Goal: Task Accomplishment & Management: Manage account settings

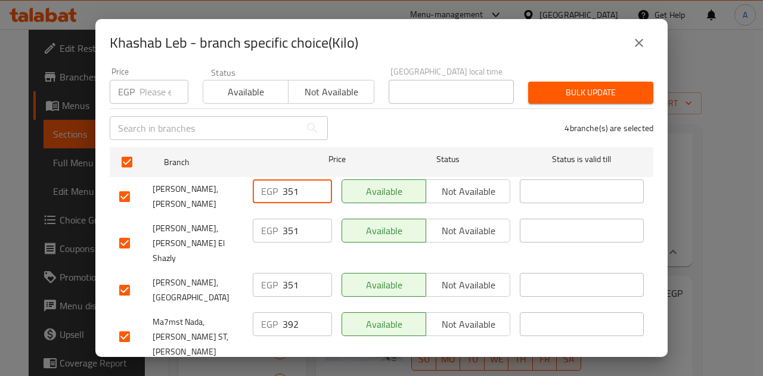
paste input "60"
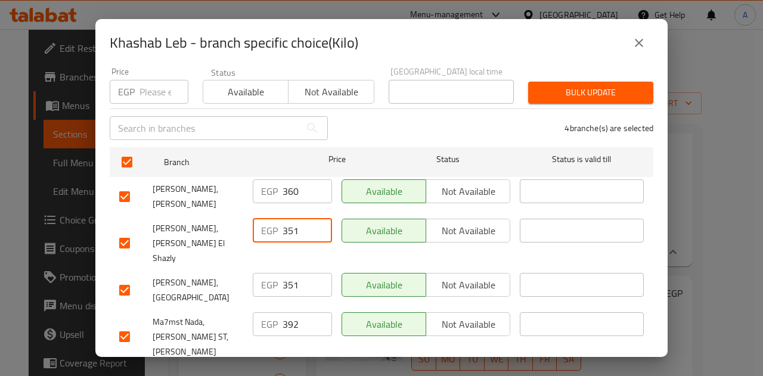
click at [293, 219] on input "351" at bounding box center [307, 231] width 49 height 24
paste input "60"
click at [284, 273] on input "351" at bounding box center [307, 285] width 49 height 24
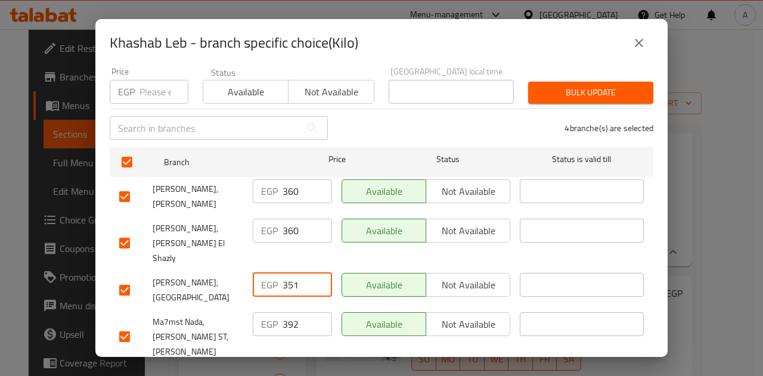
click at [284, 273] on input "351" at bounding box center [307, 285] width 49 height 24
paste input "60"
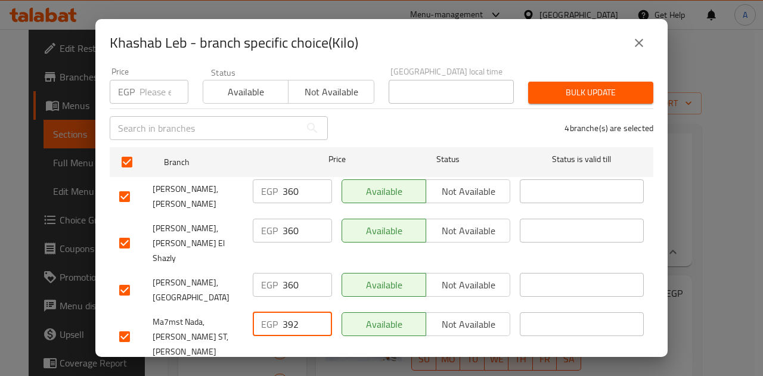
click at [289, 312] on input "392" at bounding box center [307, 324] width 49 height 24
paste input "60"
click at [322, 373] on span "Save" at bounding box center [381, 380] width 525 height 15
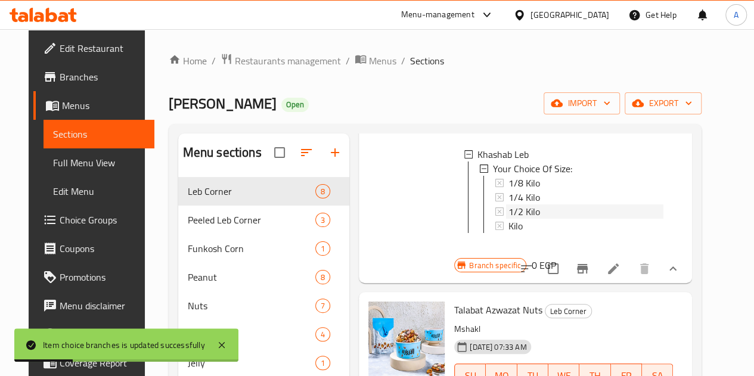
click at [516, 213] on div "1/2 Kilo" at bounding box center [585, 211] width 155 height 14
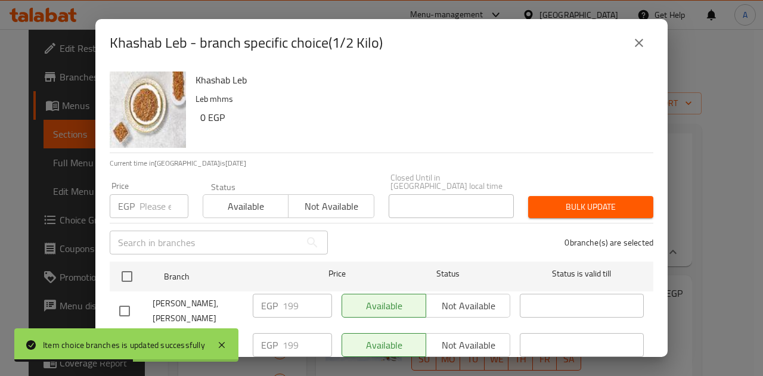
scroll to position [114, 0]
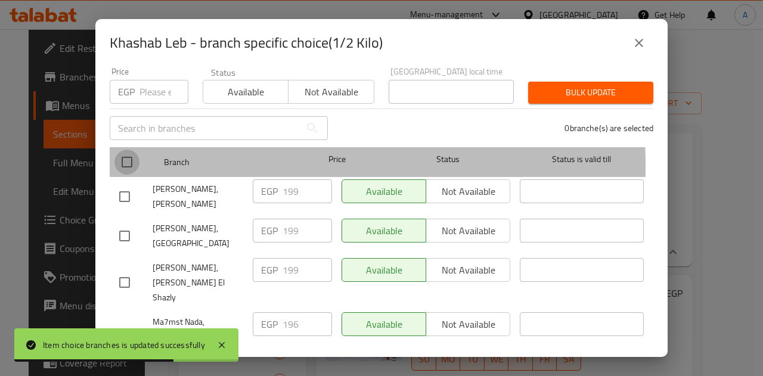
click at [125, 157] on input "checkbox" at bounding box center [126, 162] width 25 height 25
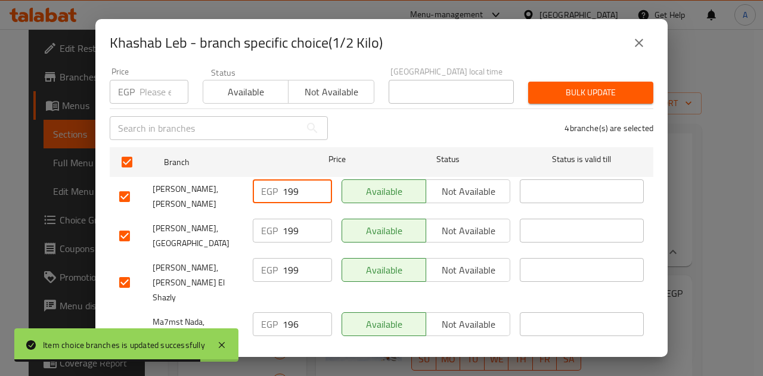
click at [287, 182] on input "199" at bounding box center [307, 191] width 49 height 24
paste input "80"
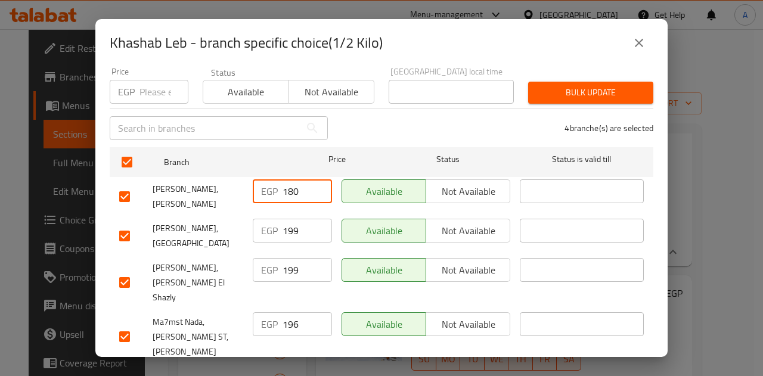
click at [286, 225] on input "199" at bounding box center [307, 231] width 49 height 24
paste input "80"
click at [288, 262] on input "199" at bounding box center [307, 270] width 49 height 24
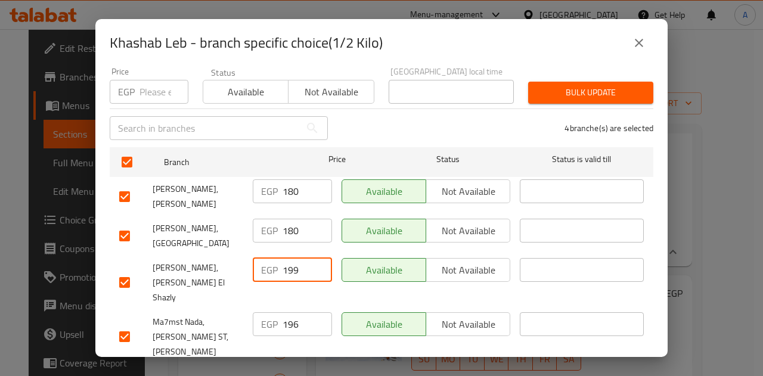
paste input "80"
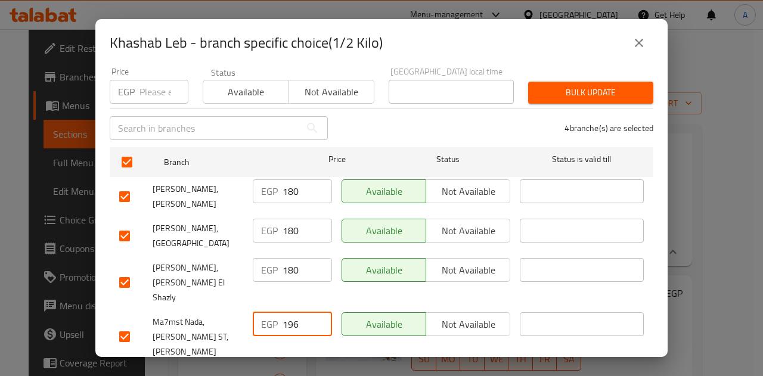
click at [286, 312] on input "196" at bounding box center [307, 324] width 49 height 24
paste
click at [335, 373] on span "Save" at bounding box center [381, 380] width 525 height 15
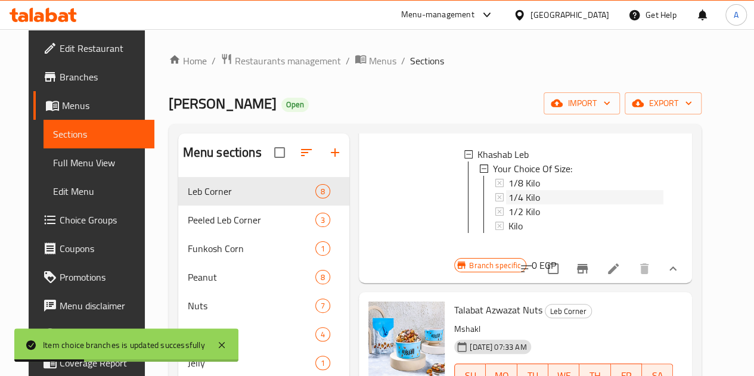
click at [508, 190] on span "1/4 Kilo" at bounding box center [524, 197] width 32 height 14
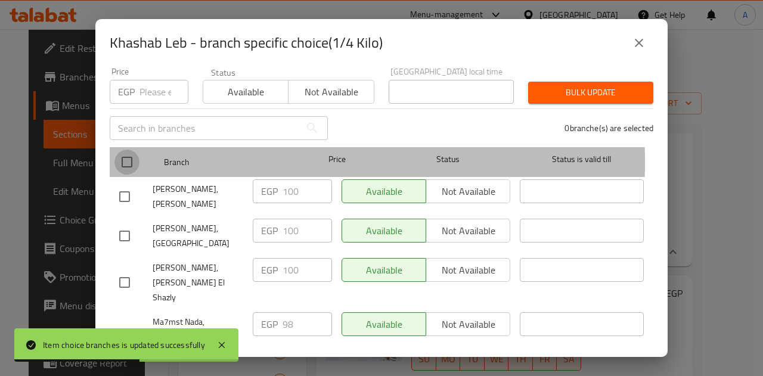
click at [126, 154] on input "checkbox" at bounding box center [126, 162] width 25 height 25
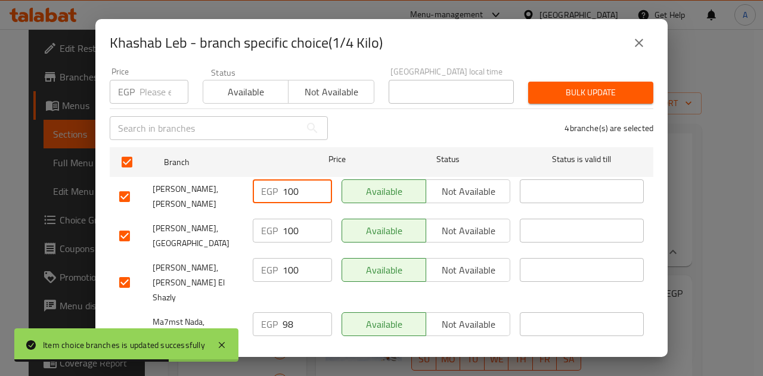
click at [290, 179] on input "100" at bounding box center [307, 191] width 49 height 24
click at [293, 222] on input "100" at bounding box center [307, 231] width 49 height 24
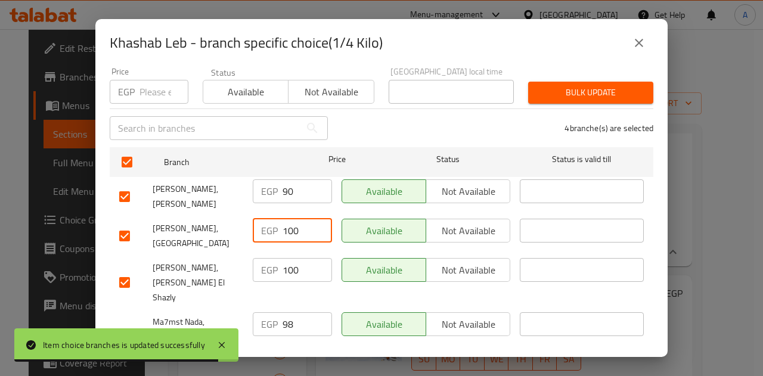
click at [293, 222] on input "100" at bounding box center [307, 231] width 49 height 24
click at [292, 222] on input "100" at bounding box center [307, 231] width 49 height 24
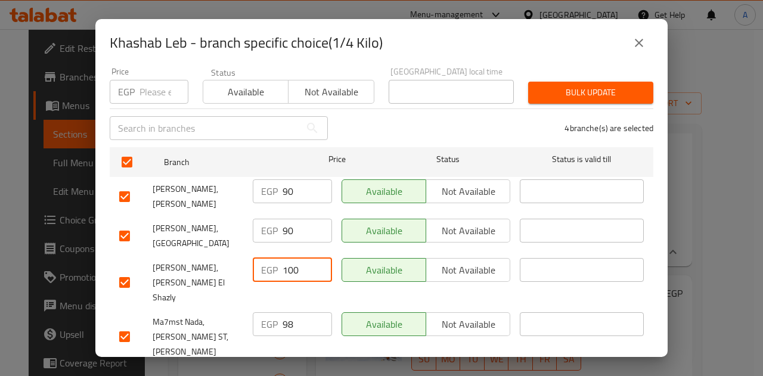
click at [292, 261] on input "100" at bounding box center [307, 270] width 49 height 24
click at [279, 312] on div "EGP 98 ​" at bounding box center [292, 324] width 79 height 24
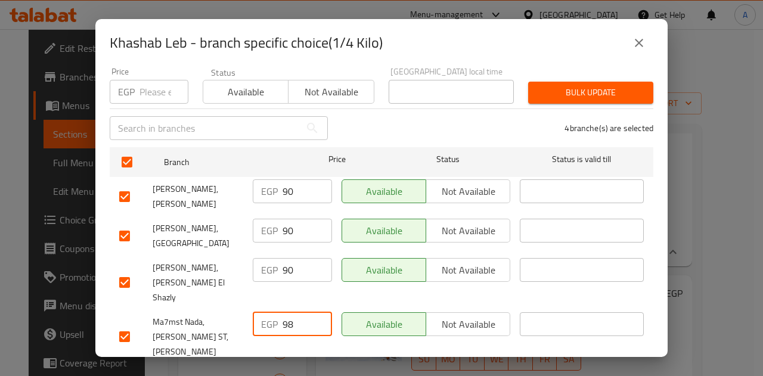
click at [287, 312] on input "98" at bounding box center [307, 324] width 49 height 24
click at [322, 373] on span "Save" at bounding box center [381, 380] width 525 height 15
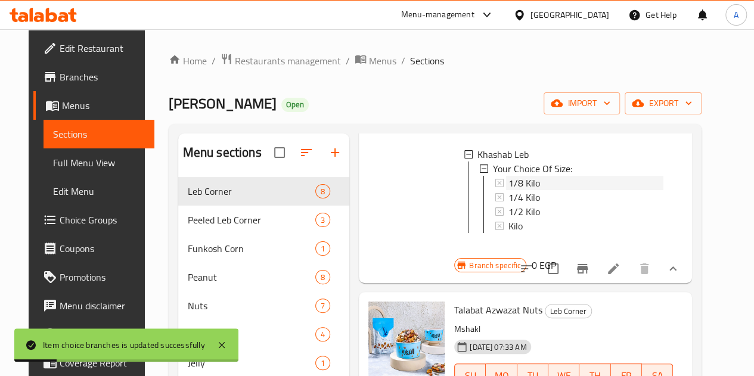
click at [508, 181] on span "1/8 Kilo" at bounding box center [524, 183] width 32 height 14
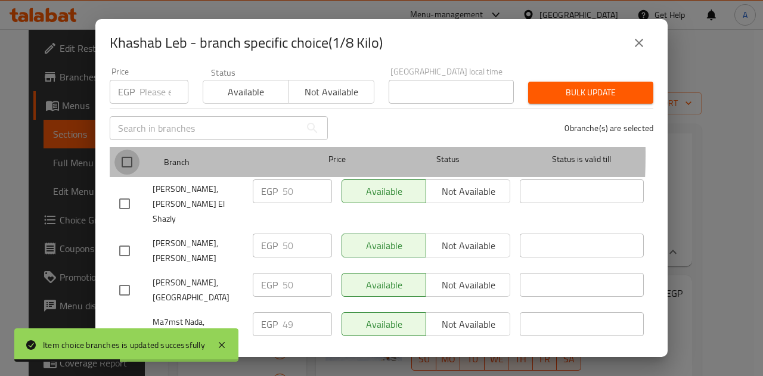
click at [129, 150] on input "checkbox" at bounding box center [126, 162] width 25 height 25
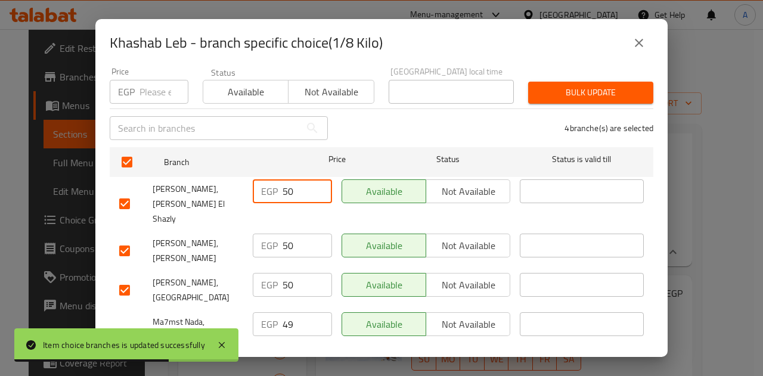
click at [291, 181] on input "50" at bounding box center [307, 191] width 49 height 24
click at [288, 234] on input "50" at bounding box center [307, 246] width 49 height 24
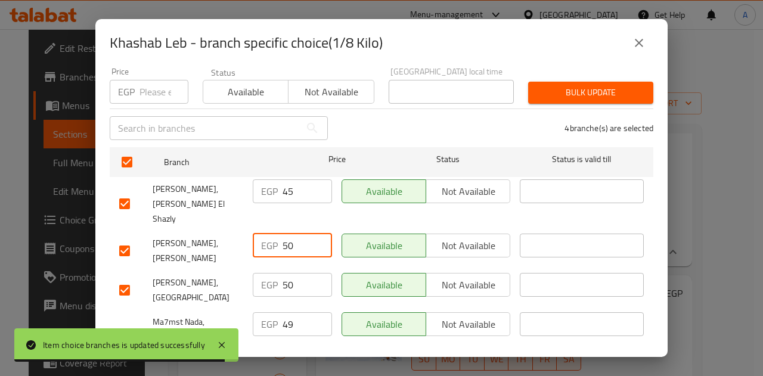
click at [288, 234] on input "50" at bounding box center [307, 246] width 49 height 24
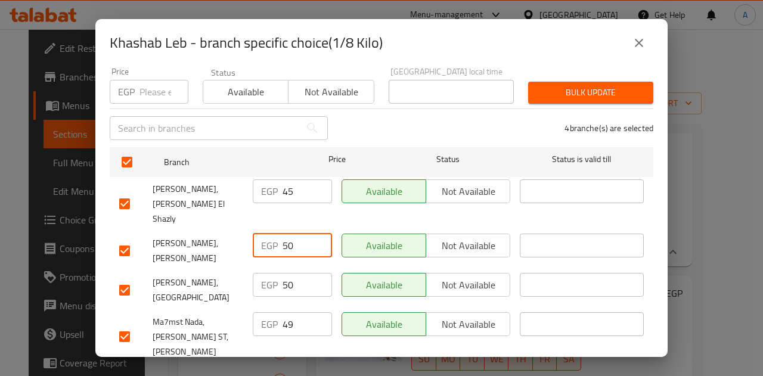
click at [286, 234] on input "50" at bounding box center [307, 246] width 49 height 24
click at [284, 273] on input "50" at bounding box center [307, 285] width 49 height 24
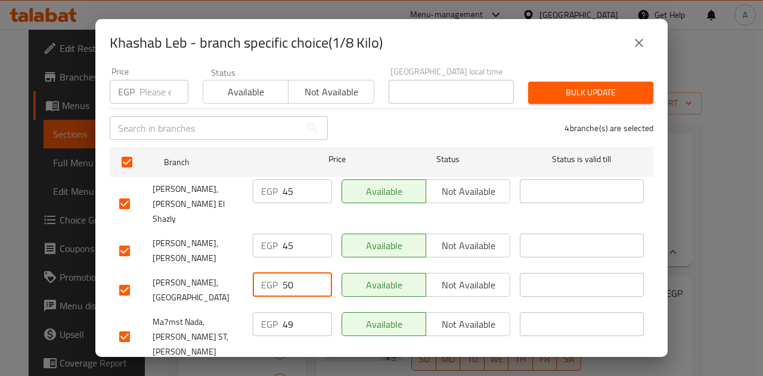
click at [284, 273] on input "50" at bounding box center [307, 285] width 49 height 24
click at [283, 312] on input "49" at bounding box center [307, 324] width 49 height 24
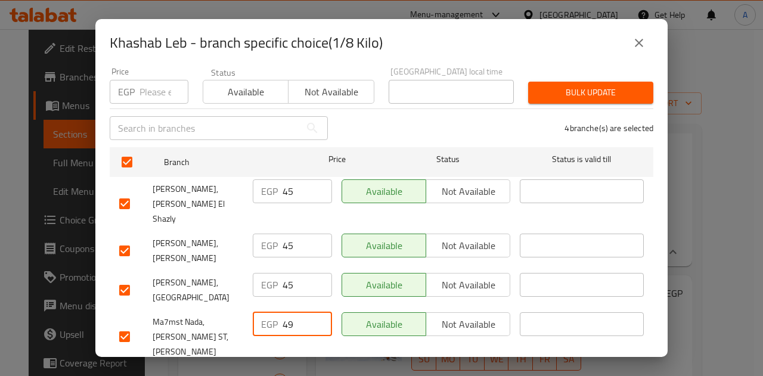
click at [283, 312] on input "49" at bounding box center [307, 324] width 49 height 24
click at [317, 373] on span "Save" at bounding box center [381, 380] width 525 height 15
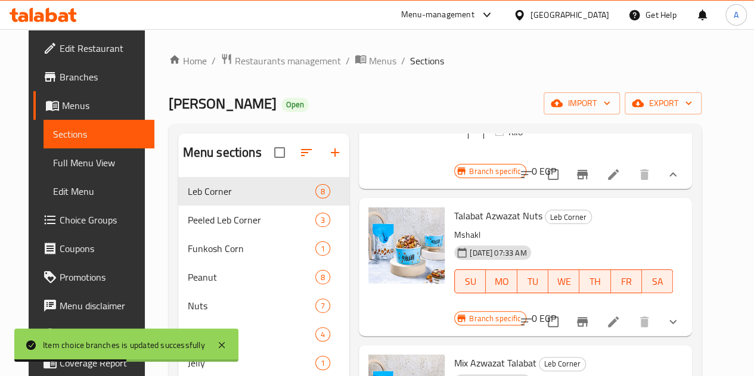
scroll to position [0, 0]
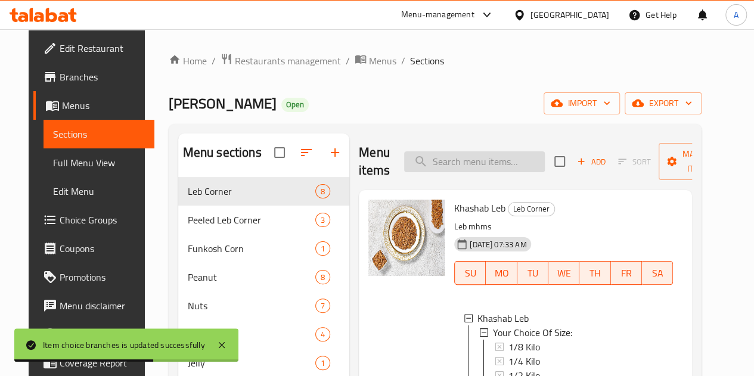
click at [446, 162] on input "search" at bounding box center [474, 161] width 141 height 21
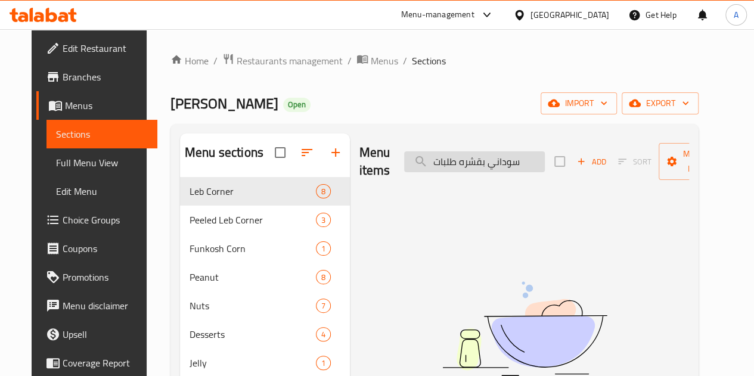
click at [428, 161] on input "سوداني بقشره طلبات" at bounding box center [474, 161] width 141 height 21
click at [418, 159] on input "سوداني بقشره" at bounding box center [474, 161] width 141 height 21
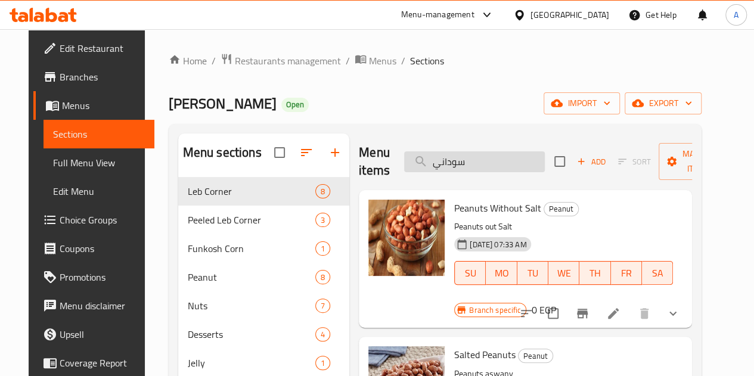
click at [474, 158] on input "سوداني" at bounding box center [474, 161] width 141 height 21
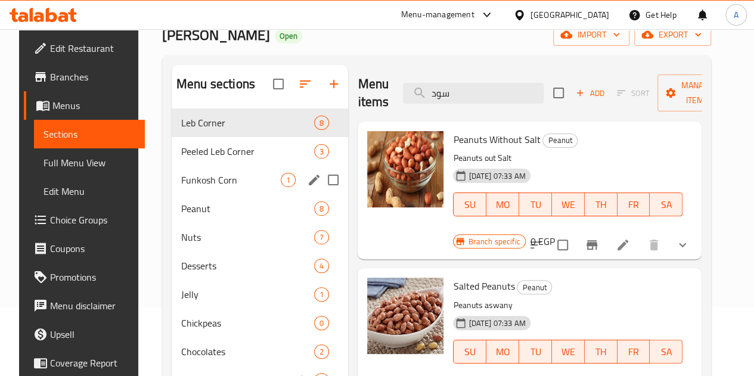
scroll to position [69, 0]
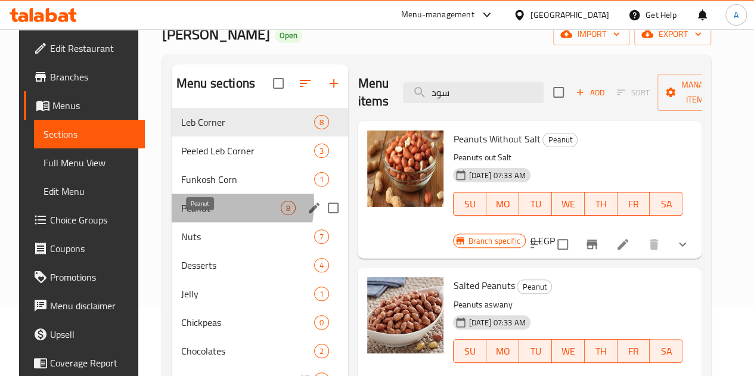
click at [199, 215] on span "Peanut" at bounding box center [231, 208] width 100 height 14
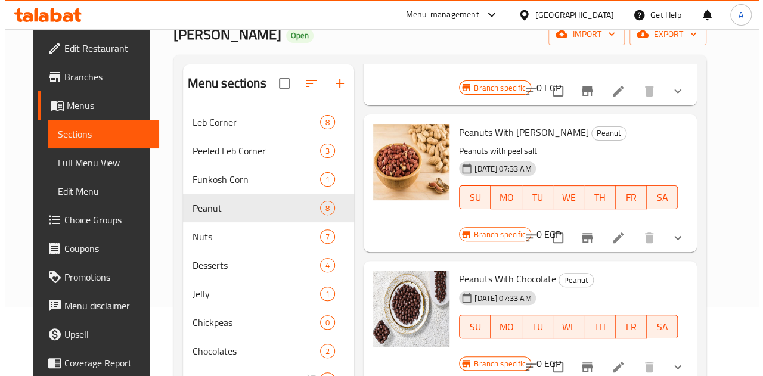
scroll to position [301, 0]
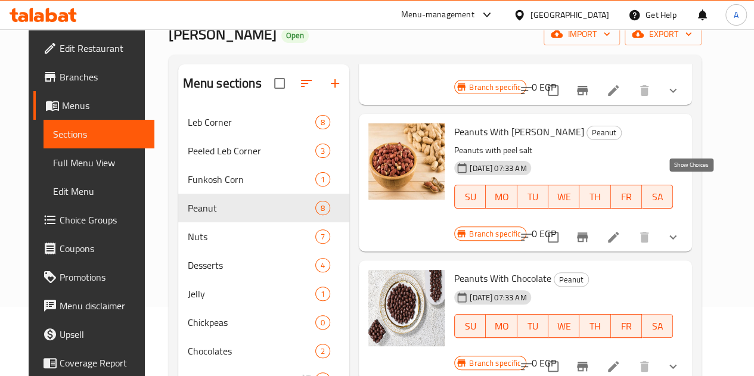
click at [680, 230] on icon "show more" at bounding box center [673, 237] width 14 height 14
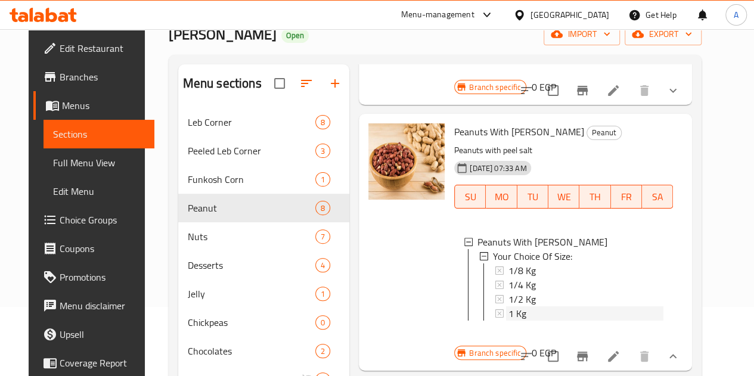
click at [508, 306] on div "1 Kg" at bounding box center [585, 313] width 155 height 14
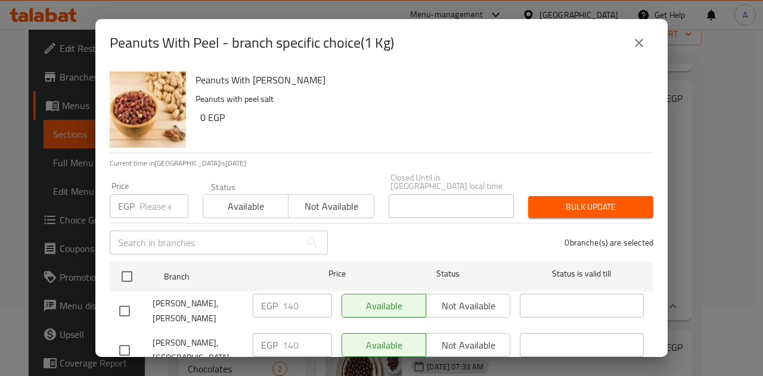
scroll to position [114, 0]
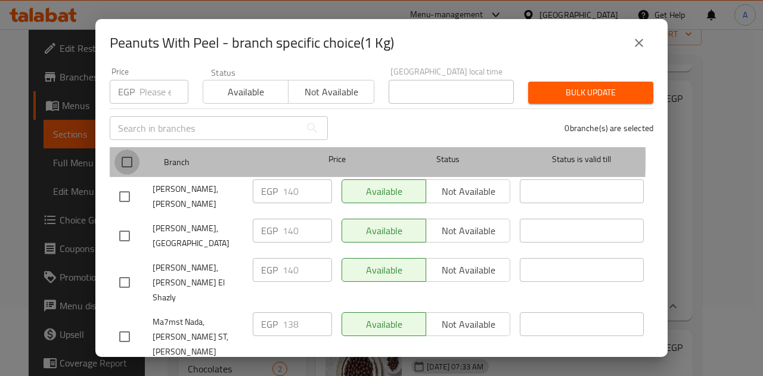
click at [126, 150] on input "checkbox" at bounding box center [126, 162] width 25 height 25
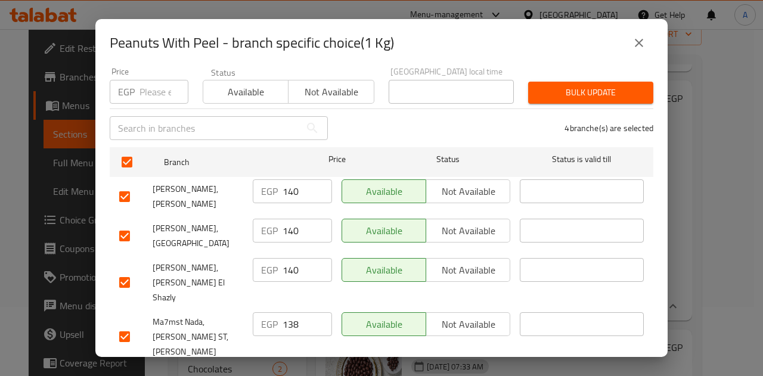
click at [293, 185] on input "140" at bounding box center [307, 191] width 49 height 24
click at [290, 224] on input "140" at bounding box center [307, 231] width 49 height 24
click at [290, 259] on input "140" at bounding box center [307, 270] width 49 height 24
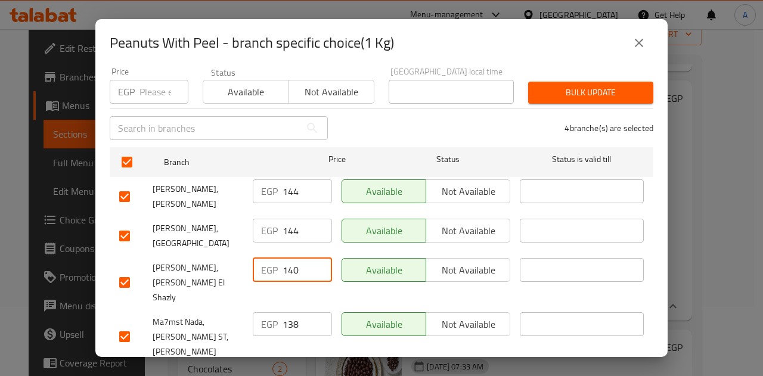
click at [290, 259] on input "140" at bounding box center [307, 270] width 49 height 24
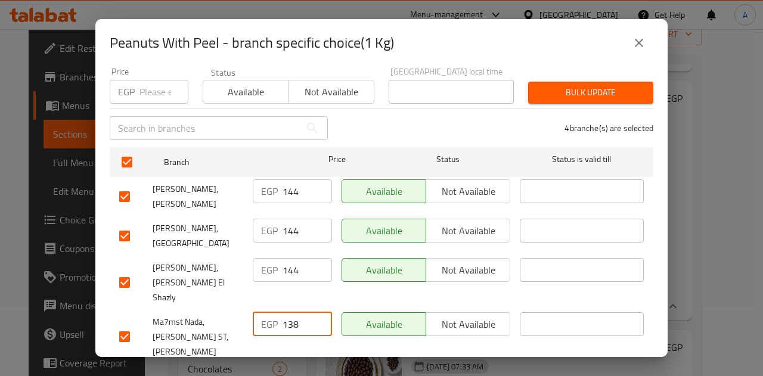
click at [288, 312] on input "138" at bounding box center [307, 324] width 49 height 24
click at [325, 373] on span "Save" at bounding box center [381, 380] width 525 height 15
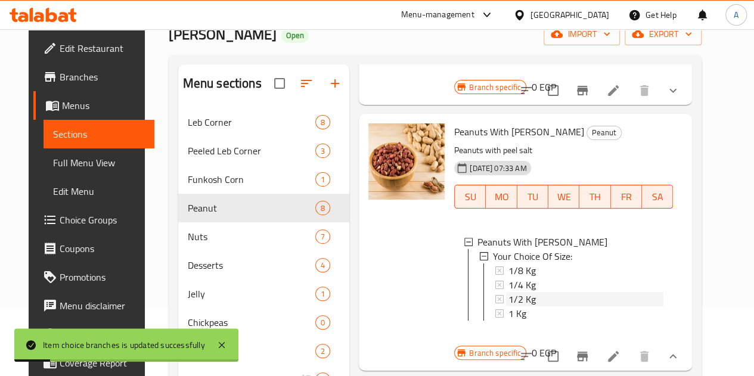
click at [508, 292] on div "1/2 Kg" at bounding box center [585, 299] width 155 height 14
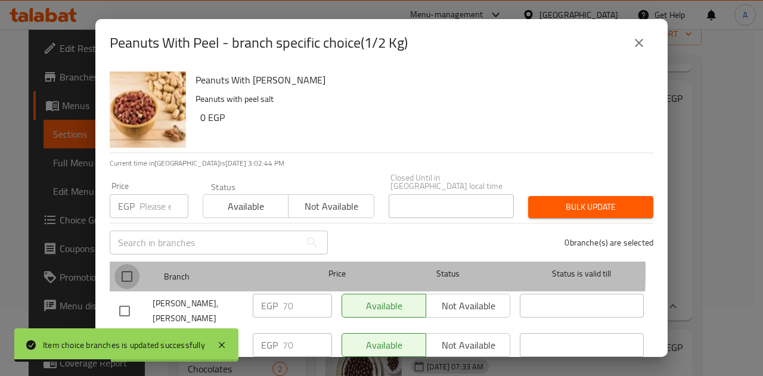
click at [129, 264] on input "checkbox" at bounding box center [126, 276] width 25 height 25
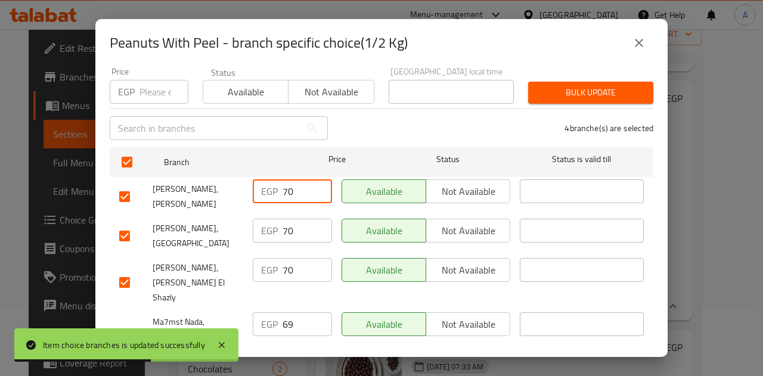
click at [283, 185] on input "70" at bounding box center [307, 191] width 49 height 24
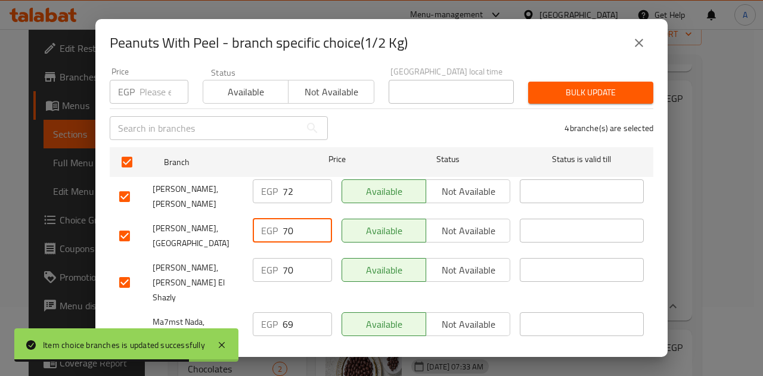
click at [286, 219] on input "70" at bounding box center [307, 231] width 49 height 24
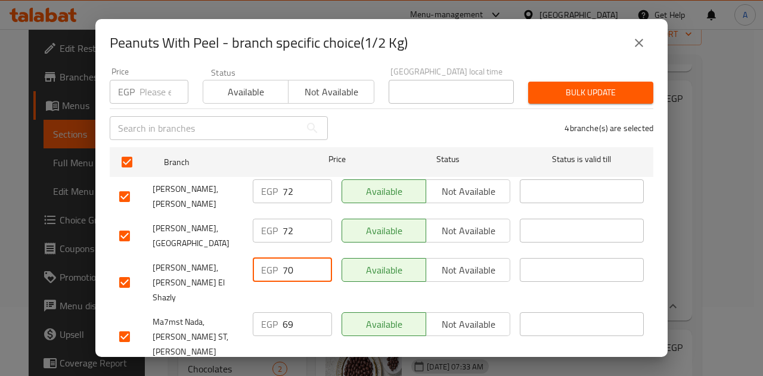
click at [284, 262] on input "70" at bounding box center [307, 270] width 49 height 24
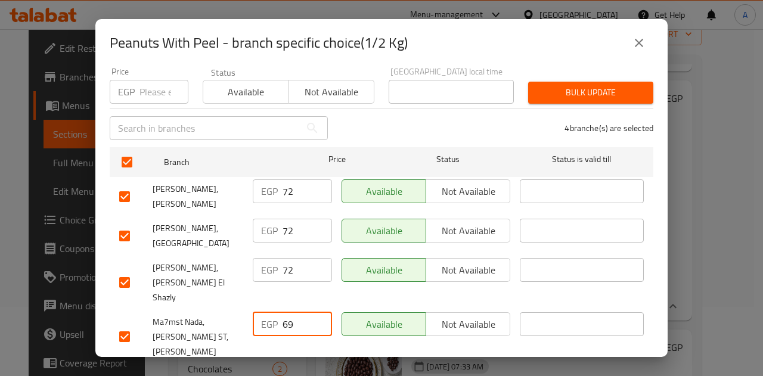
click at [285, 312] on input "69" at bounding box center [307, 324] width 49 height 24
click at [379, 373] on span "Save" at bounding box center [381, 380] width 525 height 15
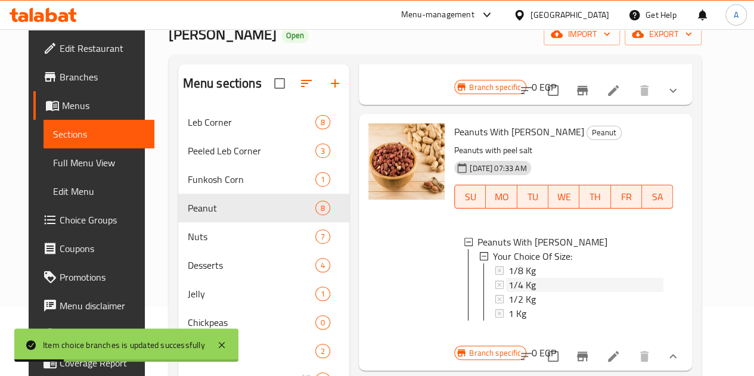
click at [508, 278] on div "1/4 Kg" at bounding box center [585, 285] width 155 height 14
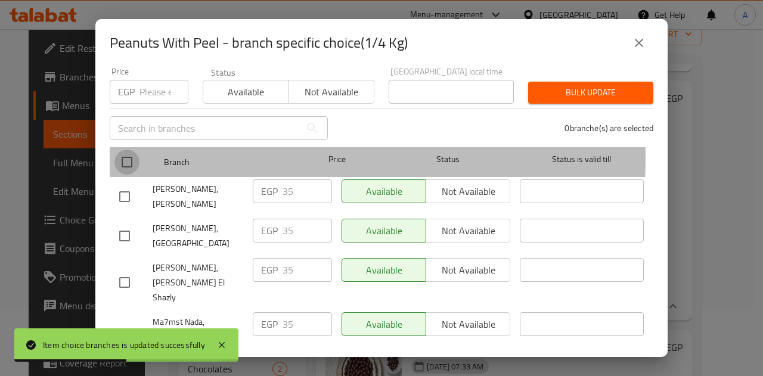
click at [131, 150] on input "checkbox" at bounding box center [126, 162] width 25 height 25
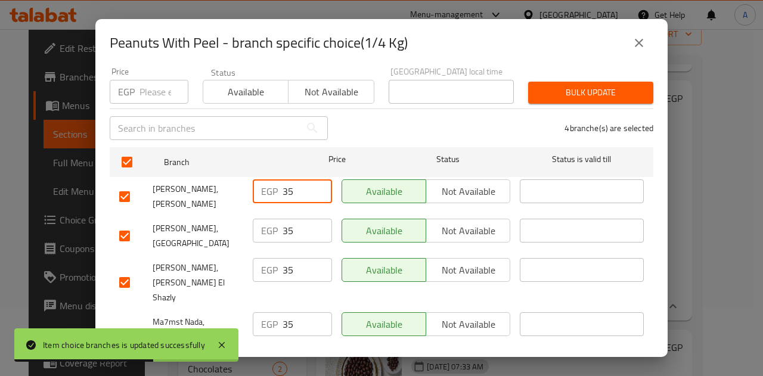
click at [284, 184] on input "35" at bounding box center [307, 191] width 49 height 24
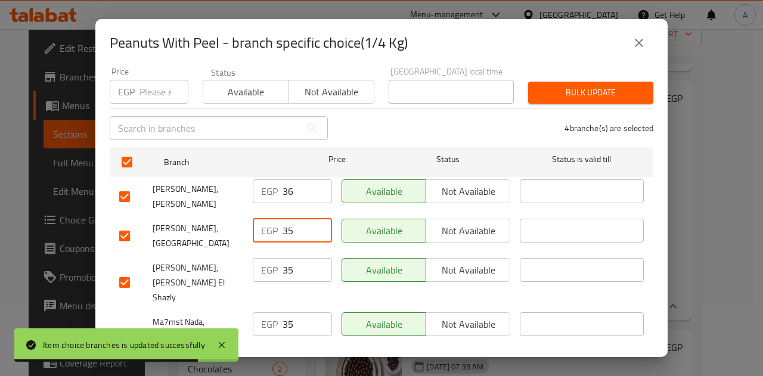
click at [283, 221] on input "35" at bounding box center [307, 231] width 49 height 24
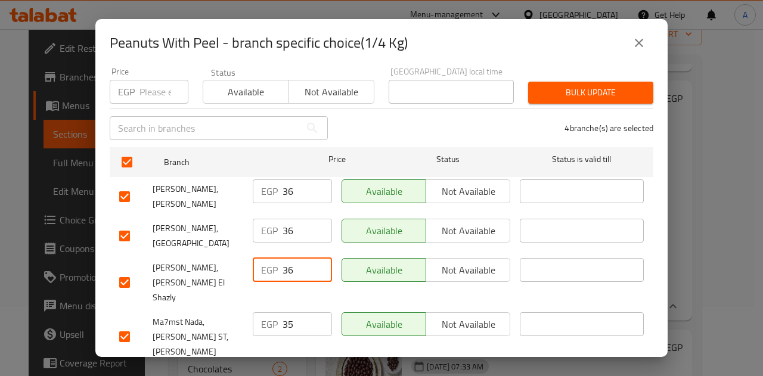
click at [315, 259] on input "36" at bounding box center [307, 270] width 49 height 24
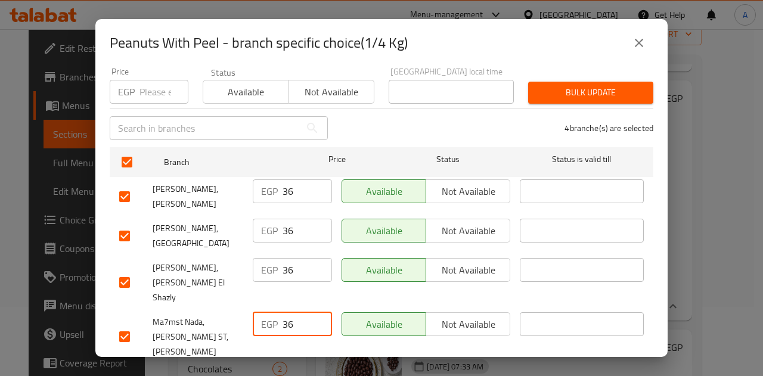
click at [316, 312] on input "36" at bounding box center [307, 324] width 49 height 24
click at [336, 373] on span "Save" at bounding box center [381, 380] width 525 height 15
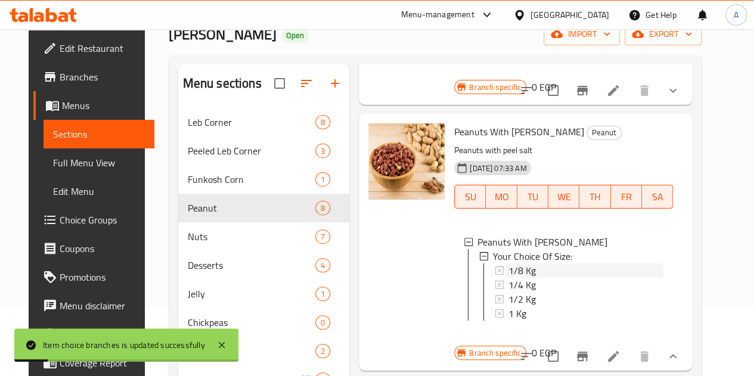
click at [508, 263] on span "1/8 Kg" at bounding box center [521, 270] width 27 height 14
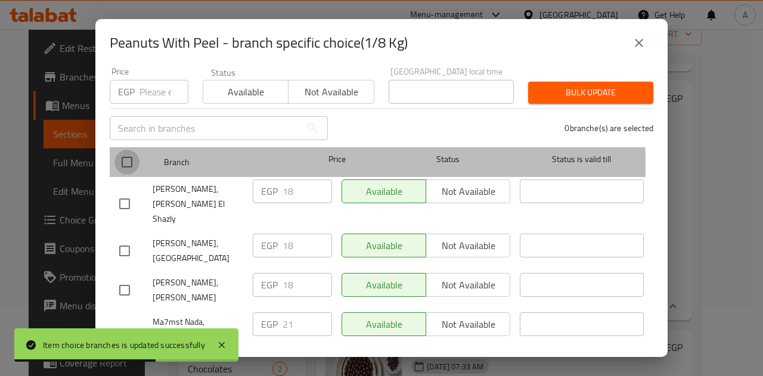
click at [126, 155] on input "checkbox" at bounding box center [126, 162] width 25 height 25
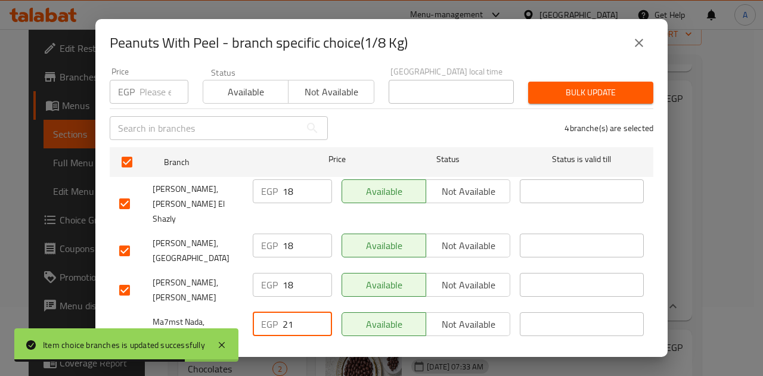
click at [286, 312] on input "21" at bounding box center [307, 324] width 49 height 24
click at [314, 373] on span "Save" at bounding box center [381, 380] width 525 height 15
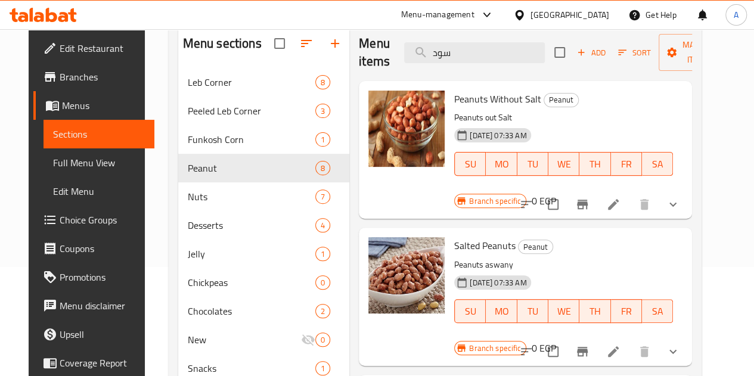
scroll to position [0, 0]
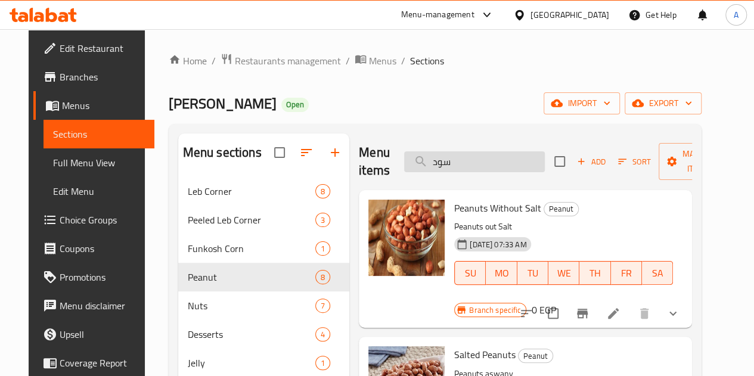
click at [442, 162] on input "سود" at bounding box center [474, 161] width 141 height 21
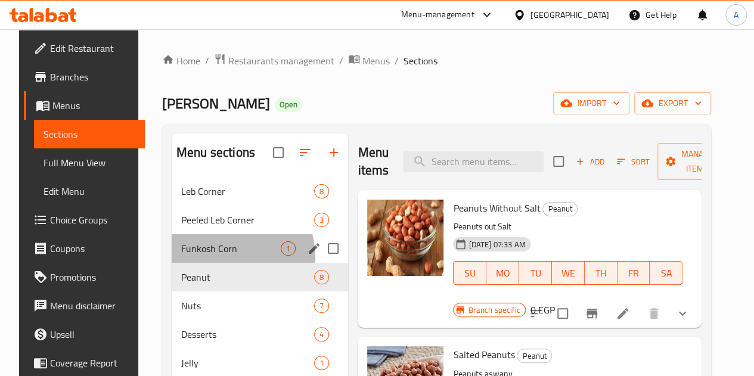
click at [211, 263] on div "Funkosh Corn 1" at bounding box center [260, 248] width 176 height 29
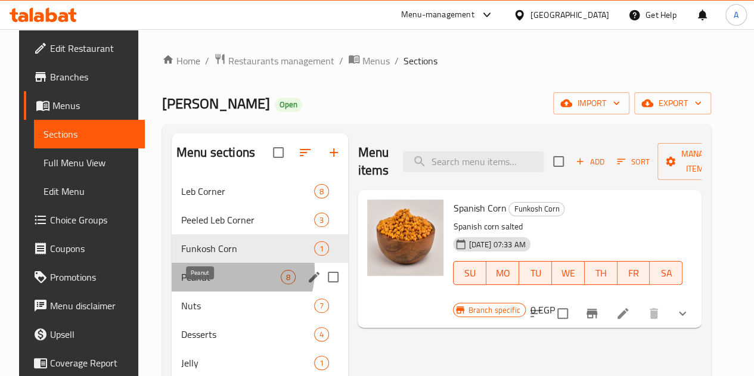
click at [218, 284] on span "Peanut" at bounding box center [231, 277] width 100 height 14
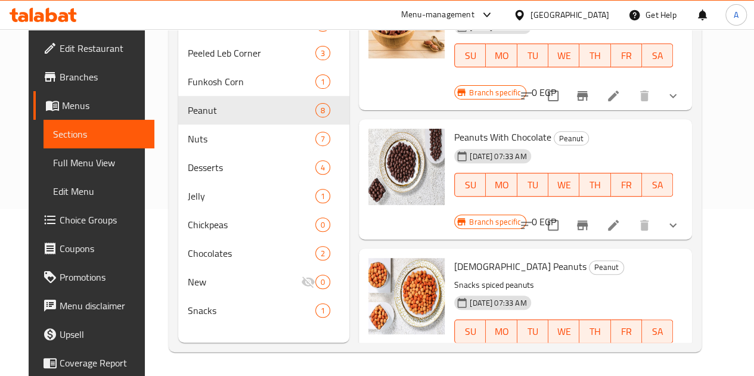
scroll to position [346, 0]
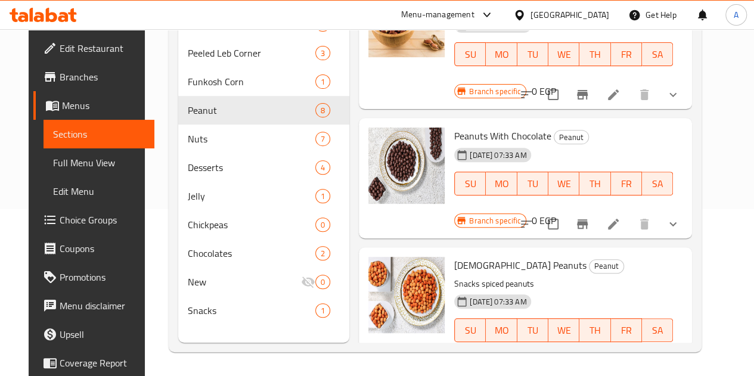
click at [687, 356] on button "show more" at bounding box center [673, 370] width 29 height 29
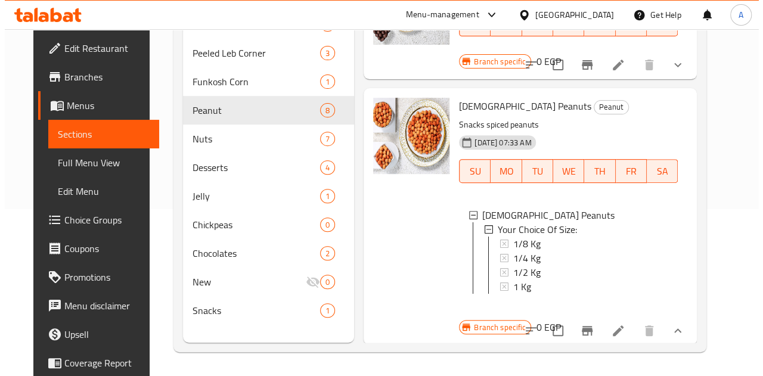
scroll to position [505, 0]
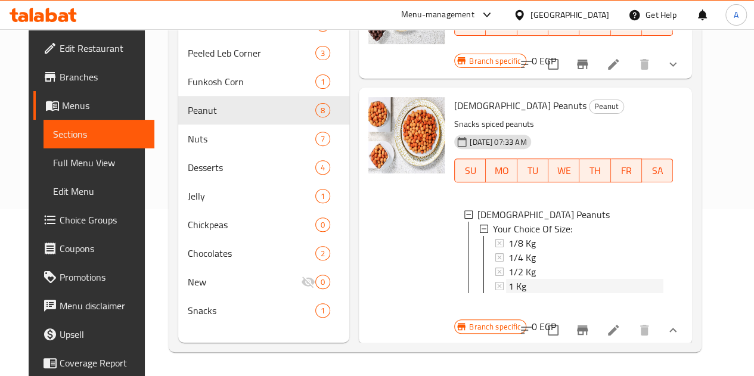
click at [508, 279] on span "1 Kg" at bounding box center [517, 286] width 18 height 14
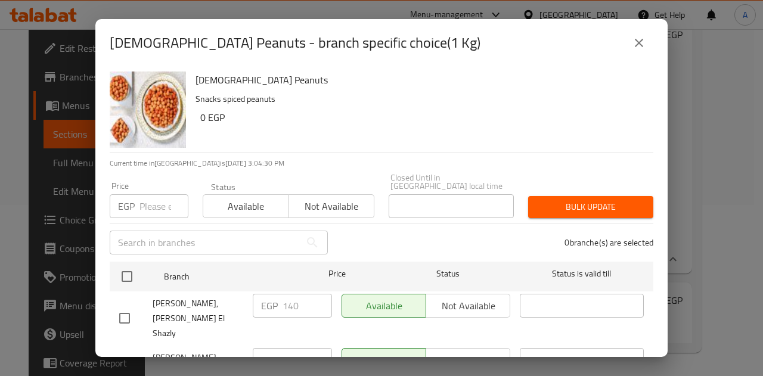
scroll to position [114, 0]
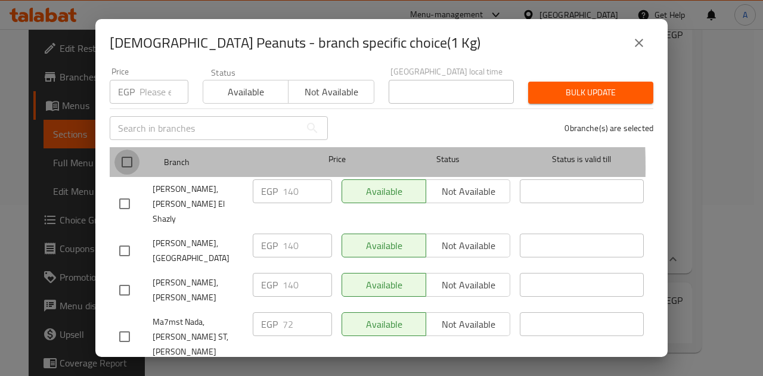
click at [128, 158] on input "checkbox" at bounding box center [126, 162] width 25 height 25
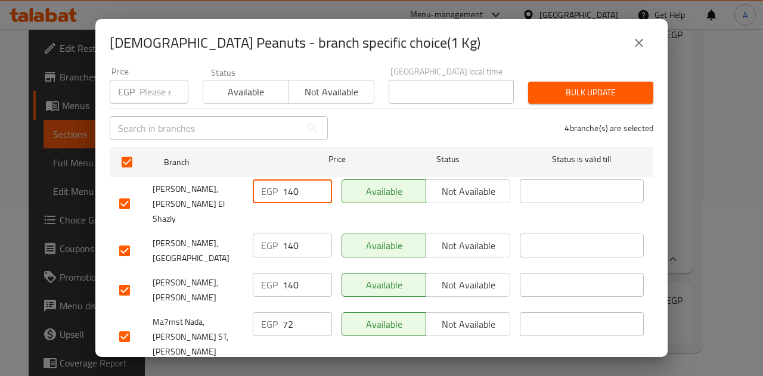
click at [286, 185] on input "140" at bounding box center [307, 191] width 49 height 24
click at [293, 234] on input "140" at bounding box center [307, 246] width 49 height 24
click at [286, 234] on input "140" at bounding box center [307, 246] width 49 height 24
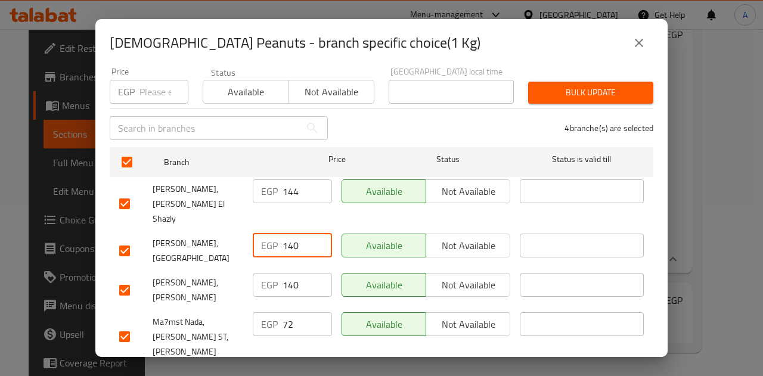
click at [286, 234] on input "140" at bounding box center [307, 246] width 49 height 24
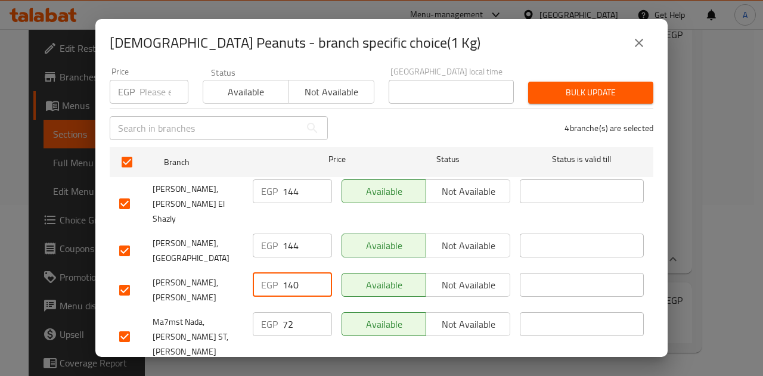
click at [287, 273] on input "140" at bounding box center [307, 285] width 49 height 24
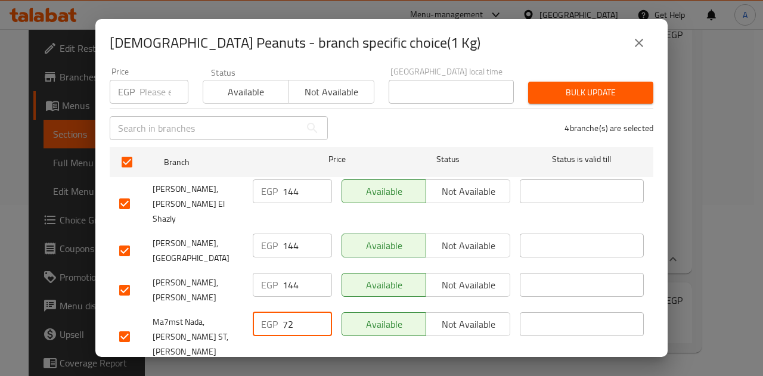
click at [287, 312] on input "72" at bounding box center [307, 324] width 49 height 24
click at [317, 373] on span "Save" at bounding box center [381, 380] width 525 height 15
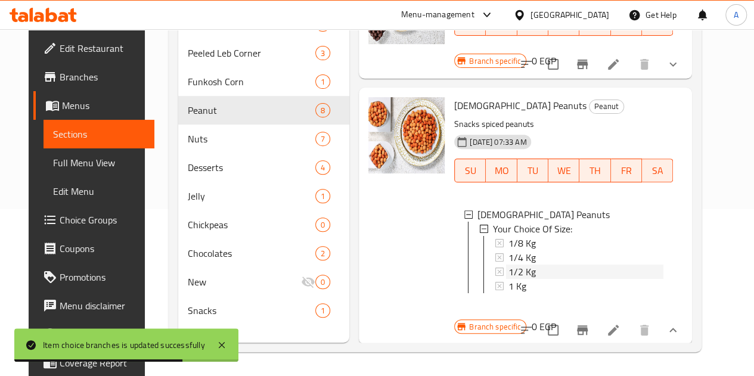
click at [508, 265] on span "1/2 Kg" at bounding box center [521, 272] width 27 height 14
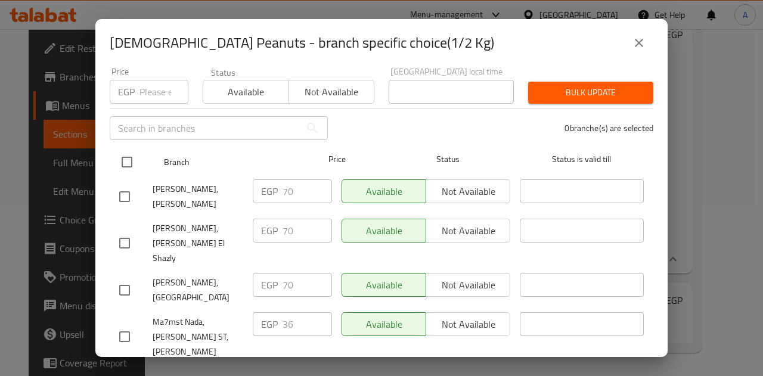
click at [130, 151] on input "checkbox" at bounding box center [126, 162] width 25 height 25
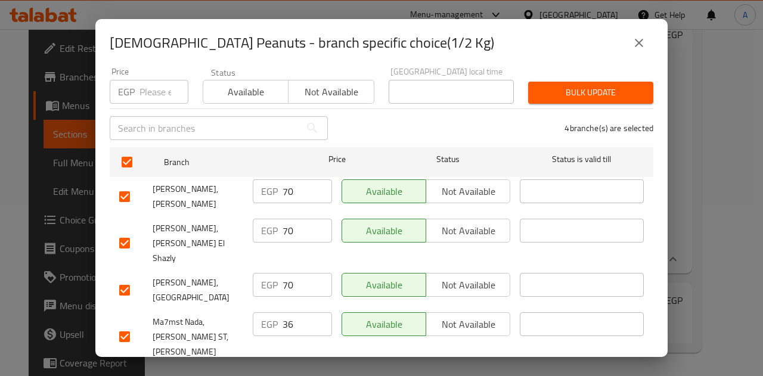
click at [286, 179] on input "70" at bounding box center [307, 191] width 49 height 24
click at [287, 219] on input "70" at bounding box center [307, 231] width 49 height 24
click at [285, 273] on input "70" at bounding box center [307, 285] width 49 height 24
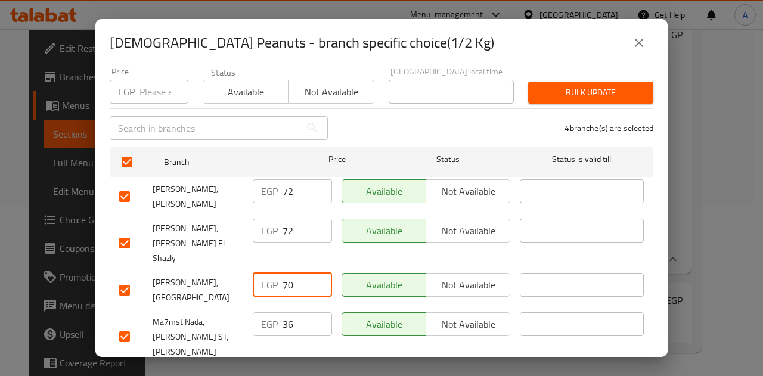
click at [285, 273] on input "70" at bounding box center [307, 285] width 49 height 24
click at [287, 312] on input "36" at bounding box center [307, 324] width 49 height 24
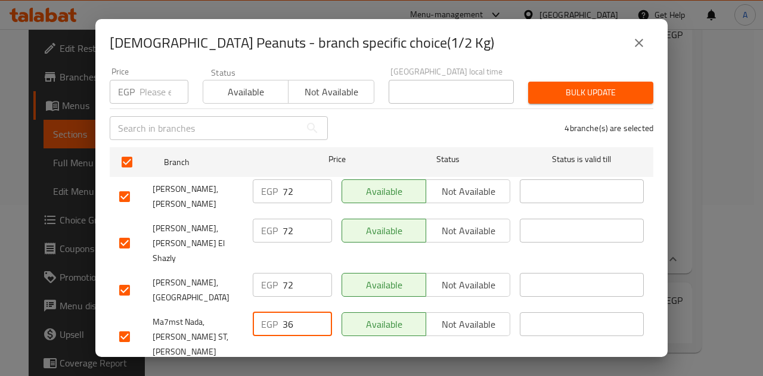
click at [287, 312] on input "36" at bounding box center [307, 324] width 49 height 24
click at [309, 328] on ul "Branch Price Status Status is valid till Mahmaset Nada, Abo [PERSON_NAME] EGP 7…" at bounding box center [382, 255] width 544 height 226
click at [311, 373] on span "Save" at bounding box center [381, 380] width 525 height 15
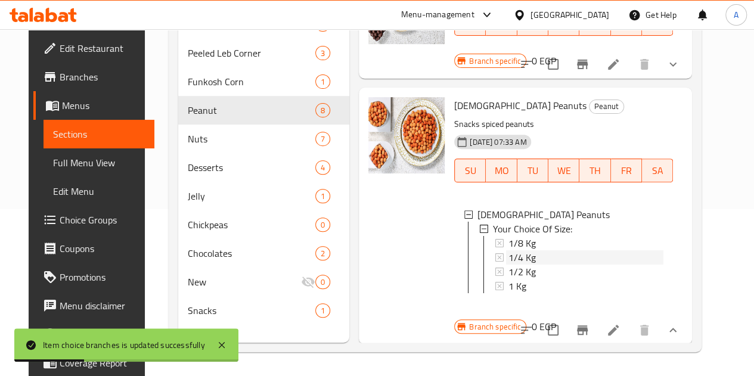
click at [508, 250] on div "1/4 Kg" at bounding box center [585, 257] width 155 height 14
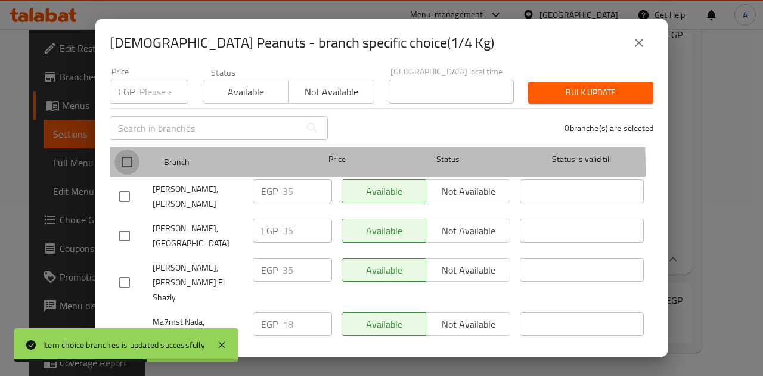
click at [127, 160] on input "checkbox" at bounding box center [126, 162] width 25 height 25
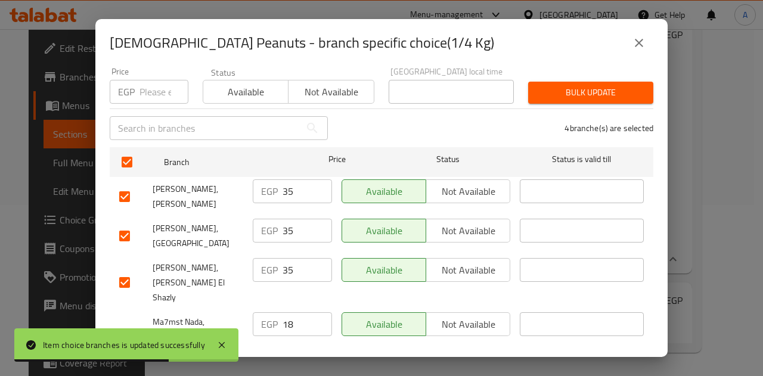
click at [288, 187] on input "35" at bounding box center [307, 191] width 49 height 24
click at [286, 185] on input "35" at bounding box center [307, 191] width 49 height 24
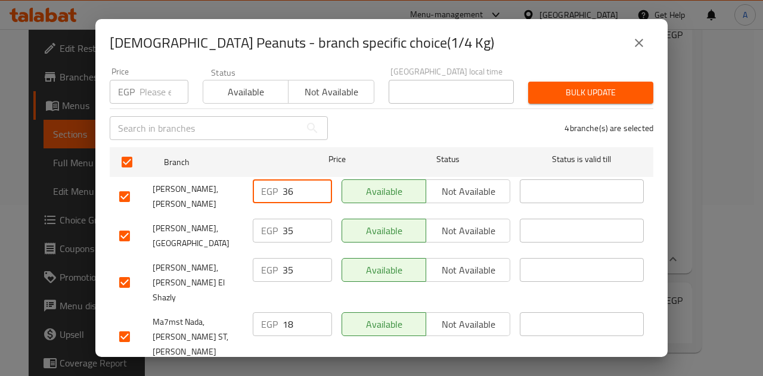
click at [286, 221] on input "35" at bounding box center [307, 231] width 49 height 24
click at [285, 261] on input "35" at bounding box center [307, 270] width 49 height 24
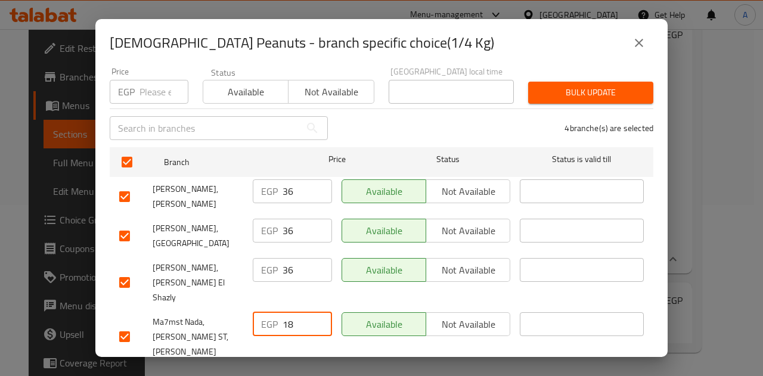
click at [286, 312] on input "18" at bounding box center [307, 324] width 49 height 24
click at [286, 312] on input "36" at bounding box center [307, 324] width 49 height 24
click at [308, 373] on span "Save" at bounding box center [381, 380] width 525 height 15
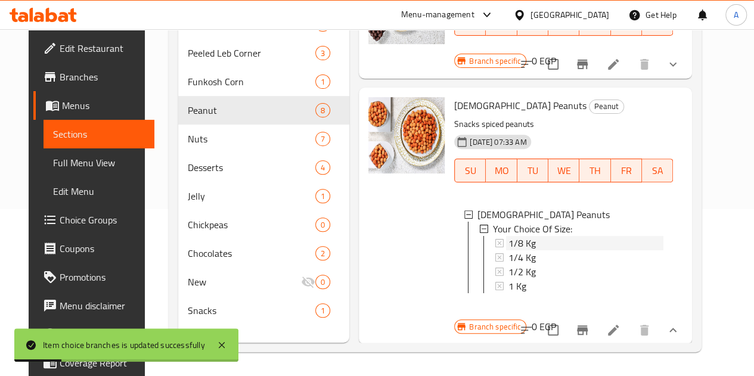
click at [508, 236] on div "1/8 Kg" at bounding box center [585, 243] width 155 height 14
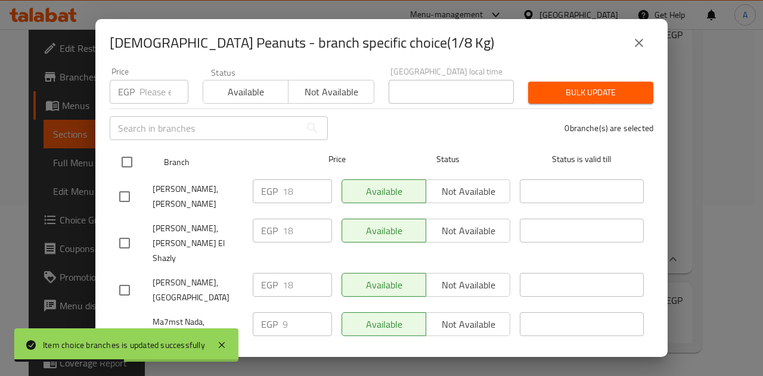
click at [122, 159] on input "checkbox" at bounding box center [126, 162] width 25 height 25
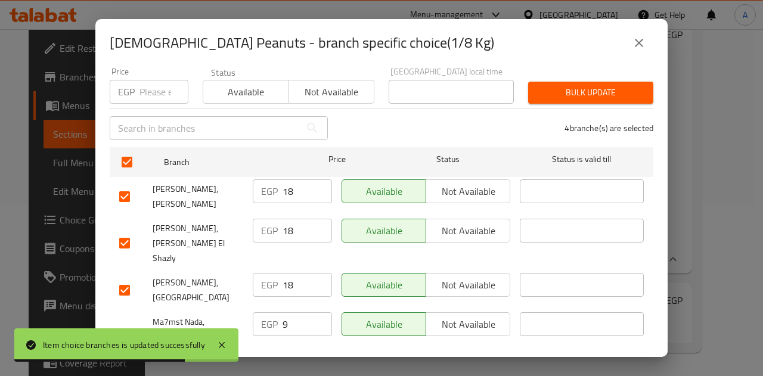
click at [283, 312] on input "9" at bounding box center [307, 324] width 49 height 24
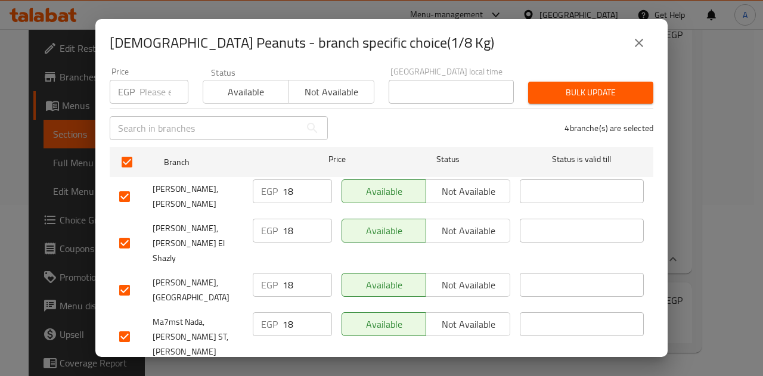
click at [328, 373] on span "Save" at bounding box center [381, 380] width 525 height 15
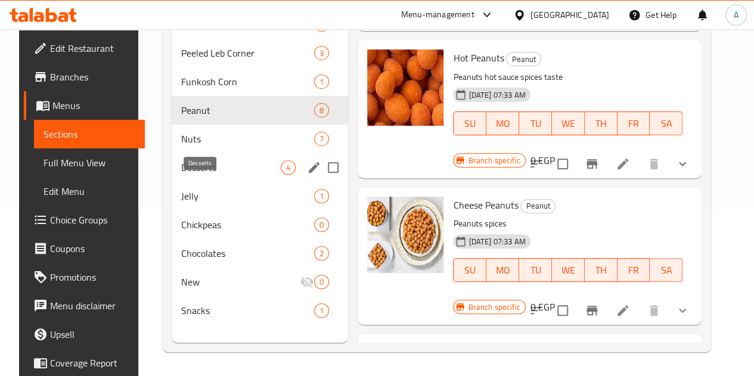
scroll to position [0, 0]
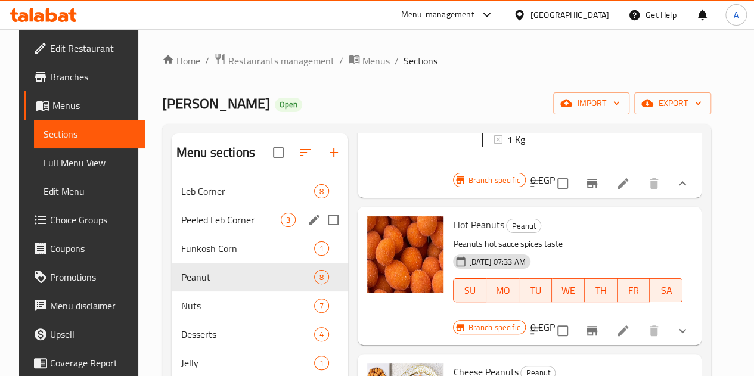
click at [210, 234] on div "Peeled Leb Corner 3" at bounding box center [260, 220] width 176 height 29
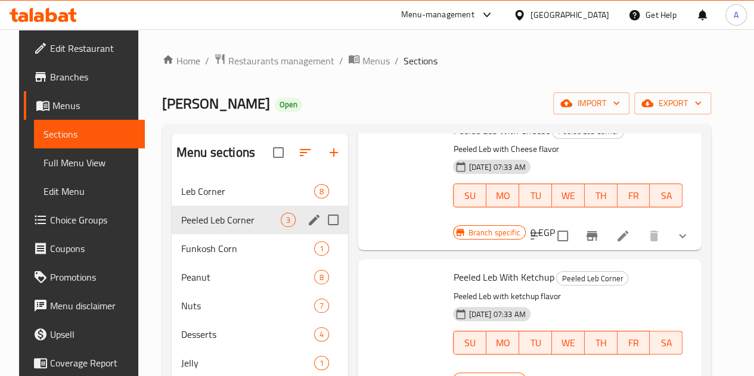
scroll to position [39, 0]
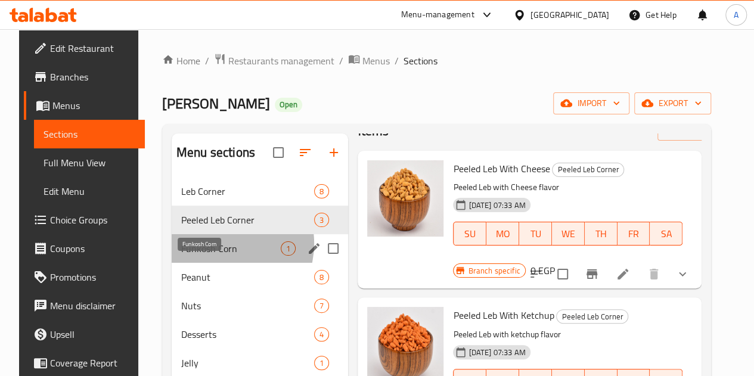
click at [207, 256] on span "Funkosh Corn" at bounding box center [231, 248] width 100 height 14
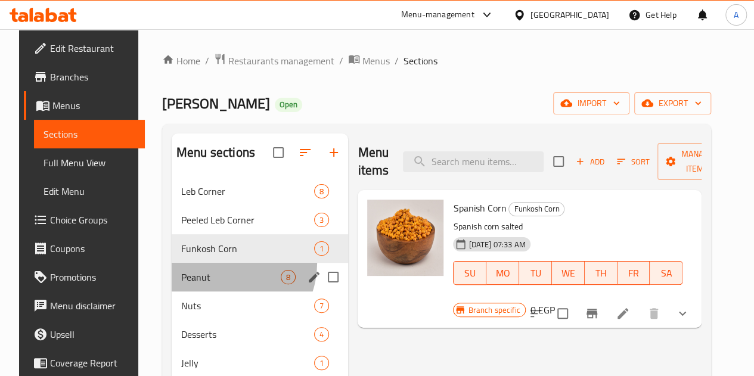
click at [210, 281] on div "Peanut 8" at bounding box center [260, 277] width 176 height 29
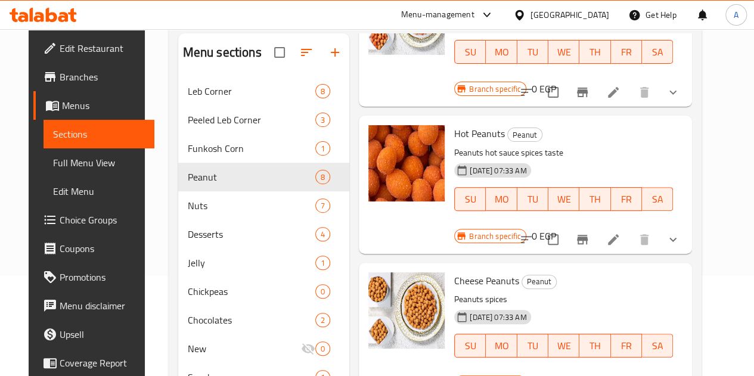
scroll to position [171, 0]
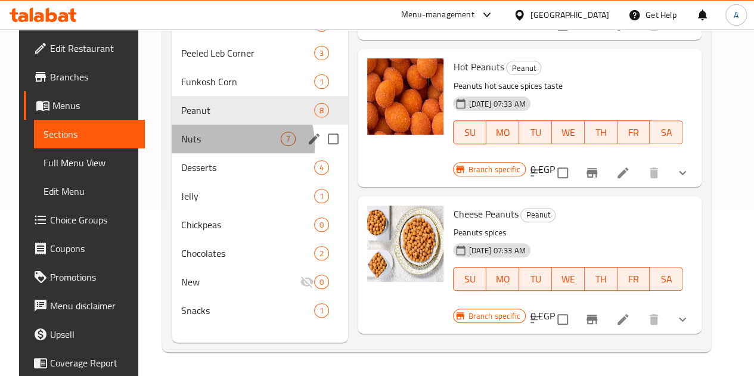
click at [207, 153] on div "Nuts 7" at bounding box center [260, 139] width 176 height 29
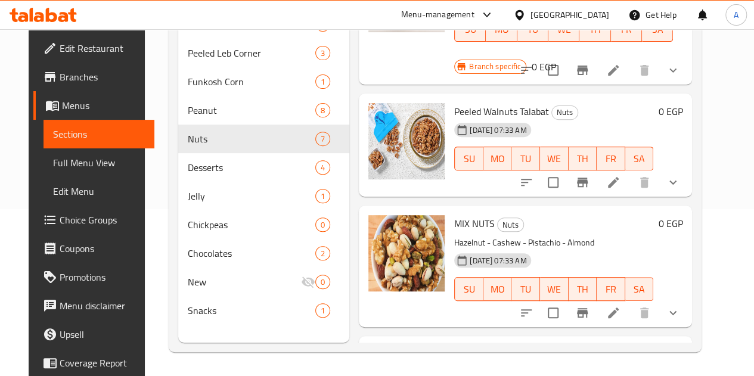
scroll to position [514, 0]
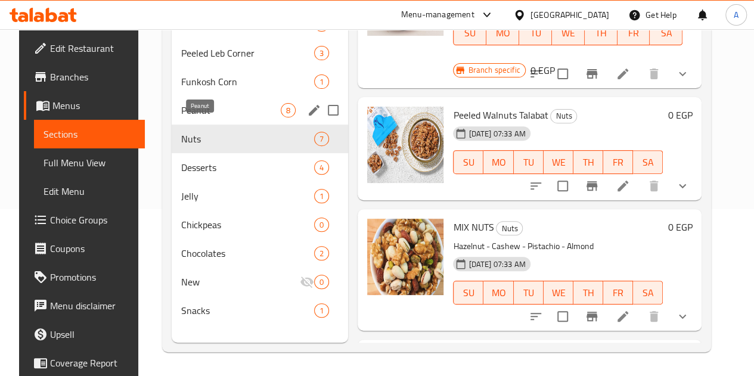
click at [192, 117] on span "Peanut" at bounding box center [231, 110] width 100 height 14
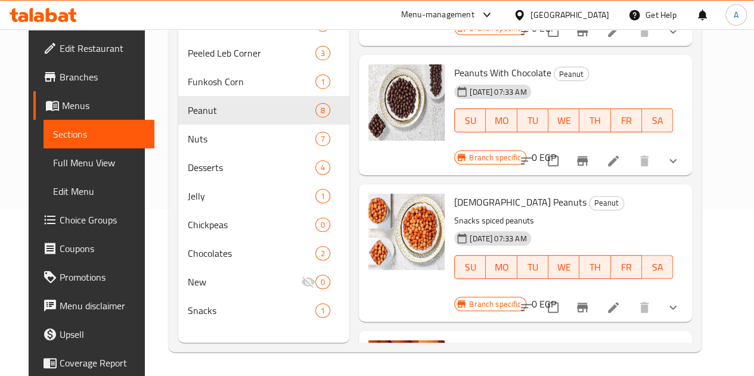
scroll to position [342, 0]
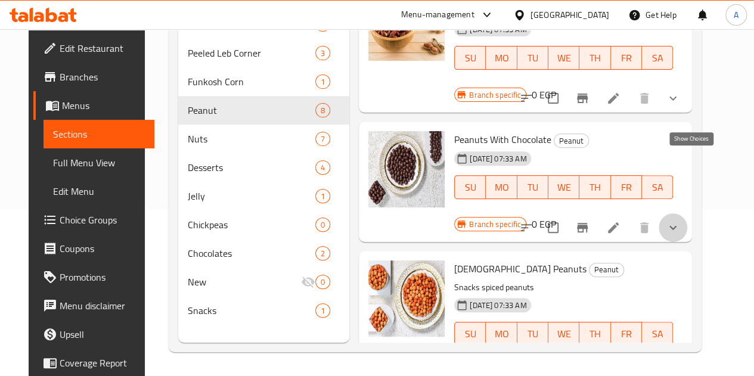
click at [680, 221] on icon "show more" at bounding box center [673, 228] width 14 height 14
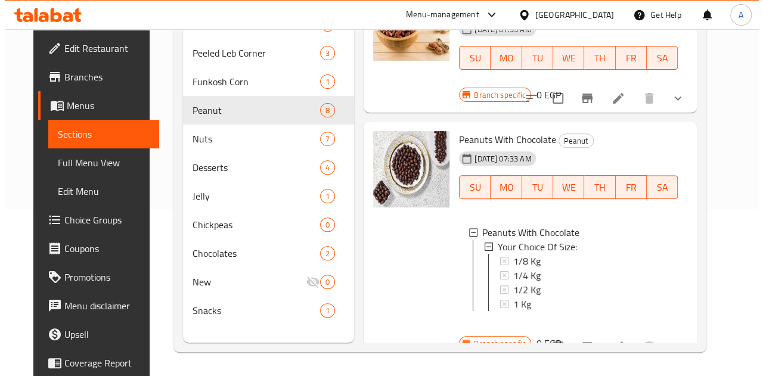
scroll to position [1, 0]
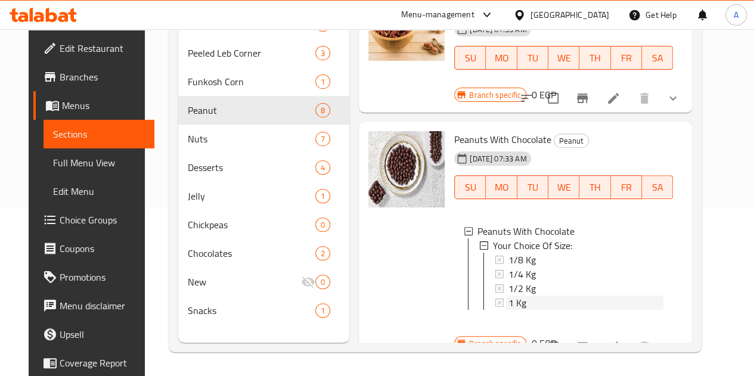
click at [508, 296] on div "1 Kg" at bounding box center [585, 303] width 155 height 14
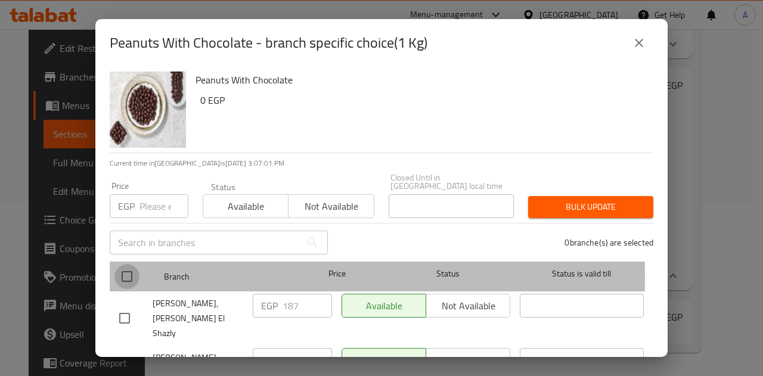
click at [125, 268] on input "checkbox" at bounding box center [126, 276] width 25 height 25
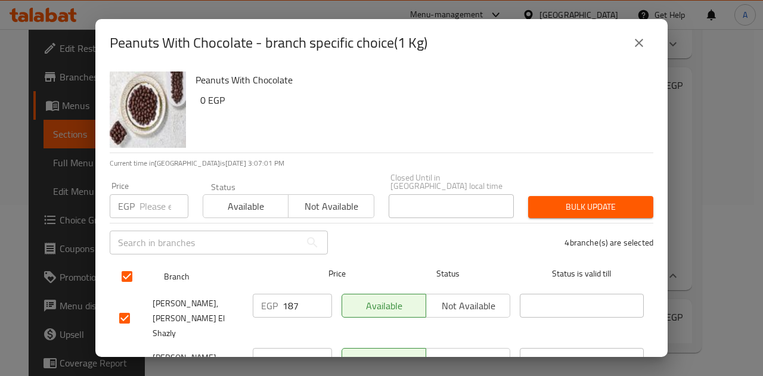
scroll to position [114, 0]
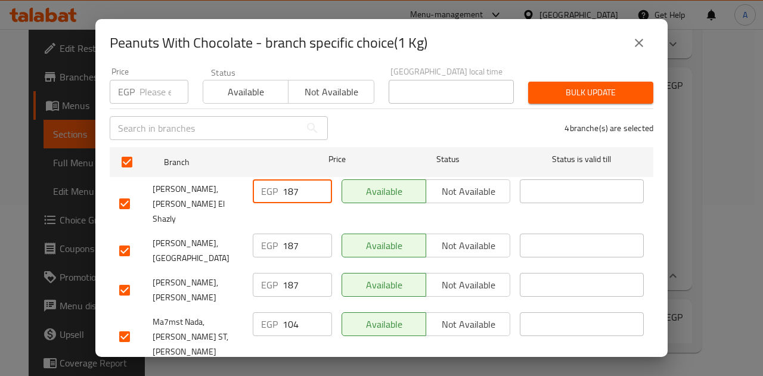
click at [286, 183] on input "187" at bounding box center [307, 191] width 49 height 24
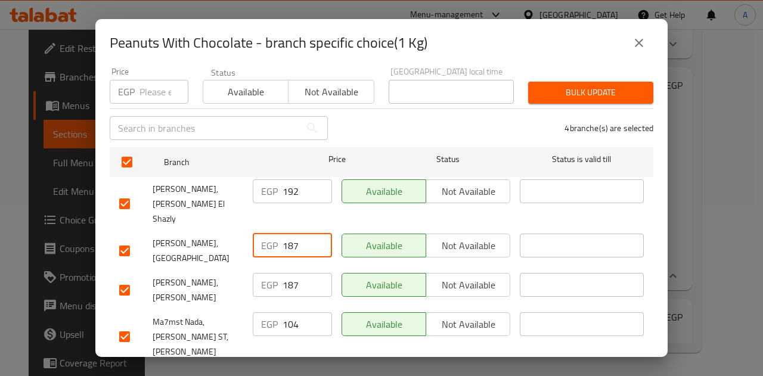
click at [290, 234] on input "187" at bounding box center [307, 246] width 49 height 24
click at [290, 273] on input "187" at bounding box center [307, 285] width 49 height 24
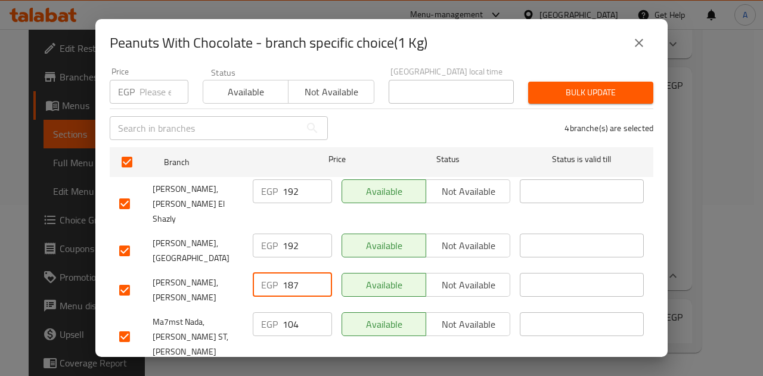
click at [290, 273] on input "187" at bounding box center [307, 285] width 49 height 24
click at [287, 312] on input "104" at bounding box center [307, 324] width 49 height 24
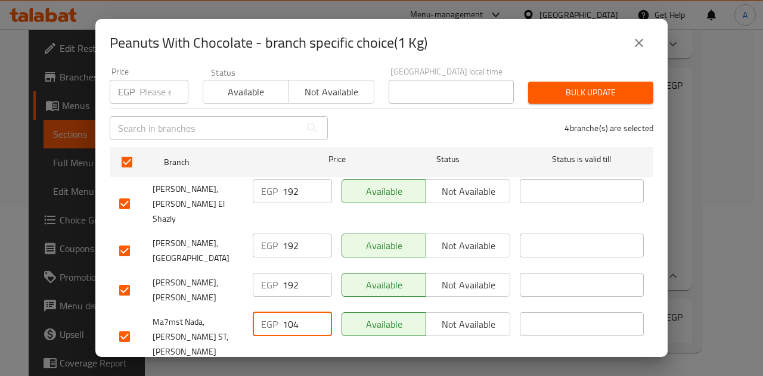
click at [287, 312] on input "104" at bounding box center [307, 324] width 49 height 24
click at [308, 373] on span "Save" at bounding box center [381, 380] width 525 height 15
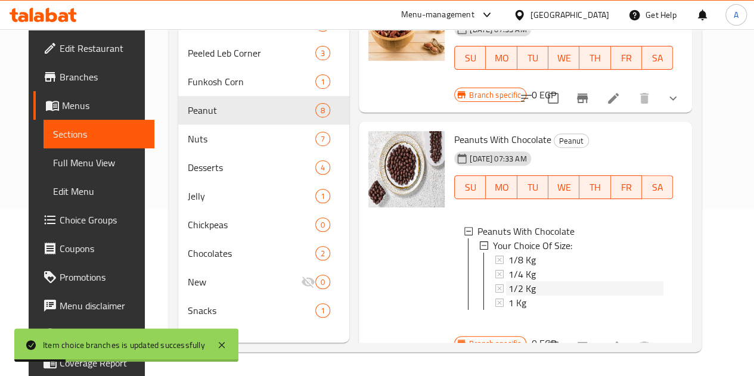
click at [508, 281] on div "1/2 Kg" at bounding box center [585, 288] width 155 height 14
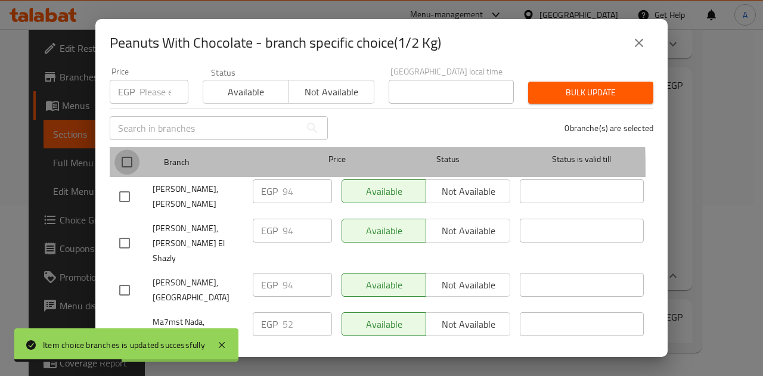
click at [123, 159] on input "checkbox" at bounding box center [126, 162] width 25 height 25
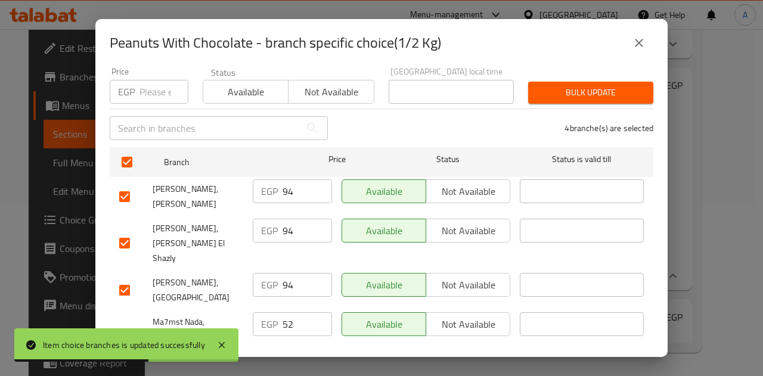
click at [285, 186] on input "94" at bounding box center [307, 191] width 49 height 24
click at [284, 221] on input "94" at bounding box center [307, 231] width 49 height 24
click at [286, 273] on input "94" at bounding box center [307, 285] width 49 height 24
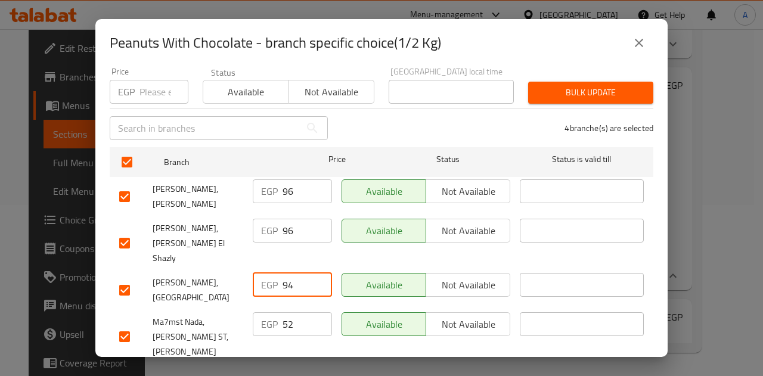
click at [286, 273] on input "94" at bounding box center [307, 285] width 49 height 24
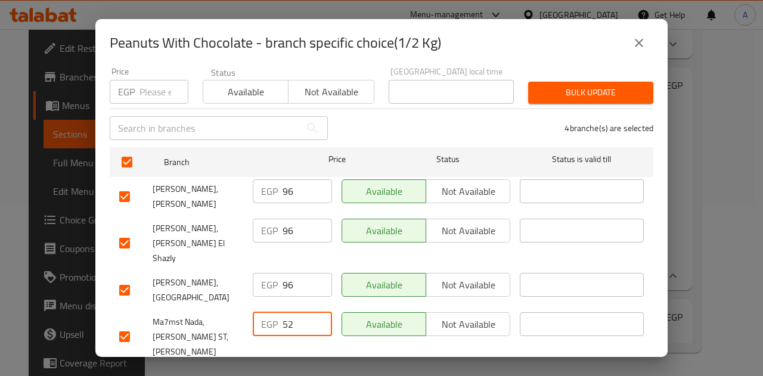
click at [289, 312] on input "52" at bounding box center [307, 324] width 49 height 24
click at [283, 312] on input "52" at bounding box center [307, 324] width 49 height 24
click at [325, 373] on span "Save" at bounding box center [381, 380] width 525 height 15
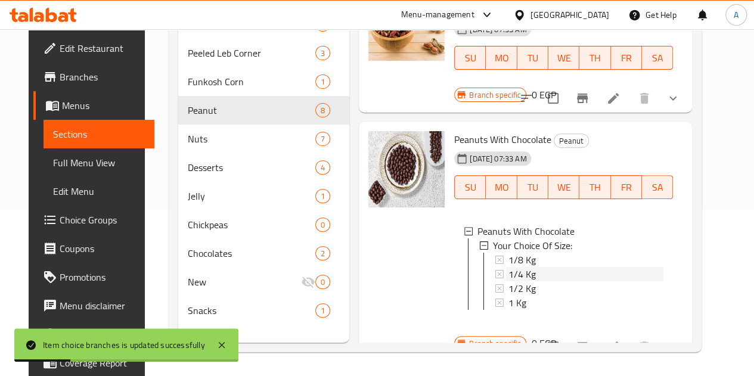
click at [508, 267] on span "1/4 Kg" at bounding box center [521, 274] width 27 height 14
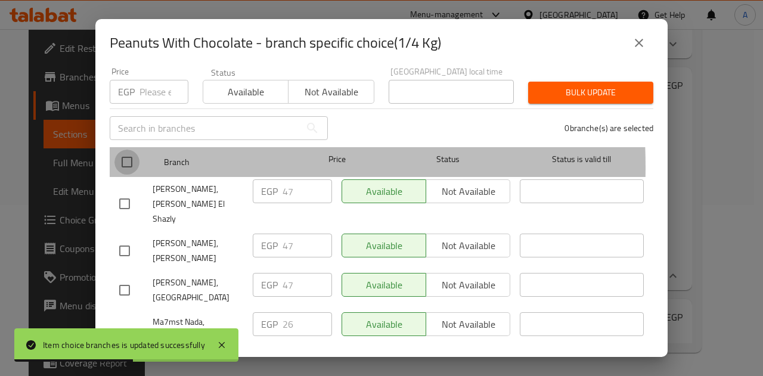
click at [126, 158] on input "checkbox" at bounding box center [126, 162] width 25 height 25
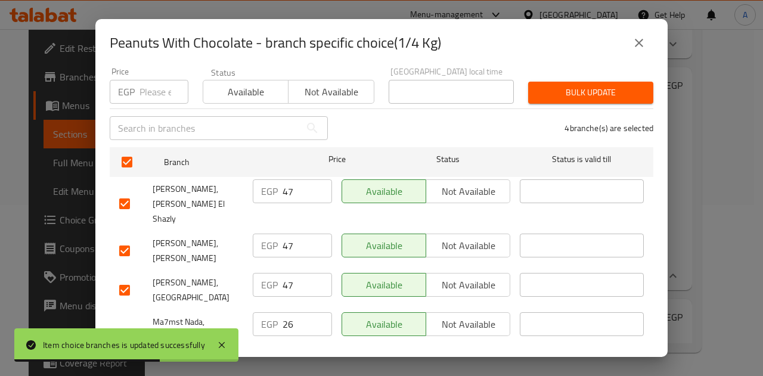
click at [285, 188] on input "47" at bounding box center [307, 191] width 49 height 24
click at [287, 234] on input "47" at bounding box center [307, 246] width 49 height 24
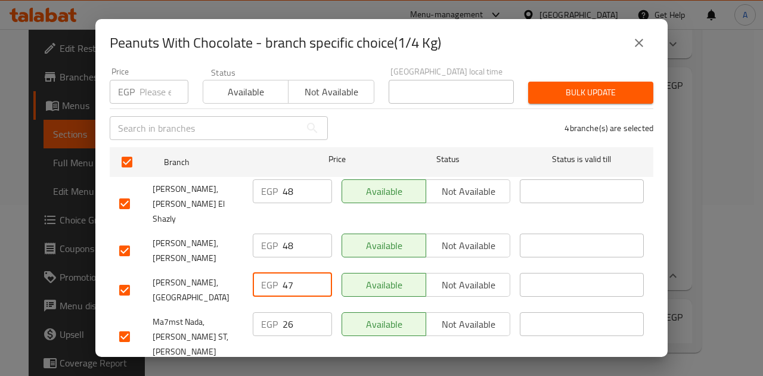
click at [286, 273] on input "47" at bounding box center [307, 285] width 49 height 24
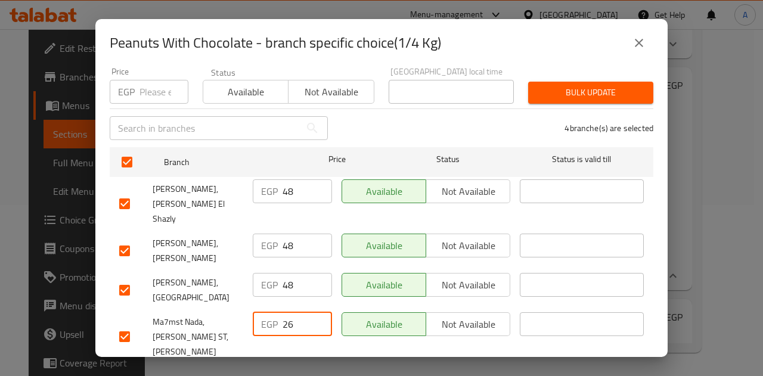
click at [287, 312] on input "26" at bounding box center [307, 324] width 49 height 24
click at [294, 369] on button "Save" at bounding box center [382, 380] width 544 height 22
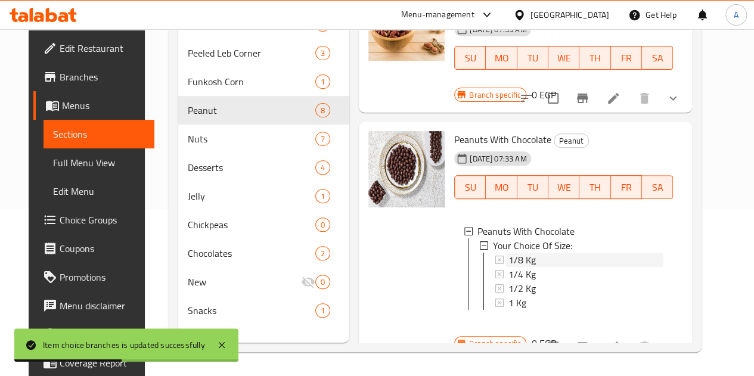
click at [508, 253] on span "1/8 Kg" at bounding box center [521, 260] width 27 height 14
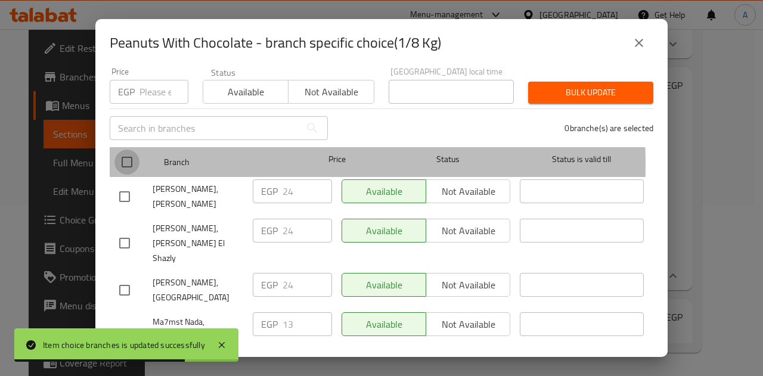
click at [132, 156] on input "checkbox" at bounding box center [126, 162] width 25 height 25
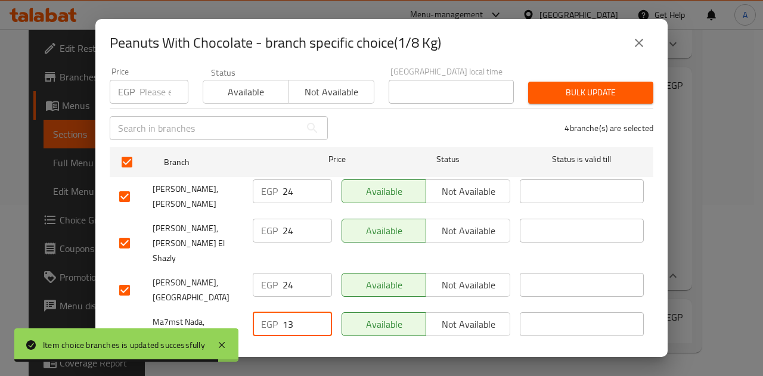
click at [286, 312] on input "13" at bounding box center [307, 324] width 49 height 24
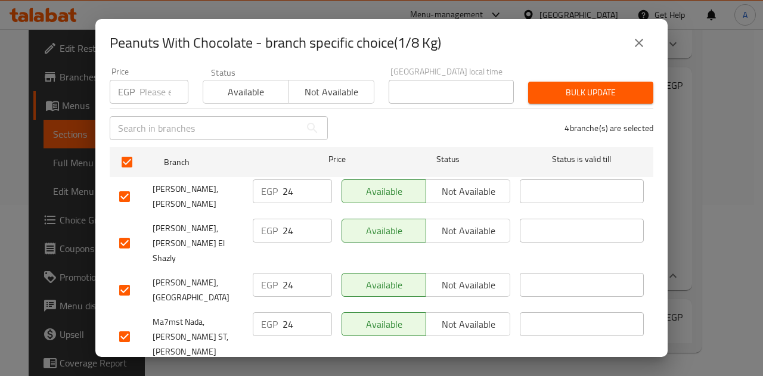
click at [343, 369] on button "Save" at bounding box center [382, 380] width 544 height 22
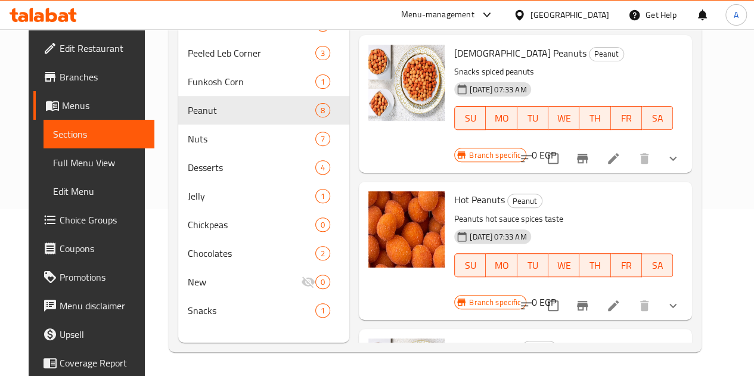
scroll to position [819, 0]
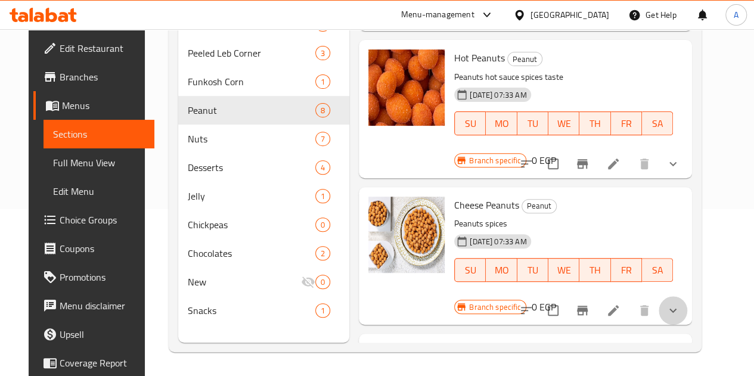
click at [687, 296] on button "show more" at bounding box center [673, 310] width 29 height 29
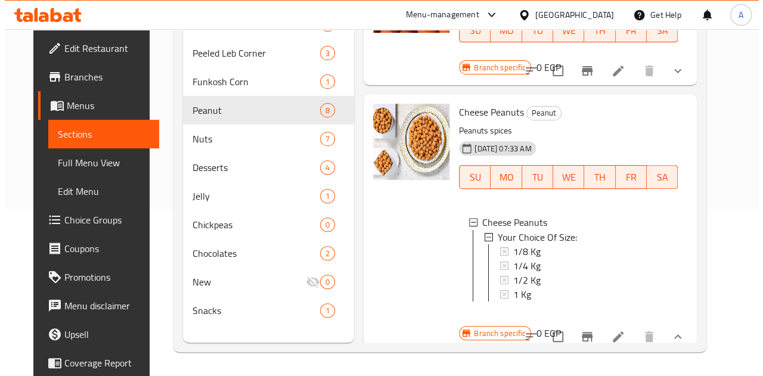
scroll to position [912, 0]
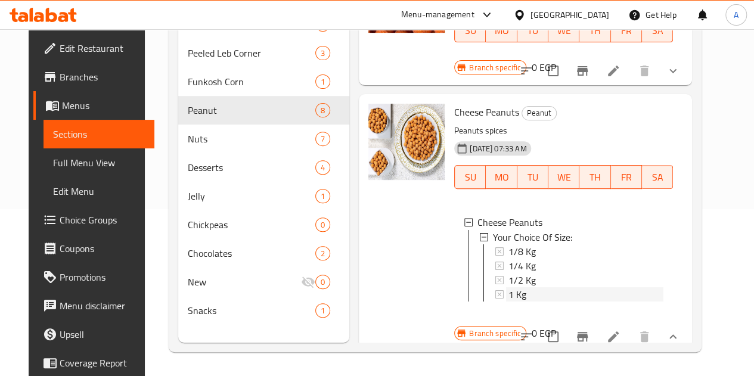
click at [508, 287] on div "1 Kg" at bounding box center [585, 294] width 155 height 14
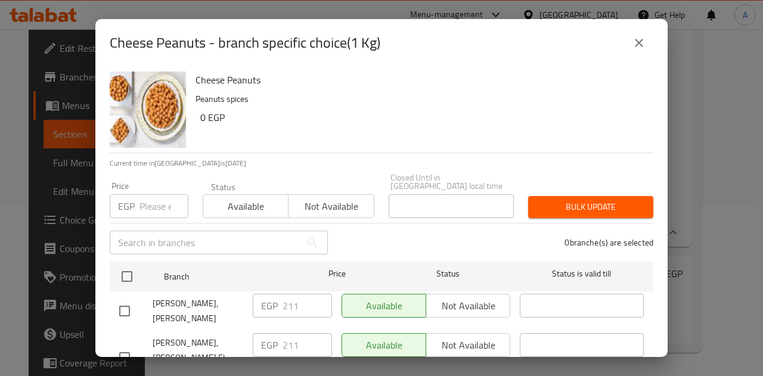
scroll to position [114, 0]
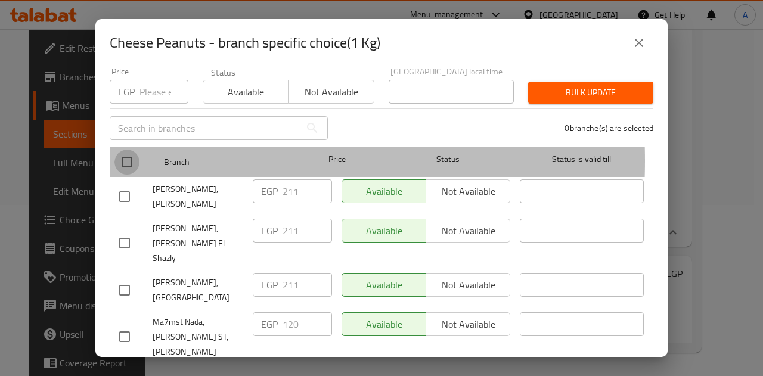
click at [124, 152] on input "checkbox" at bounding box center [126, 162] width 25 height 25
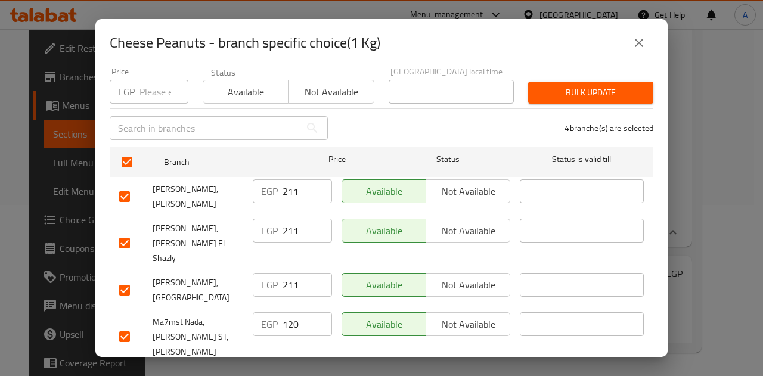
click at [287, 182] on input "211" at bounding box center [307, 191] width 49 height 24
click at [290, 219] on input "211" at bounding box center [307, 231] width 49 height 24
click at [291, 273] on input "211" at bounding box center [307, 285] width 49 height 24
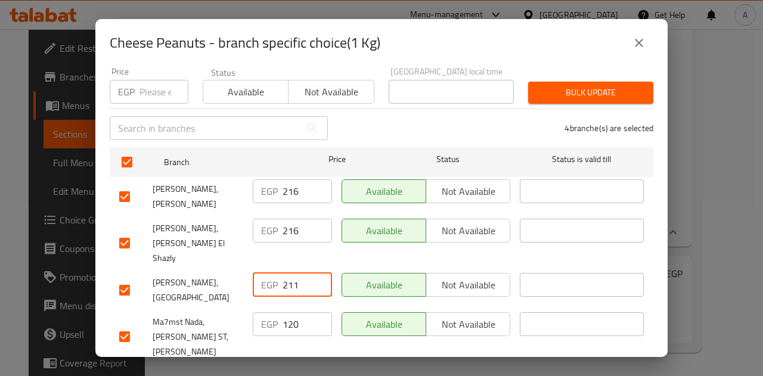
click at [291, 273] on input "211" at bounding box center [307, 285] width 49 height 24
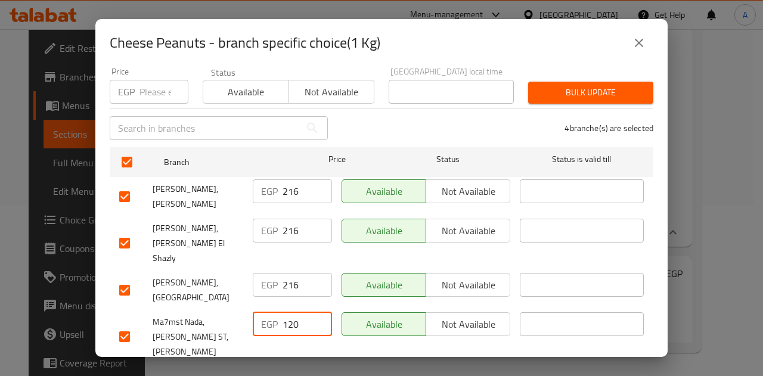
click at [291, 312] on input "120" at bounding box center [307, 324] width 49 height 24
click at [315, 369] on button "Save" at bounding box center [382, 380] width 544 height 22
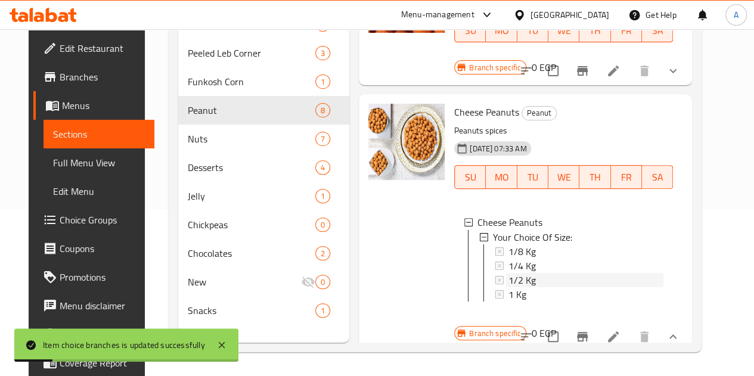
click at [523, 272] on div "1/2 Kg" at bounding box center [585, 279] width 155 height 14
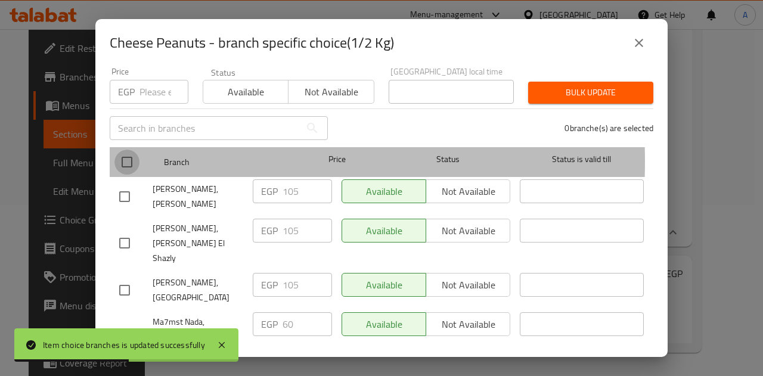
click at [132, 153] on input "checkbox" at bounding box center [126, 162] width 25 height 25
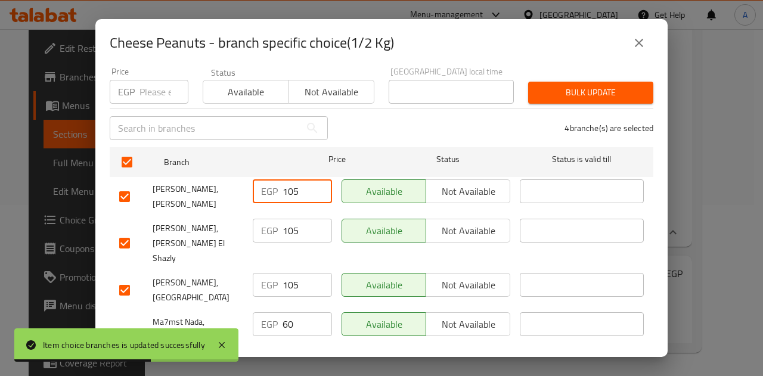
click at [291, 184] on input "105" at bounding box center [307, 191] width 49 height 24
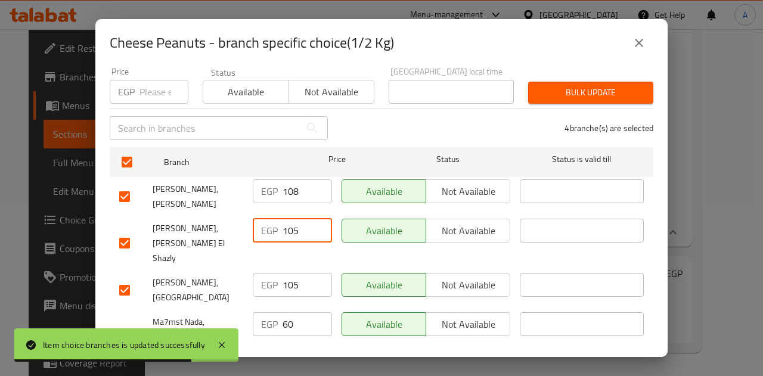
click at [288, 223] on input "105" at bounding box center [307, 231] width 49 height 24
click at [288, 223] on input "108" at bounding box center [307, 231] width 49 height 24
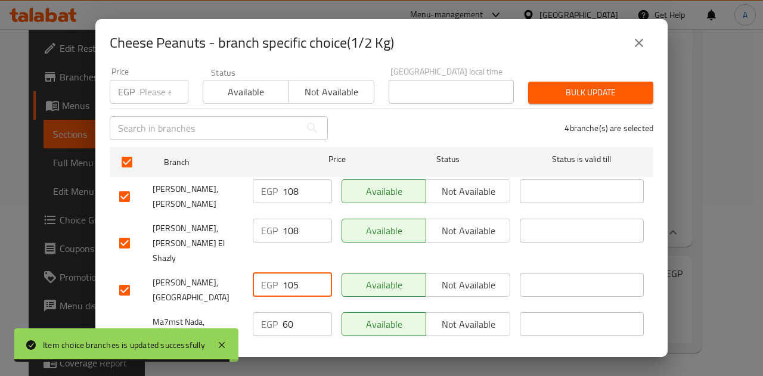
click at [290, 273] on input "105" at bounding box center [307, 285] width 49 height 24
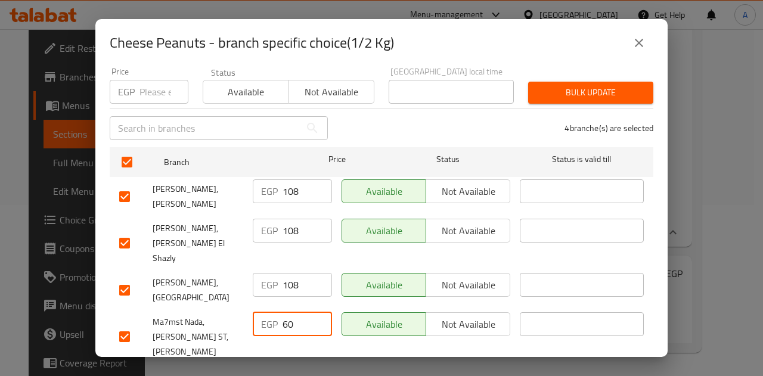
click at [284, 312] on input "60" at bounding box center [307, 324] width 49 height 24
click at [312, 373] on span "Save" at bounding box center [381, 380] width 525 height 15
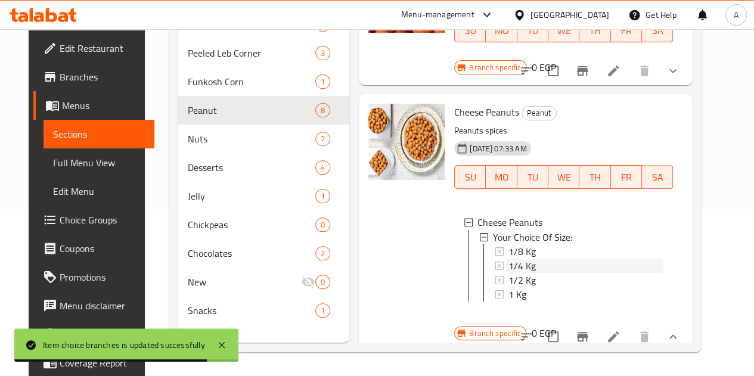
click at [508, 258] on div "1/4 Kg" at bounding box center [585, 265] width 155 height 14
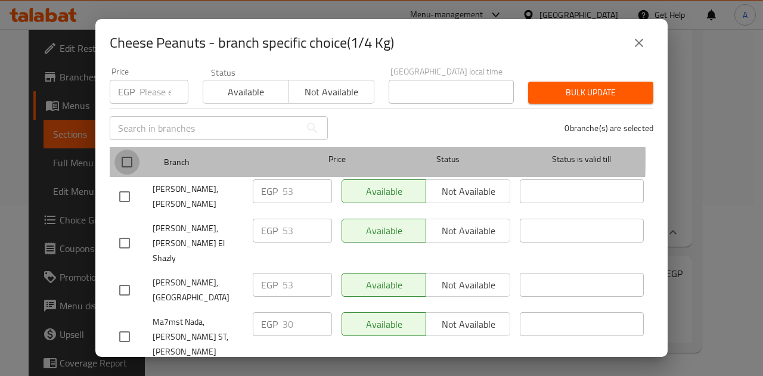
click at [133, 150] on input "checkbox" at bounding box center [126, 162] width 25 height 25
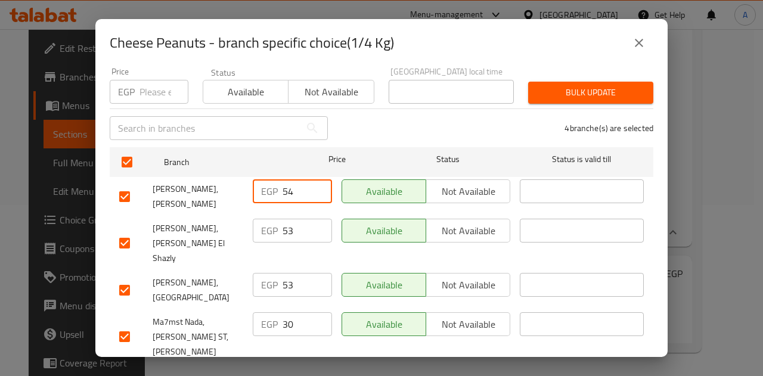
click at [319, 179] on input "54" at bounding box center [307, 191] width 49 height 24
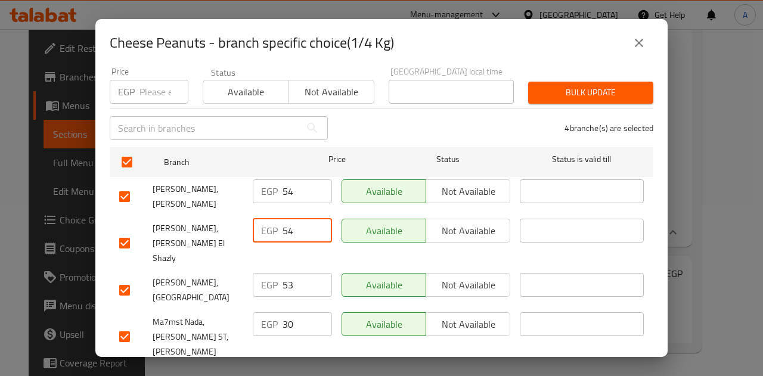
click at [317, 219] on input "54" at bounding box center [307, 231] width 49 height 24
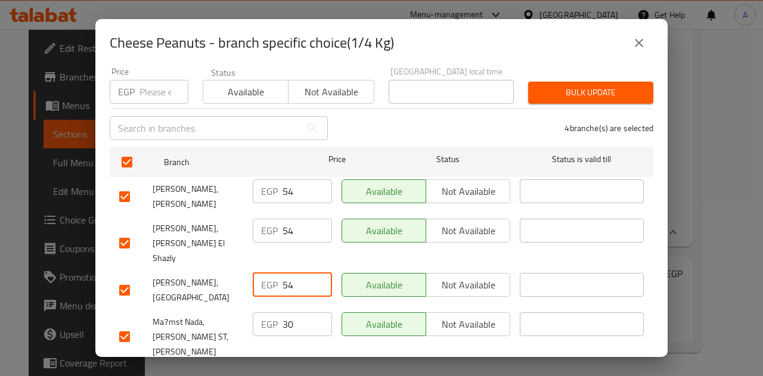
click at [318, 273] on input "54" at bounding box center [307, 285] width 49 height 24
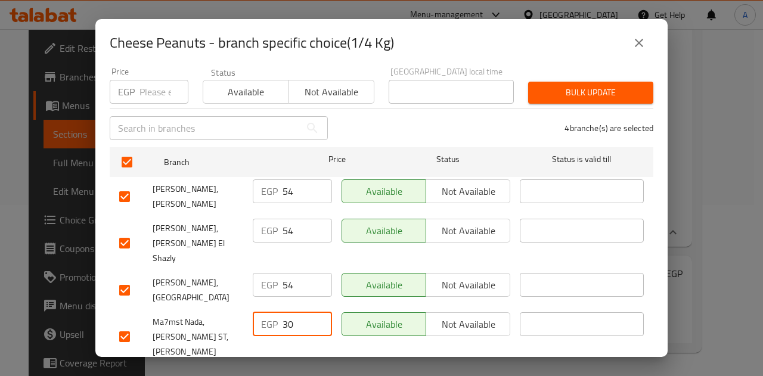
click at [283, 312] on input "30" at bounding box center [307, 324] width 49 height 24
click at [336, 373] on span "Save" at bounding box center [381, 380] width 525 height 15
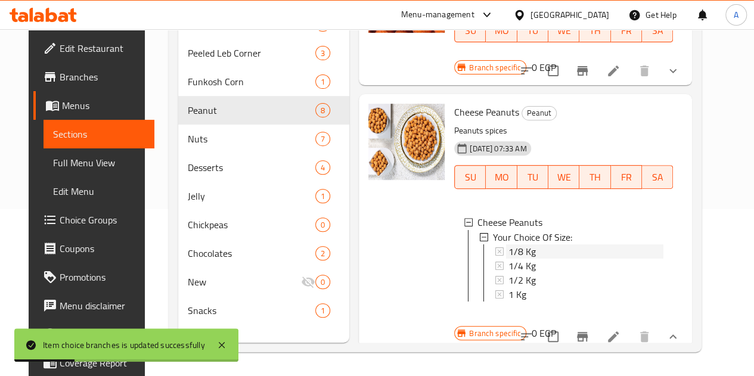
click at [508, 244] on div "1/8 Kg" at bounding box center [585, 251] width 155 height 14
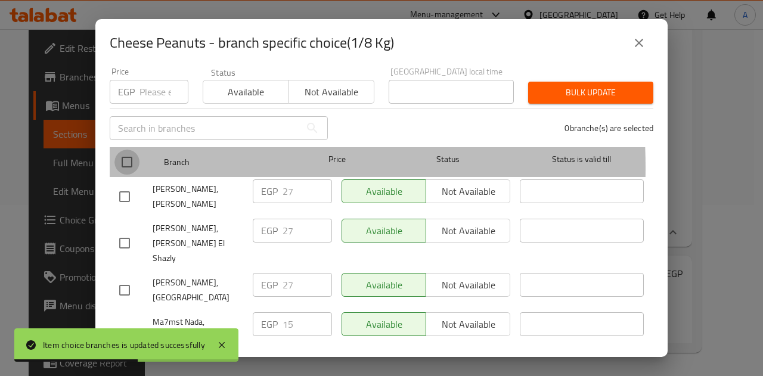
click at [128, 159] on input "checkbox" at bounding box center [126, 162] width 25 height 25
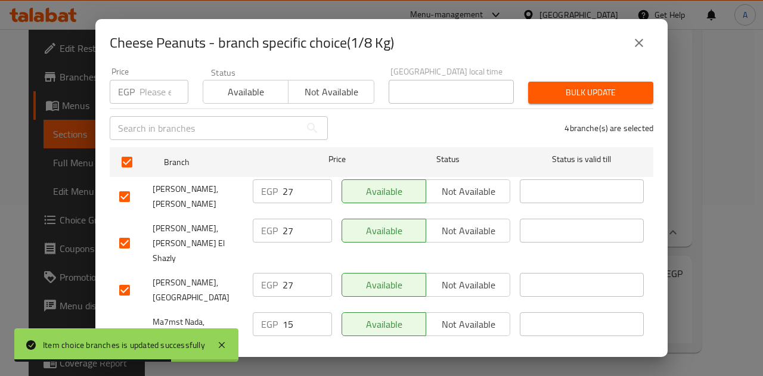
click at [285, 312] on input "15" at bounding box center [307, 324] width 49 height 24
click at [401, 373] on span "Save" at bounding box center [381, 380] width 525 height 15
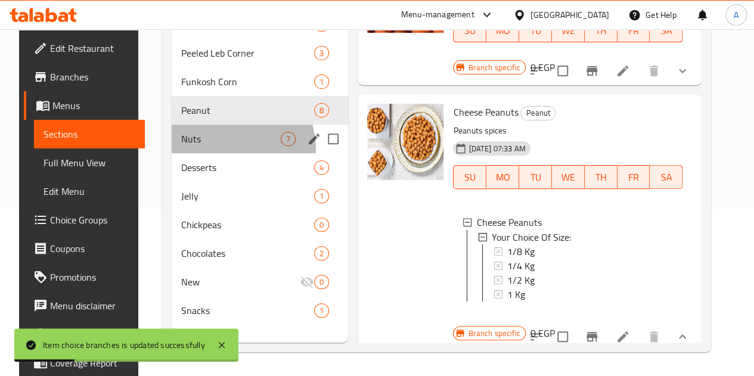
click at [196, 153] on div "Nuts 7" at bounding box center [260, 139] width 176 height 29
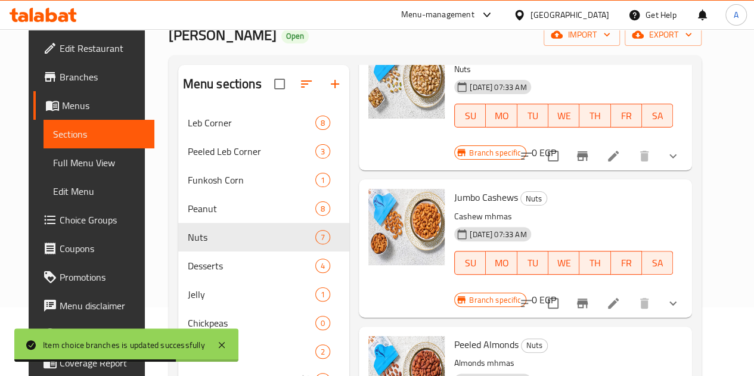
scroll to position [89, 0]
click at [687, 288] on button "show more" at bounding box center [673, 302] width 29 height 29
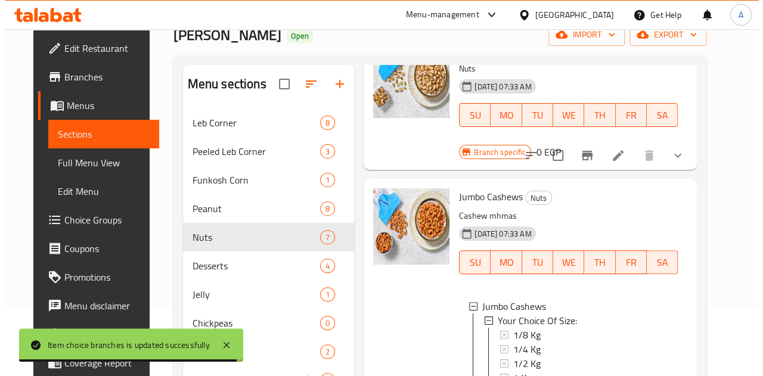
scroll to position [186, 0]
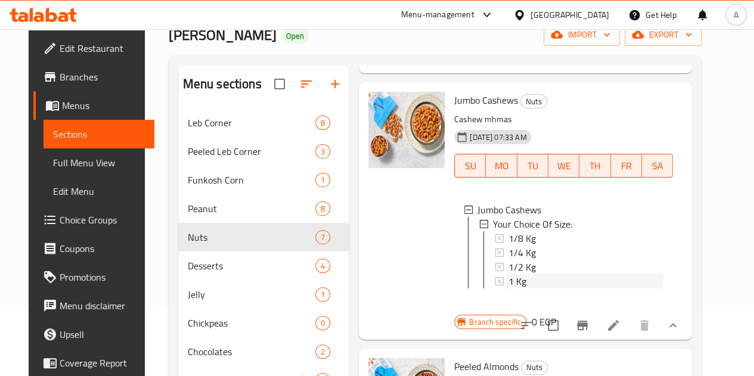
click at [508, 274] on span "1 Kg" at bounding box center [517, 281] width 18 height 14
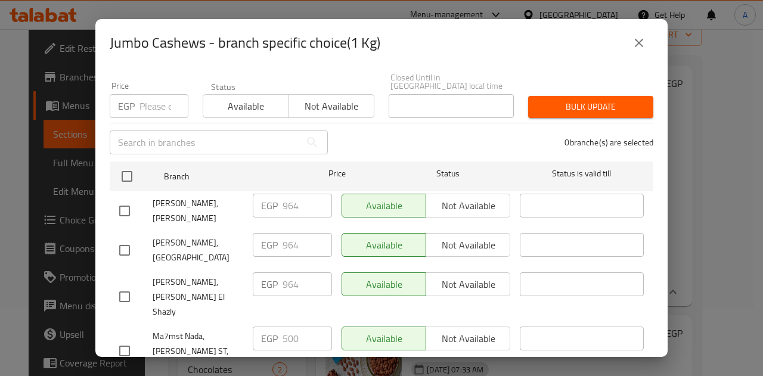
scroll to position [114, 0]
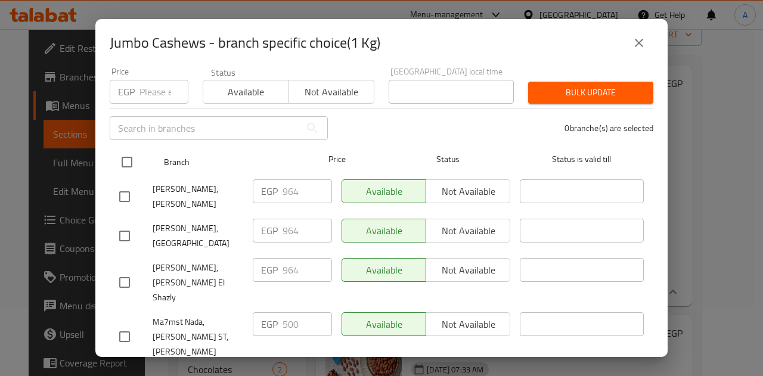
click at [122, 158] on input "checkbox" at bounding box center [126, 162] width 25 height 25
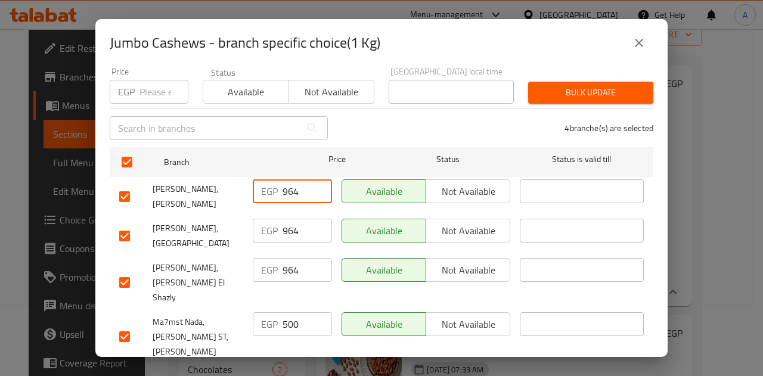
click at [285, 183] on input "964" at bounding box center [307, 191] width 49 height 24
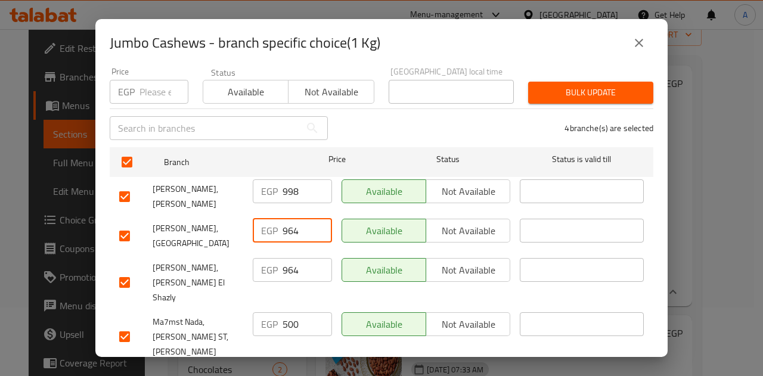
click at [289, 224] on input "964" at bounding box center [307, 231] width 49 height 24
click at [287, 262] on input "964" at bounding box center [307, 270] width 49 height 24
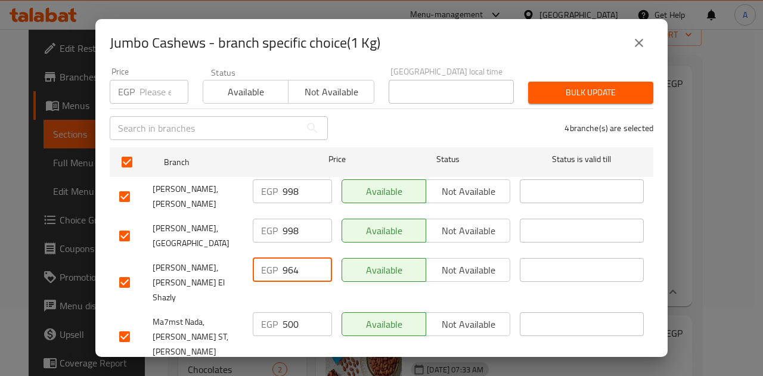
click at [287, 262] on input "964" at bounding box center [307, 270] width 49 height 24
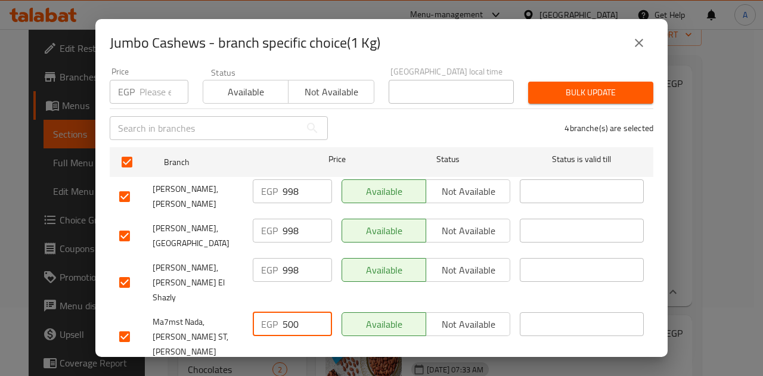
click at [292, 312] on input "500" at bounding box center [307, 324] width 49 height 24
click at [328, 373] on span "Save" at bounding box center [381, 380] width 525 height 15
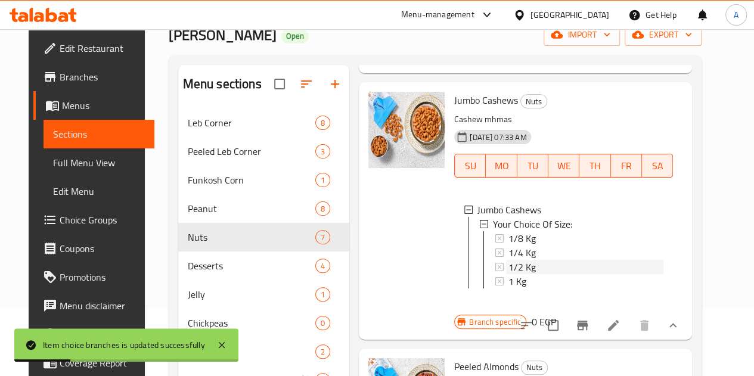
click at [508, 260] on div "1/2 Kg" at bounding box center [585, 267] width 155 height 14
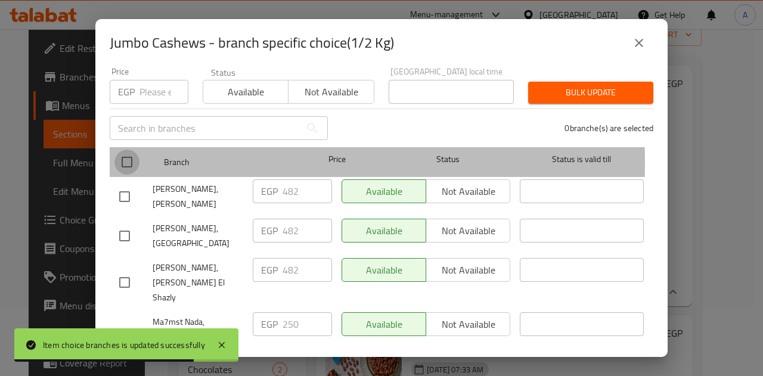
click at [122, 154] on input "checkbox" at bounding box center [126, 162] width 25 height 25
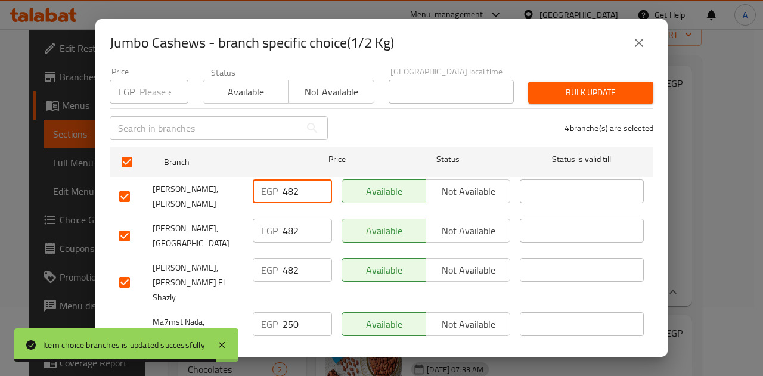
click at [290, 180] on input "482" at bounding box center [307, 191] width 49 height 24
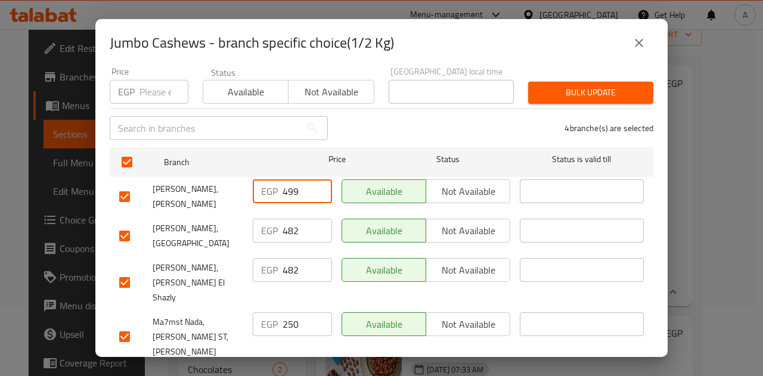
click at [287, 219] on input "482" at bounding box center [307, 231] width 49 height 24
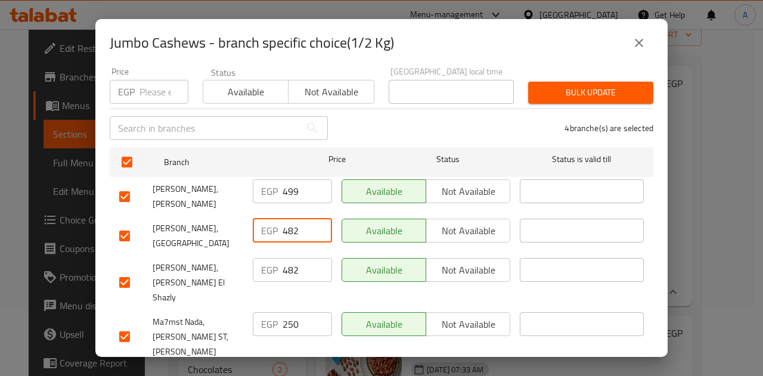
click at [287, 219] on input "482" at bounding box center [307, 231] width 49 height 24
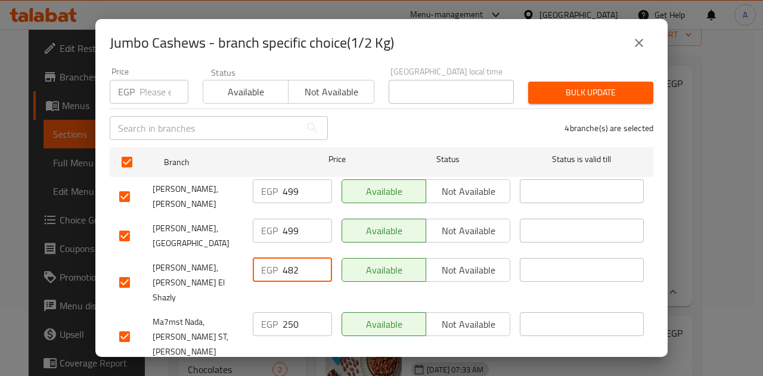
click at [290, 259] on input "482" at bounding box center [307, 270] width 49 height 24
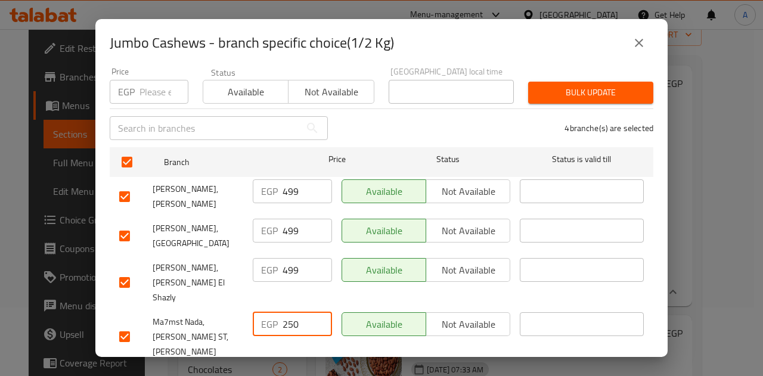
click at [290, 312] on input "250" at bounding box center [307, 324] width 49 height 24
click at [321, 373] on span "Save" at bounding box center [381, 380] width 525 height 15
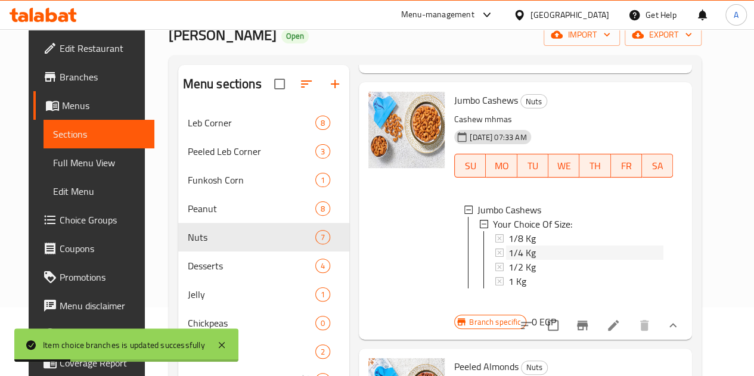
click at [508, 246] on div "1/4 Kg" at bounding box center [585, 253] width 155 height 14
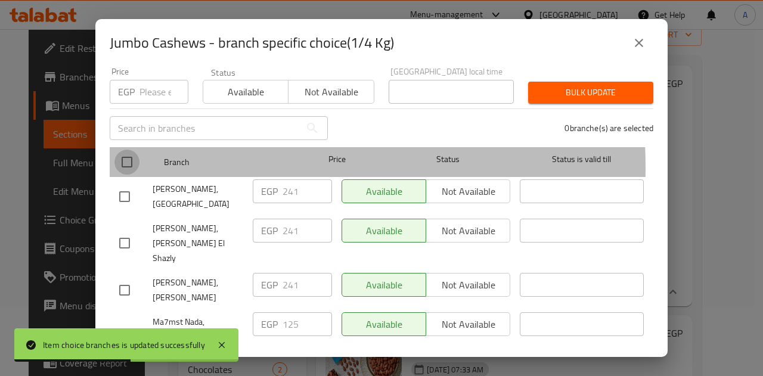
click at [129, 159] on input "checkbox" at bounding box center [126, 162] width 25 height 25
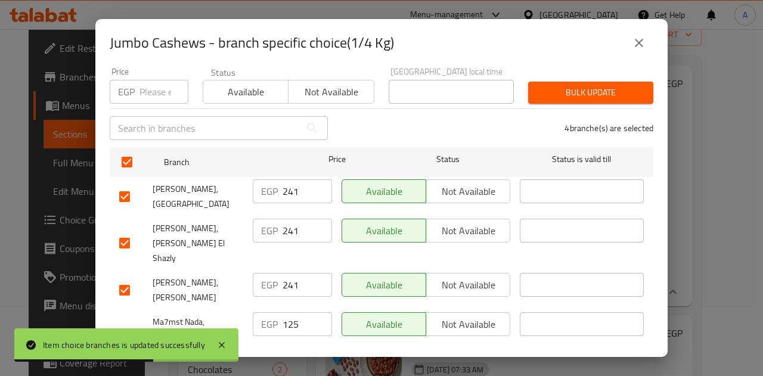
click at [286, 186] on input "241" at bounding box center [307, 191] width 49 height 24
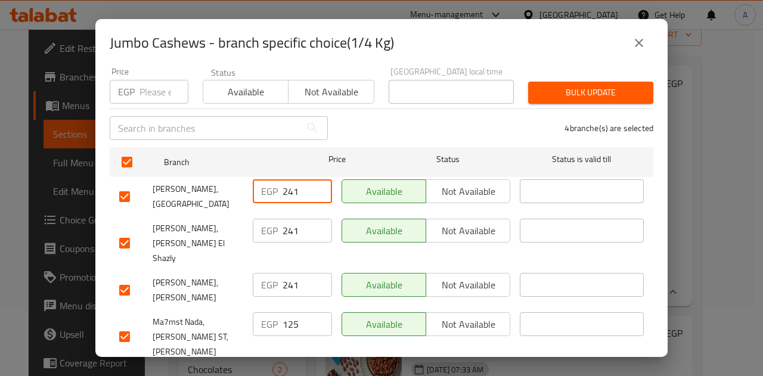
click at [287, 185] on input "241" at bounding box center [307, 191] width 49 height 24
click at [286, 220] on input "241" at bounding box center [307, 231] width 49 height 24
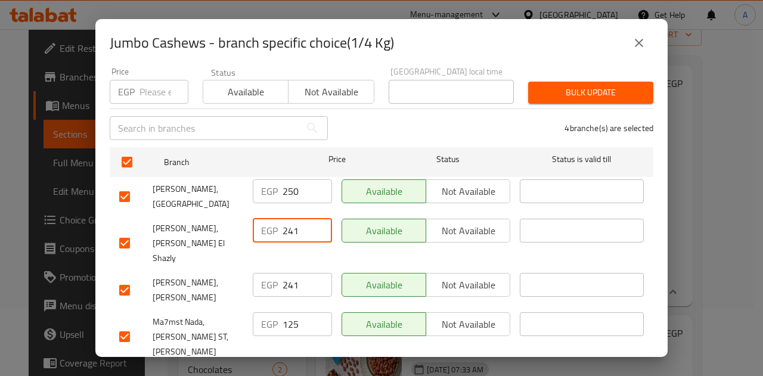
click at [286, 220] on input "241" at bounding box center [307, 231] width 49 height 24
click at [293, 273] on input "241" at bounding box center [307, 285] width 49 height 24
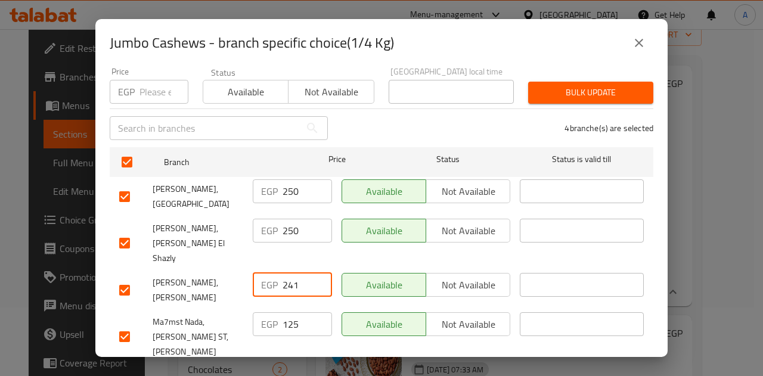
click at [293, 273] on input "241" at bounding box center [307, 285] width 49 height 24
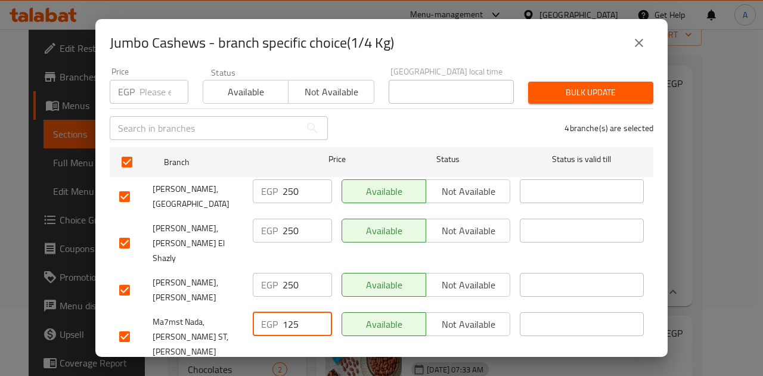
click at [285, 312] on input "125" at bounding box center [307, 324] width 49 height 24
click at [322, 373] on span "Save" at bounding box center [381, 380] width 525 height 15
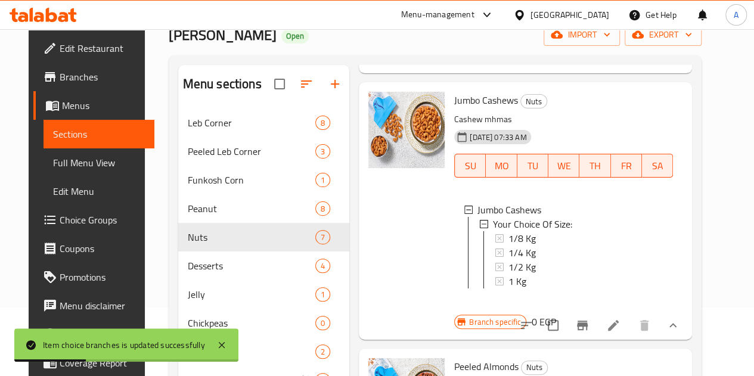
click at [508, 246] on span "1/4 Kg" at bounding box center [521, 253] width 27 height 14
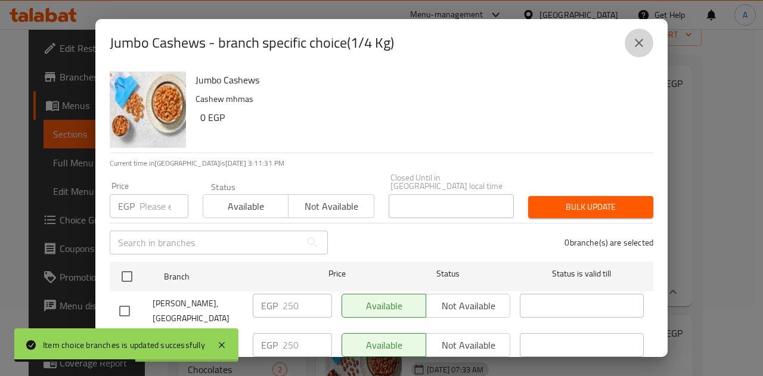
click at [641, 38] on icon "close" at bounding box center [639, 43] width 14 height 14
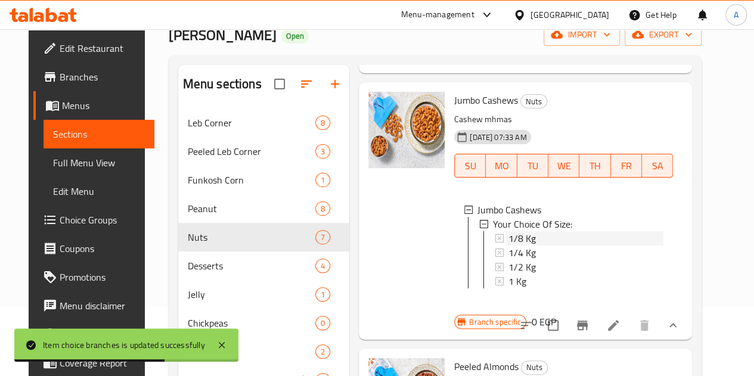
click at [508, 231] on div "1/8 Kg" at bounding box center [585, 238] width 155 height 14
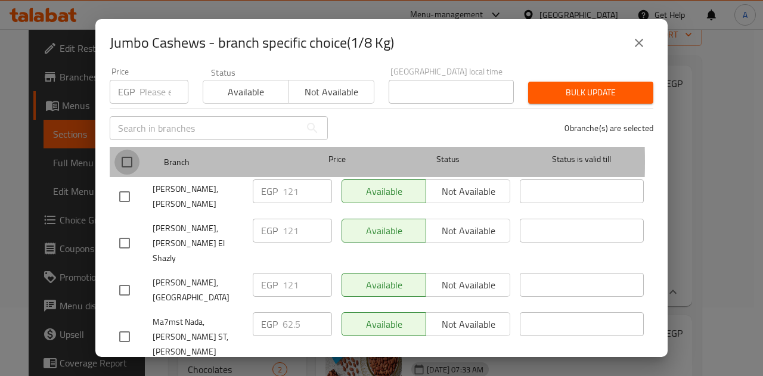
click at [123, 153] on input "checkbox" at bounding box center [126, 162] width 25 height 25
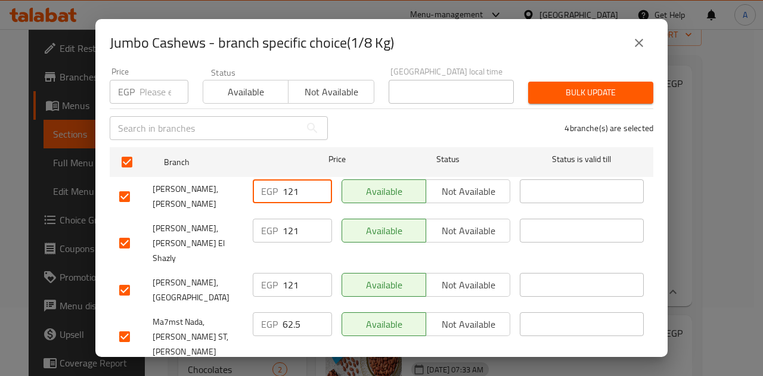
click at [290, 187] on input "121" at bounding box center [307, 191] width 49 height 24
click at [287, 222] on input "121" at bounding box center [307, 231] width 49 height 24
click at [293, 273] on input "121" at bounding box center [307, 285] width 49 height 24
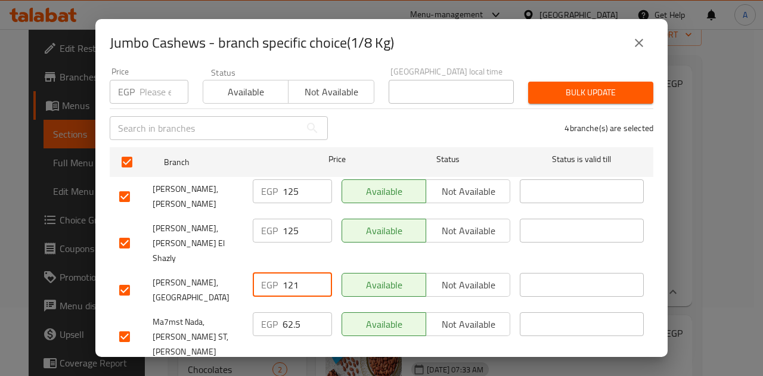
click at [293, 273] on input "121" at bounding box center [307, 285] width 49 height 24
click at [290, 312] on input "62.5" at bounding box center [307, 324] width 49 height 24
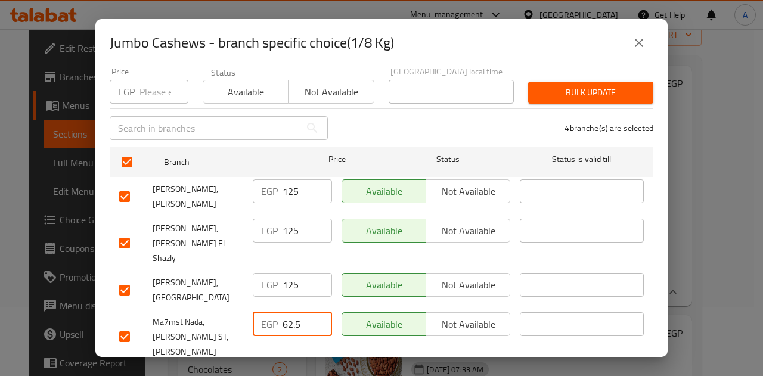
click at [290, 312] on input "62.5" at bounding box center [307, 324] width 49 height 24
click at [323, 373] on span "Save" at bounding box center [381, 380] width 525 height 15
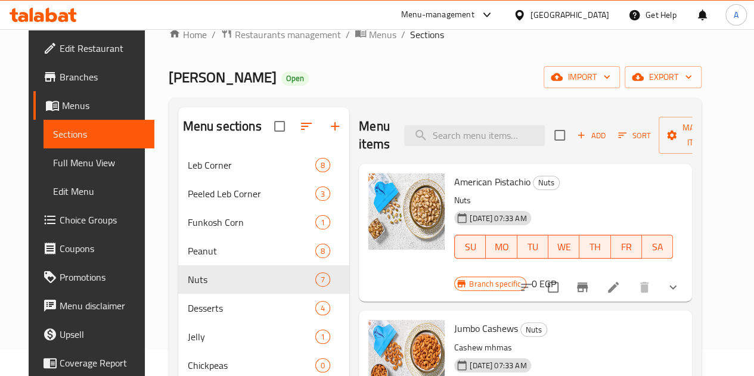
scroll to position [26, 0]
click at [680, 281] on icon "show more" at bounding box center [673, 288] width 14 height 14
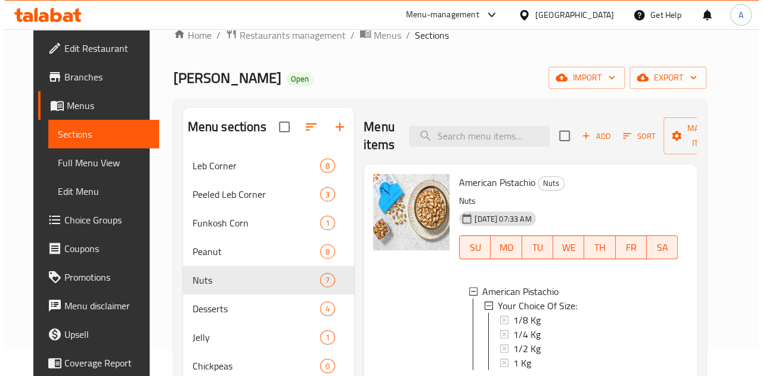
scroll to position [73, 0]
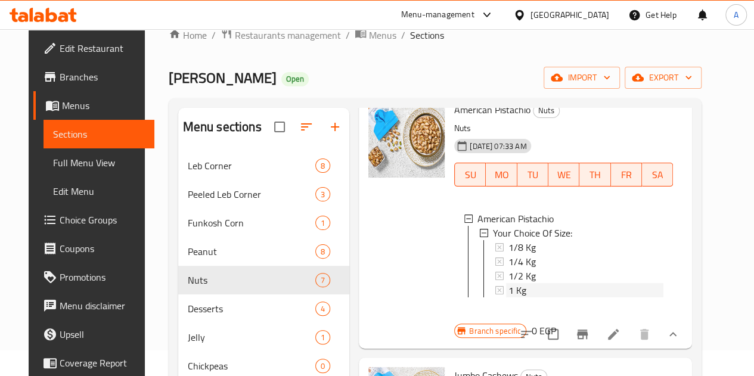
click at [508, 294] on div "1 Kg" at bounding box center [585, 290] width 155 height 14
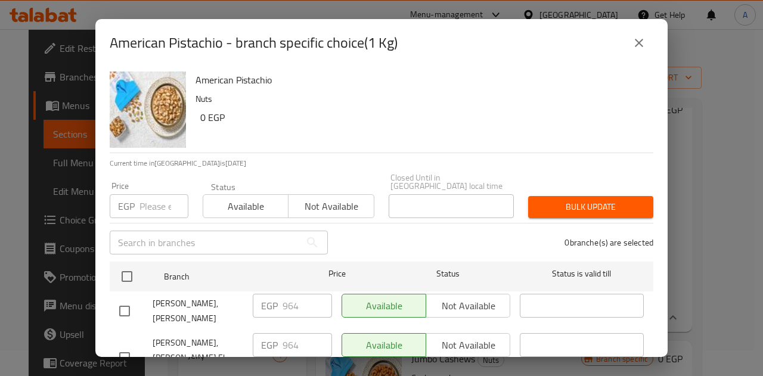
scroll to position [114, 0]
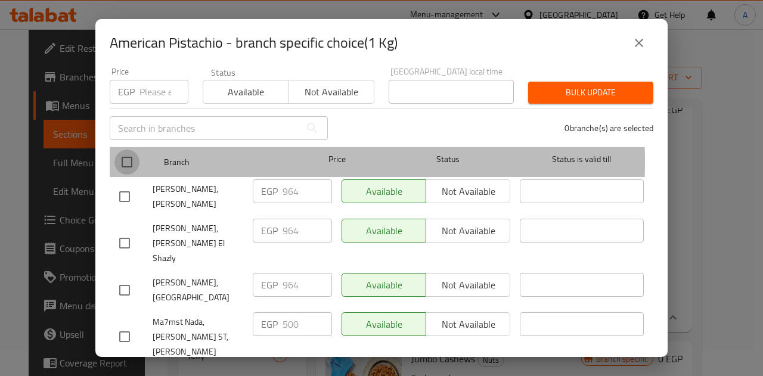
click at [125, 153] on input "checkbox" at bounding box center [126, 162] width 25 height 25
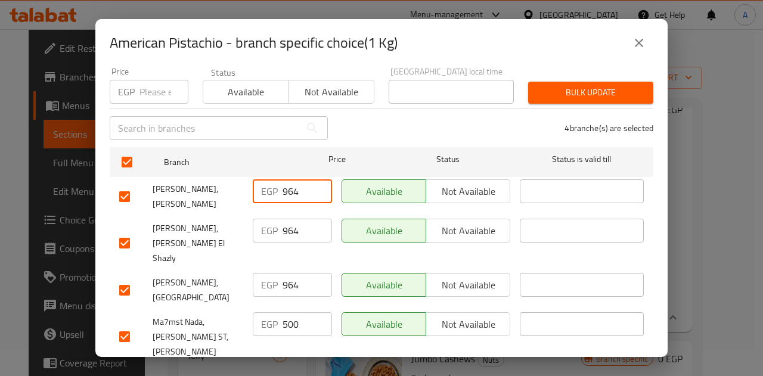
click at [287, 188] on input "964" at bounding box center [307, 191] width 49 height 24
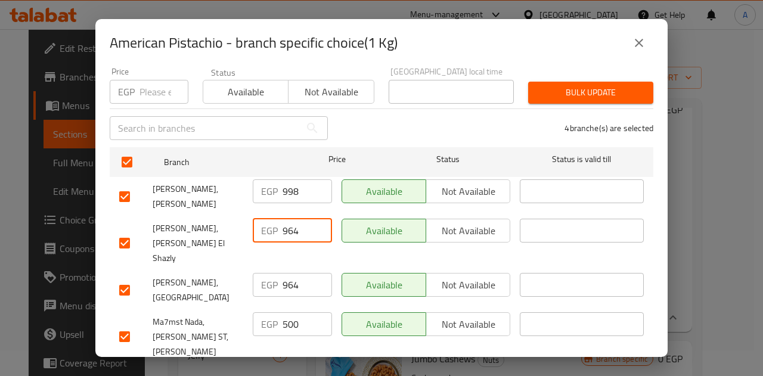
click at [291, 232] on input "964" at bounding box center [307, 231] width 49 height 24
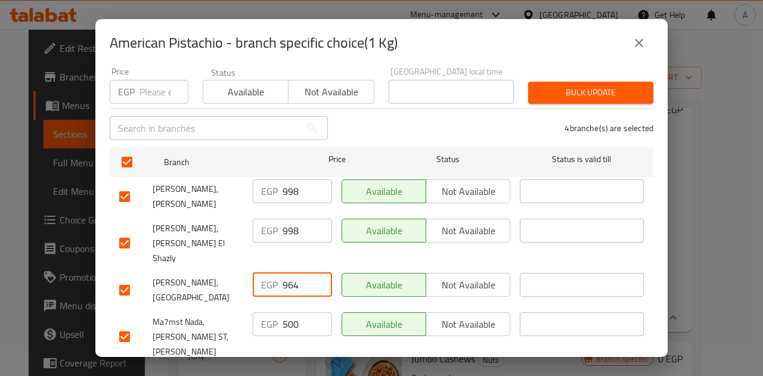
click at [287, 273] on input "964" at bounding box center [307, 285] width 49 height 24
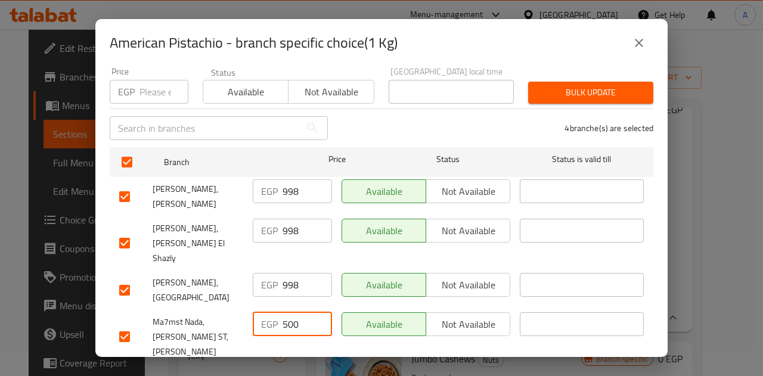
click at [288, 312] on input "500" at bounding box center [307, 324] width 49 height 24
click at [328, 373] on span "Save" at bounding box center [381, 380] width 525 height 15
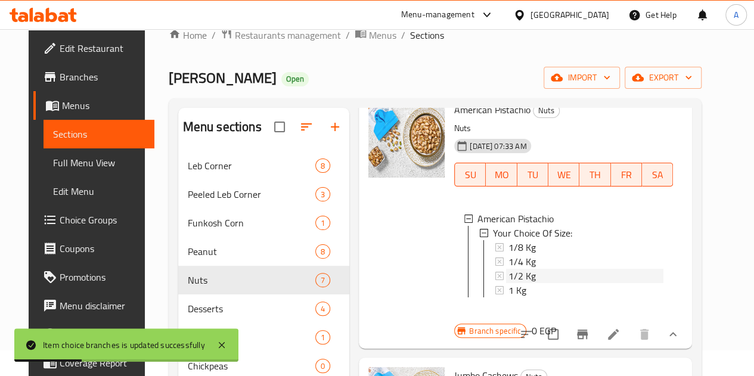
click at [508, 281] on span "1/2 Kg" at bounding box center [521, 276] width 27 height 14
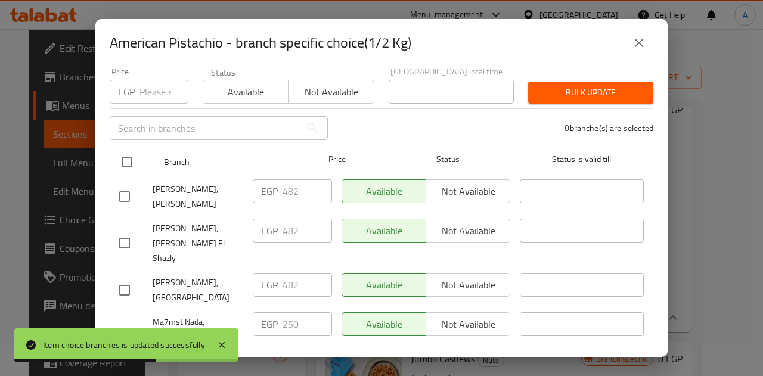
click at [123, 150] on input "checkbox" at bounding box center [126, 162] width 25 height 25
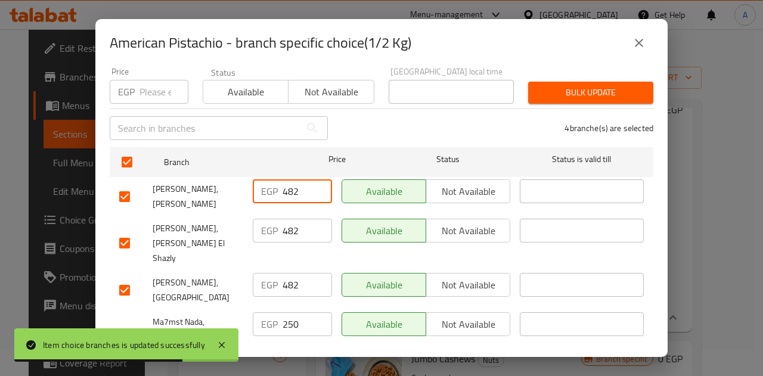
click at [288, 180] on input "482" at bounding box center [307, 191] width 49 height 24
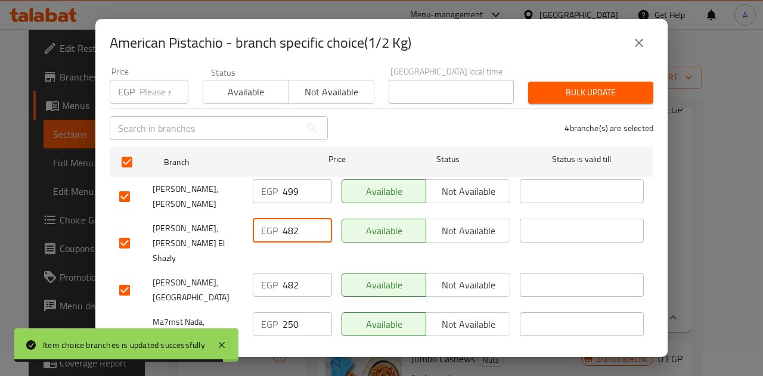
click at [287, 225] on input "482" at bounding box center [307, 231] width 49 height 24
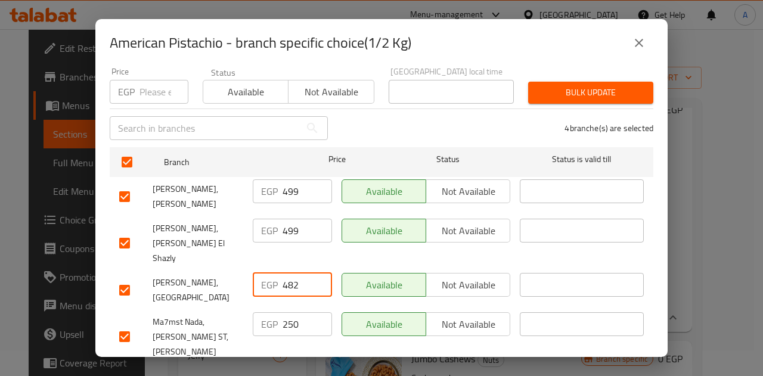
click at [287, 273] on input "482" at bounding box center [307, 285] width 49 height 24
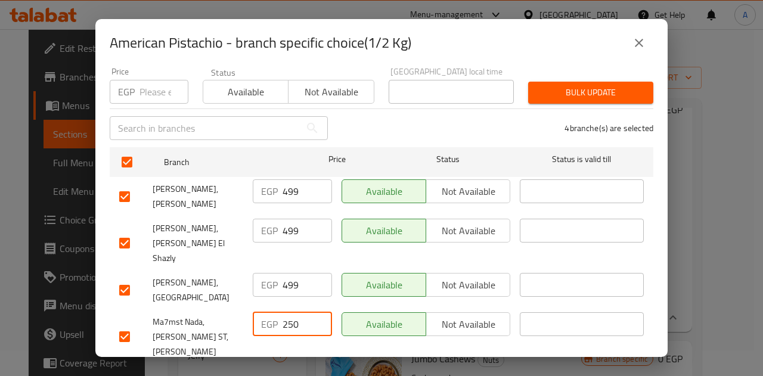
click at [287, 312] on input "250" at bounding box center [307, 324] width 49 height 24
click at [322, 373] on span "Save" at bounding box center [381, 380] width 525 height 15
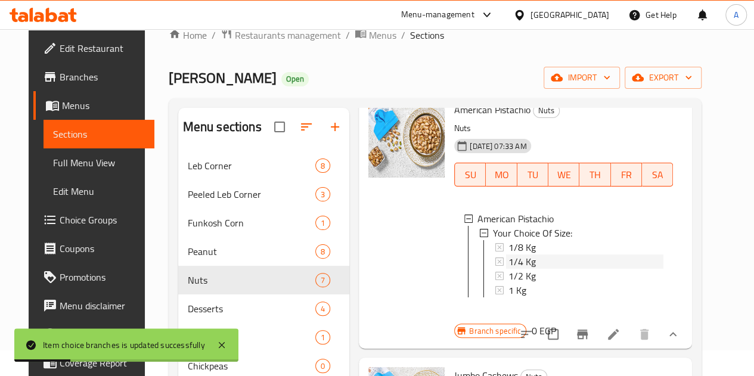
click at [508, 262] on span "1/4 Kg" at bounding box center [521, 262] width 27 height 14
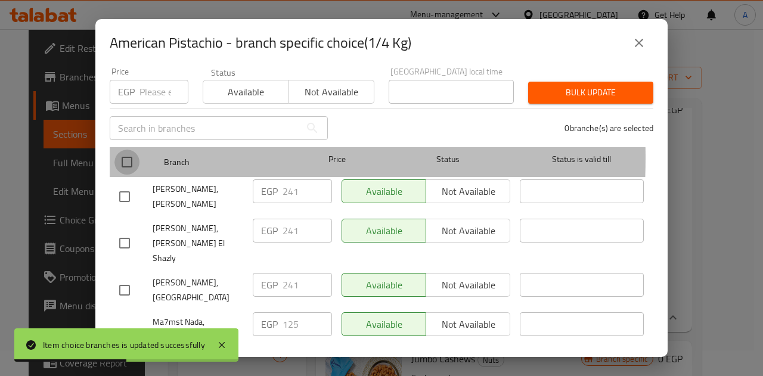
click at [123, 150] on input "checkbox" at bounding box center [126, 162] width 25 height 25
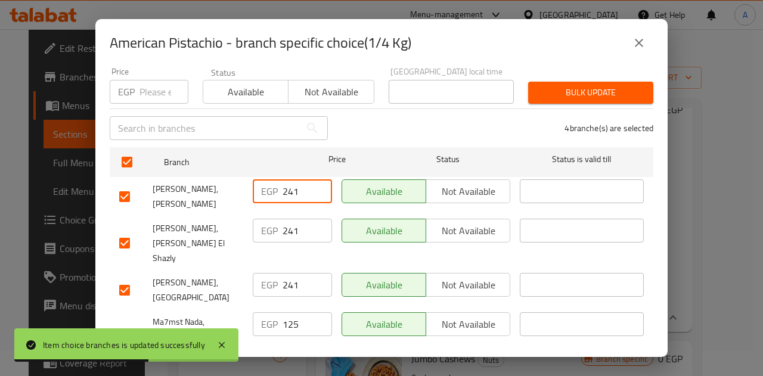
click at [293, 185] on input "241" at bounding box center [307, 191] width 49 height 24
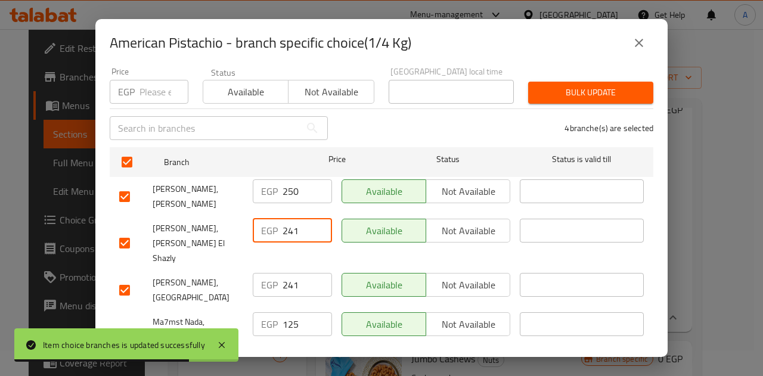
click at [286, 219] on input "241" at bounding box center [307, 231] width 49 height 24
click at [289, 273] on input "241" at bounding box center [307, 285] width 49 height 24
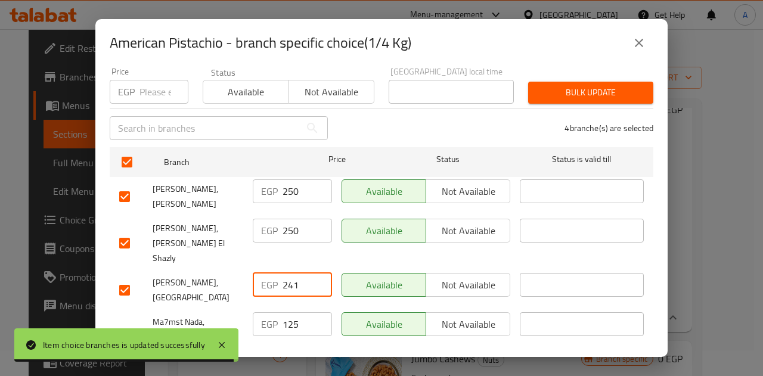
click at [289, 273] on input "241" at bounding box center [307, 285] width 49 height 24
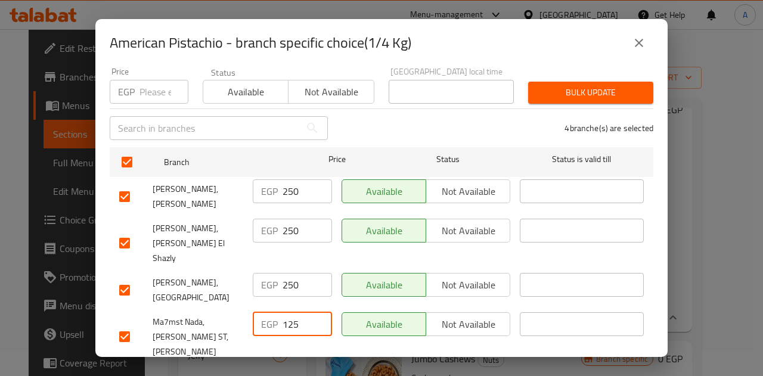
click at [290, 312] on input "125" at bounding box center [307, 324] width 49 height 24
click at [310, 373] on span "Save" at bounding box center [381, 380] width 525 height 15
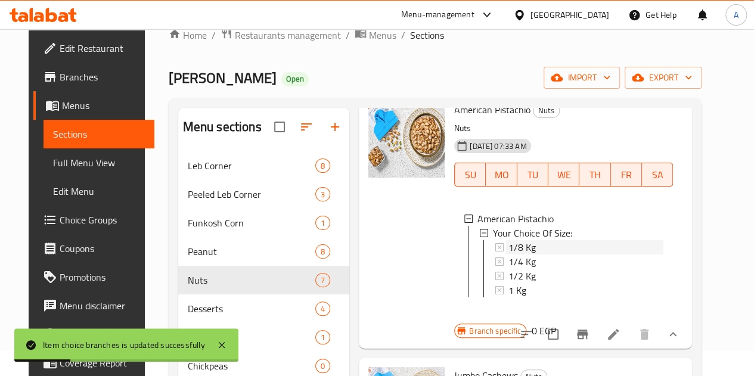
click at [508, 250] on span "1/8 Kg" at bounding box center [521, 247] width 27 height 14
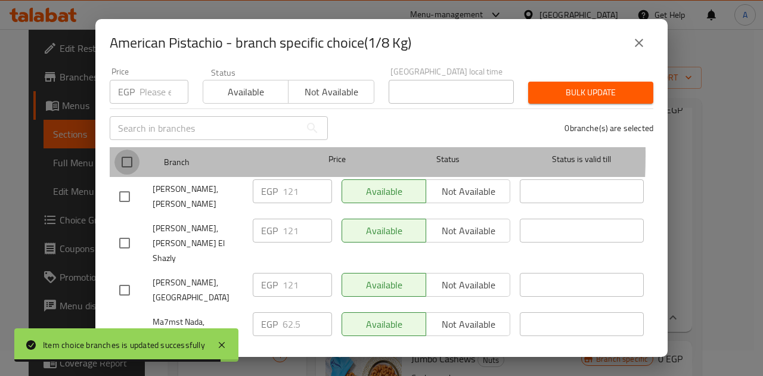
click at [132, 150] on input "checkbox" at bounding box center [126, 162] width 25 height 25
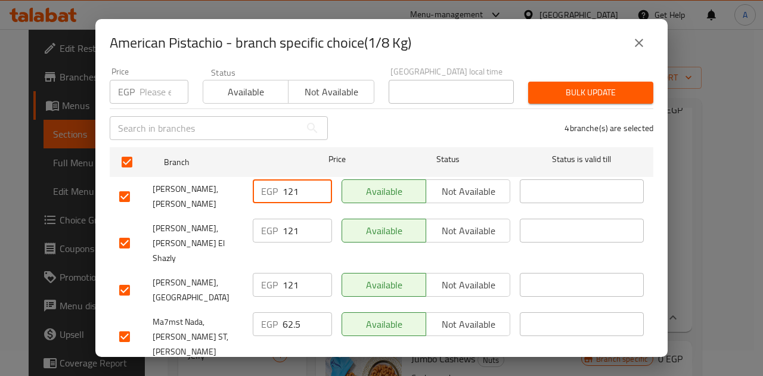
click at [296, 184] on input "121" at bounding box center [307, 191] width 49 height 24
click at [293, 184] on input "121" at bounding box center [307, 191] width 49 height 24
click at [292, 184] on input "121" at bounding box center [307, 191] width 49 height 24
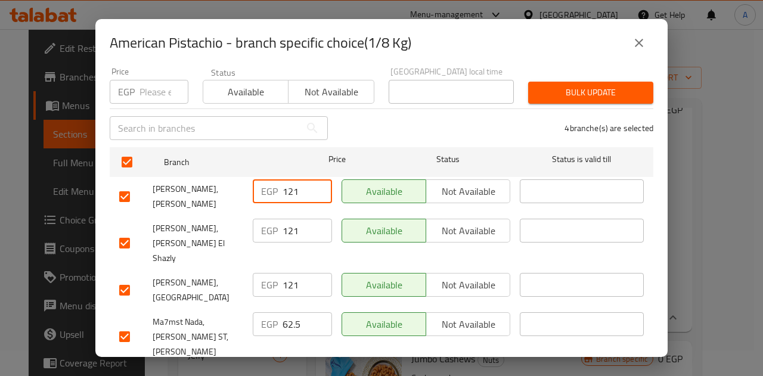
click at [292, 184] on input "121" at bounding box center [307, 191] width 49 height 24
click at [294, 225] on input "121" at bounding box center [307, 231] width 49 height 24
click at [291, 224] on input "121" at bounding box center [307, 231] width 49 height 24
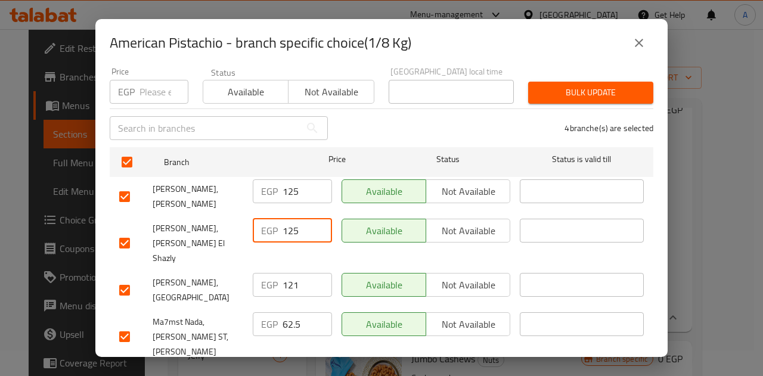
click at [288, 273] on input "121" at bounding box center [307, 285] width 49 height 24
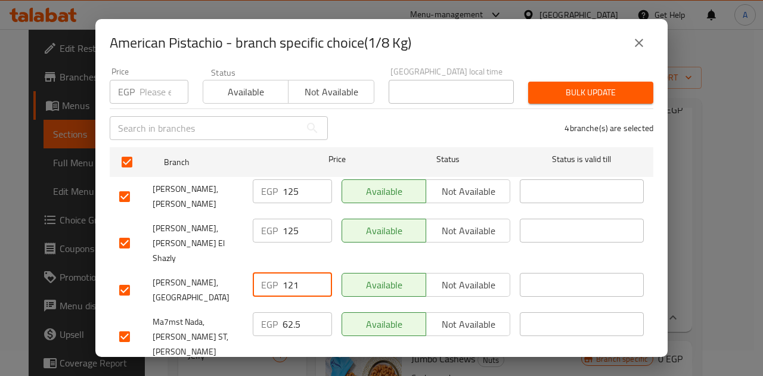
click at [288, 273] on input "121" at bounding box center [307, 285] width 49 height 24
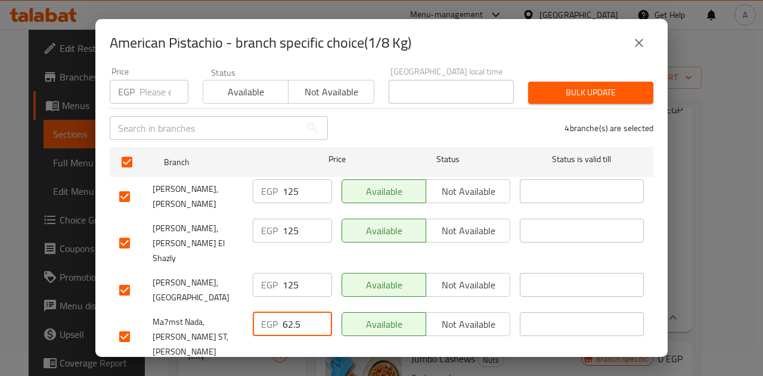
click at [286, 312] on input "62.5" at bounding box center [307, 324] width 49 height 24
click at [308, 373] on span "Save" at bounding box center [381, 380] width 525 height 15
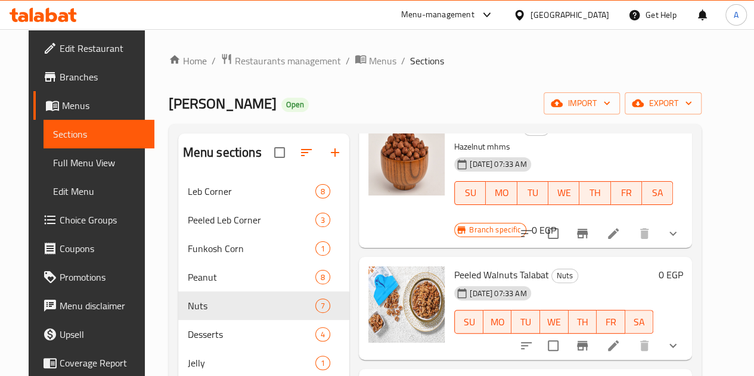
scroll to position [817, 0]
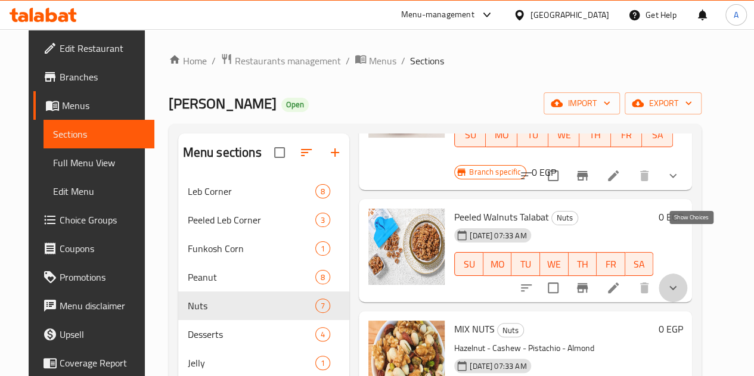
click at [680, 281] on icon "show more" at bounding box center [673, 288] width 14 height 14
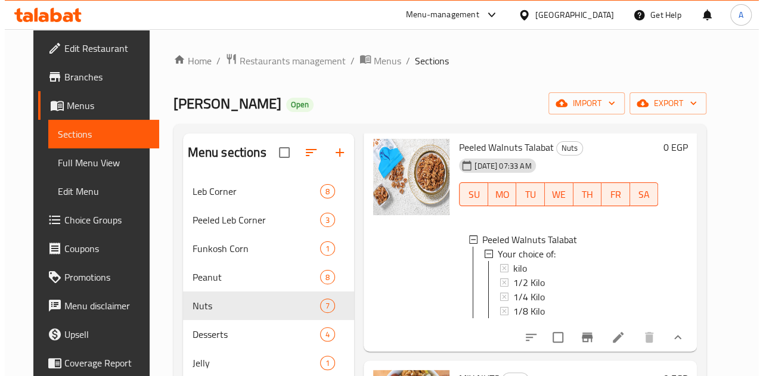
scroll to position [892, 0]
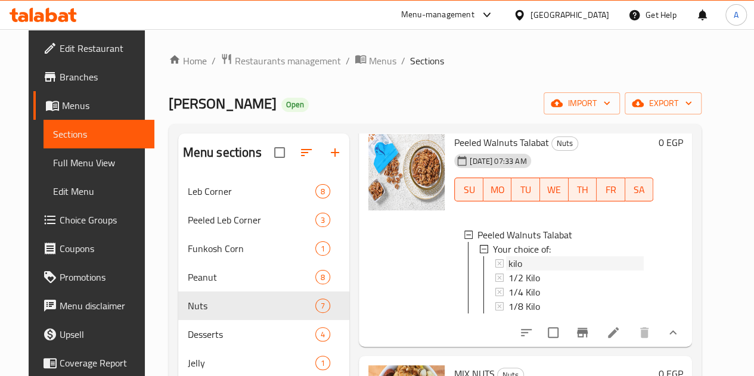
click at [508, 256] on div "kilo" at bounding box center [575, 263] width 135 height 14
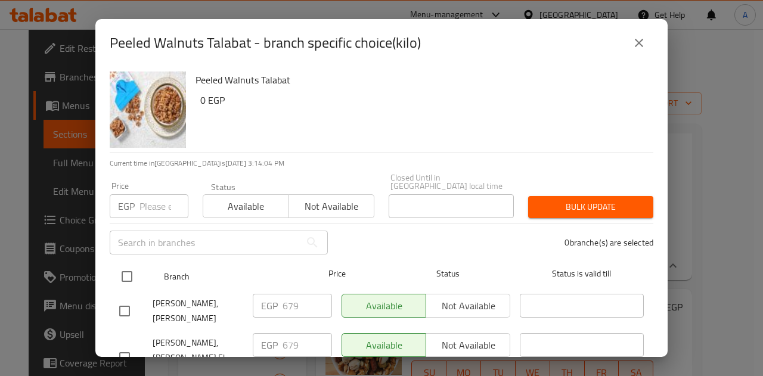
click at [132, 271] on input "checkbox" at bounding box center [126, 276] width 25 height 25
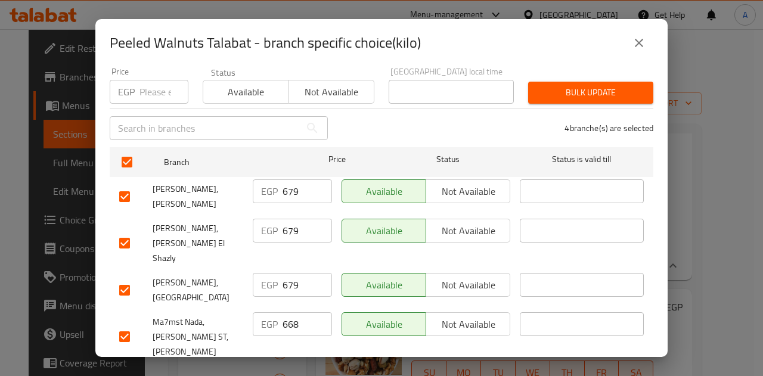
click at [277, 185] on div "EGP 679 ​" at bounding box center [292, 191] width 79 height 24
click at [286, 182] on input "679" at bounding box center [307, 191] width 49 height 24
click at [289, 219] on input "679" at bounding box center [307, 231] width 49 height 24
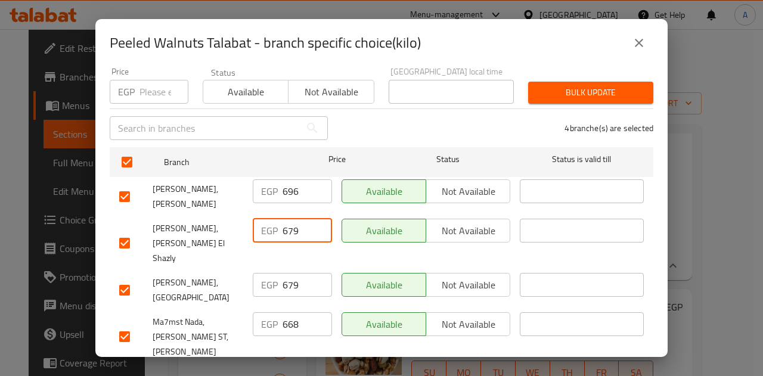
click at [289, 219] on input "679" at bounding box center [307, 231] width 49 height 24
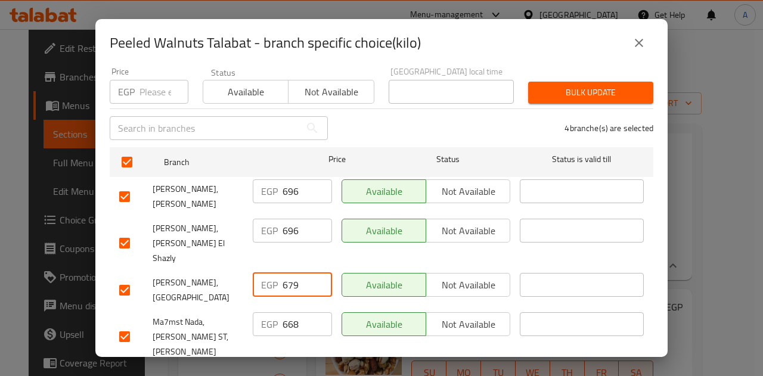
click at [289, 273] on input "679" at bounding box center [307, 285] width 49 height 24
click at [287, 312] on input "668" at bounding box center [307, 324] width 49 height 24
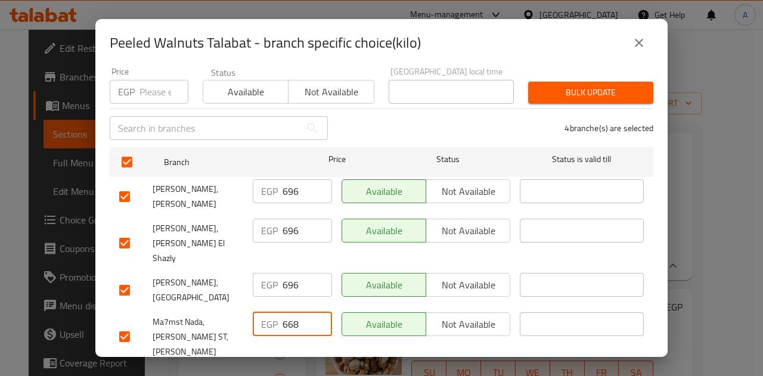
click at [287, 312] on input "668" at bounding box center [307, 324] width 49 height 24
click at [310, 373] on span "Save" at bounding box center [381, 380] width 525 height 15
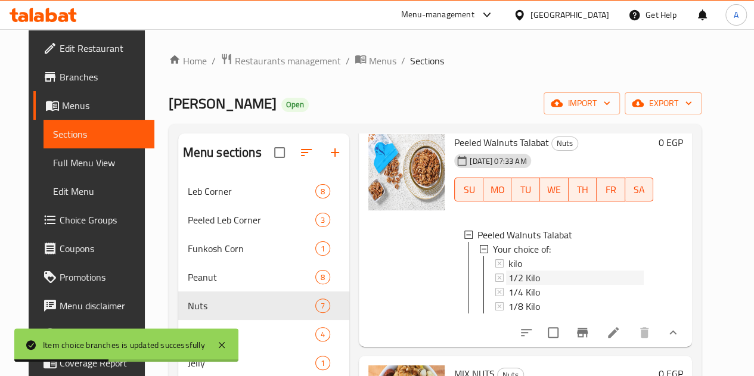
click at [603, 271] on div "1/2 Kilo" at bounding box center [575, 278] width 135 height 14
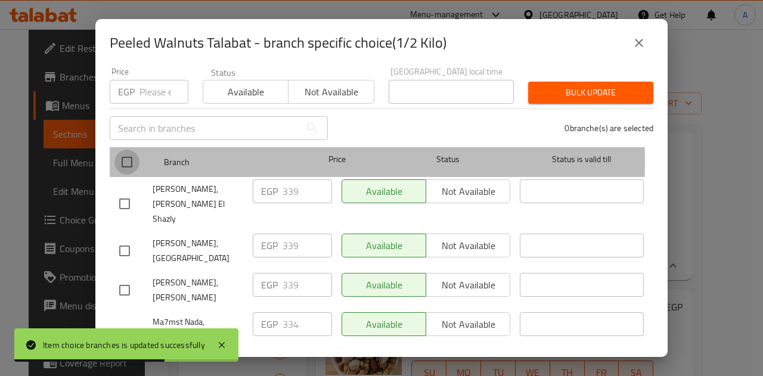
click at [125, 153] on input "checkbox" at bounding box center [126, 162] width 25 height 25
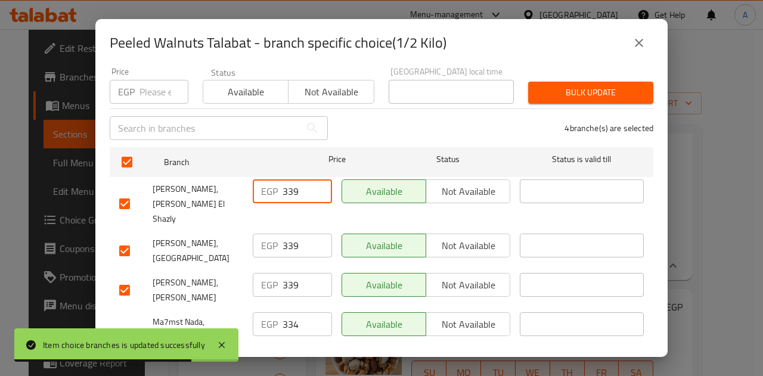
click at [288, 188] on input "339" at bounding box center [307, 191] width 49 height 24
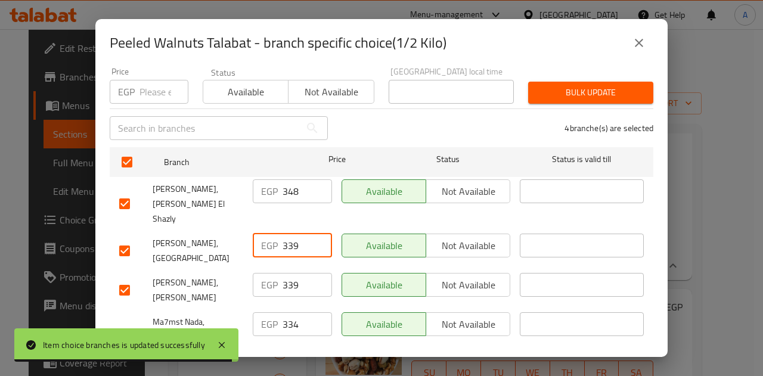
click at [288, 234] on input "339" at bounding box center [307, 246] width 49 height 24
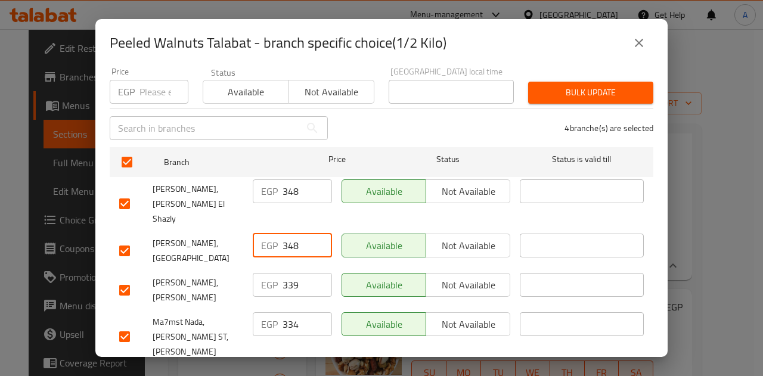
click at [287, 273] on input "339" at bounding box center [307, 285] width 49 height 24
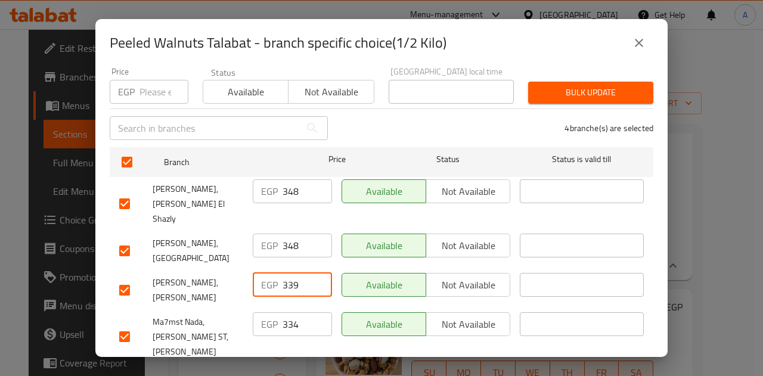
click at [287, 273] on input "339" at bounding box center [307, 285] width 49 height 24
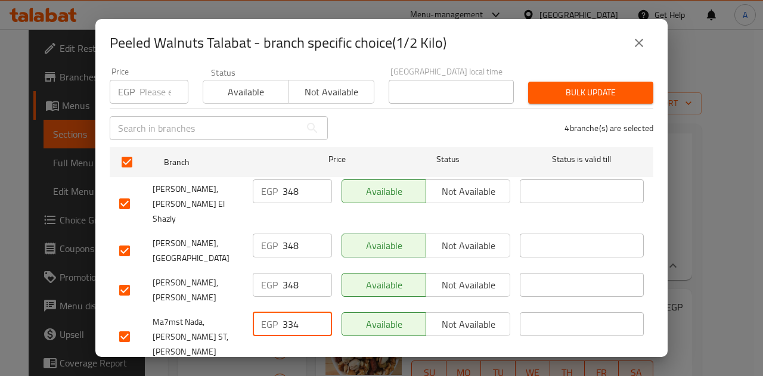
click at [290, 312] on input "334" at bounding box center [307, 324] width 49 height 24
click at [284, 373] on span "Save" at bounding box center [381, 380] width 525 height 15
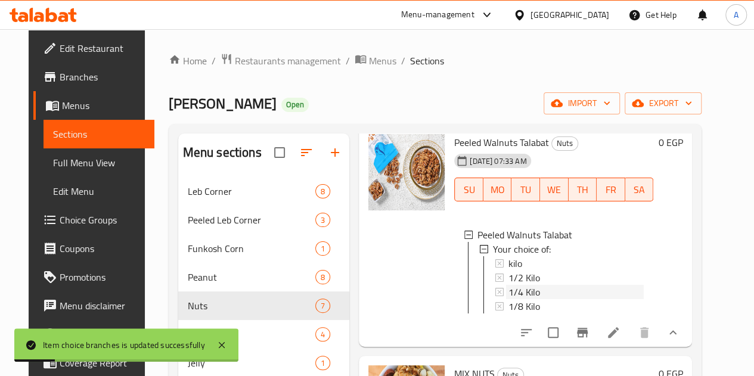
click at [508, 285] on span "1/4 Kilo" at bounding box center [524, 292] width 32 height 14
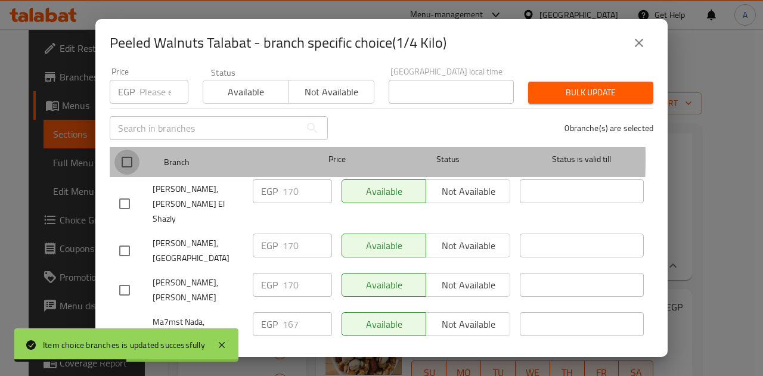
click at [129, 150] on input "checkbox" at bounding box center [126, 162] width 25 height 25
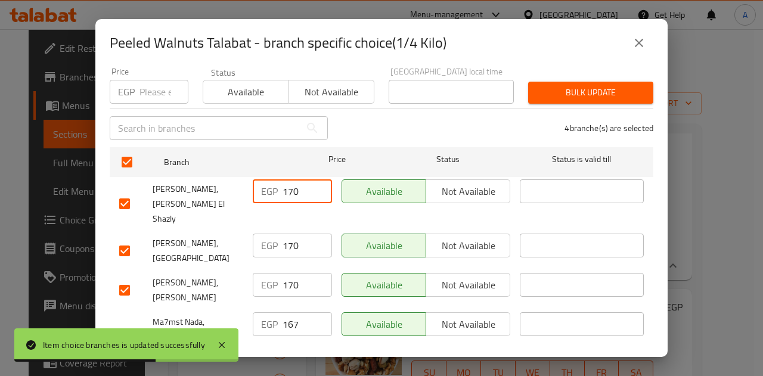
click at [290, 182] on input "170" at bounding box center [307, 191] width 49 height 24
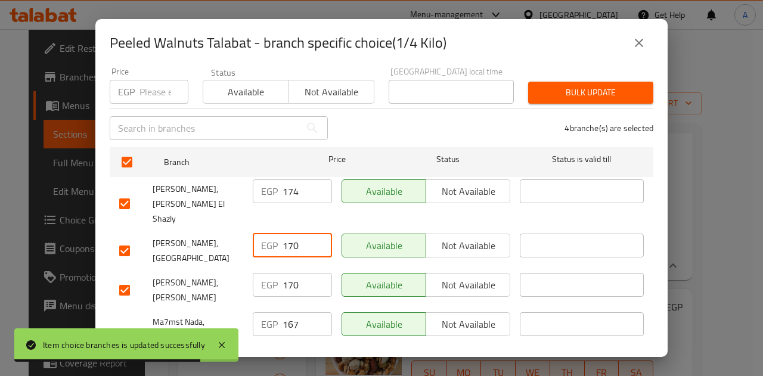
click at [286, 234] on input "170" at bounding box center [307, 246] width 49 height 24
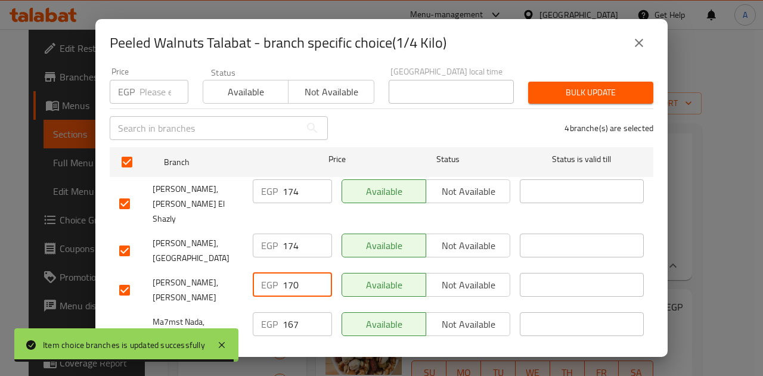
click at [290, 273] on input "170" at bounding box center [307, 285] width 49 height 24
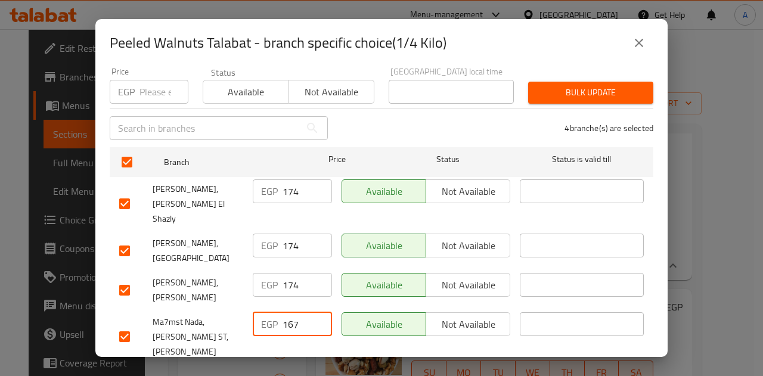
click at [290, 312] on input "167" at bounding box center [307, 324] width 49 height 24
click at [312, 373] on span "Save" at bounding box center [381, 380] width 525 height 15
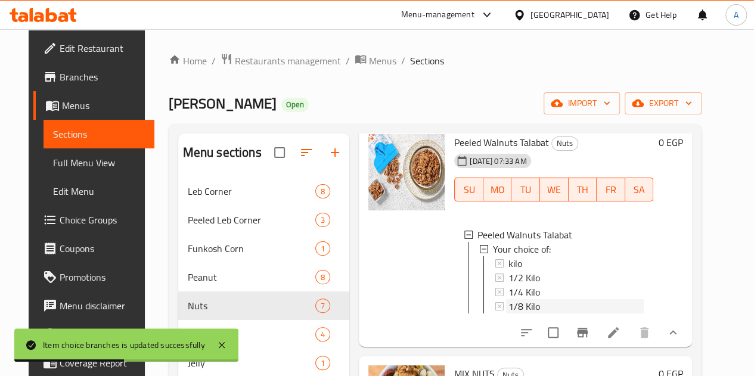
click at [508, 299] on span "1/8 Kilo" at bounding box center [524, 306] width 32 height 14
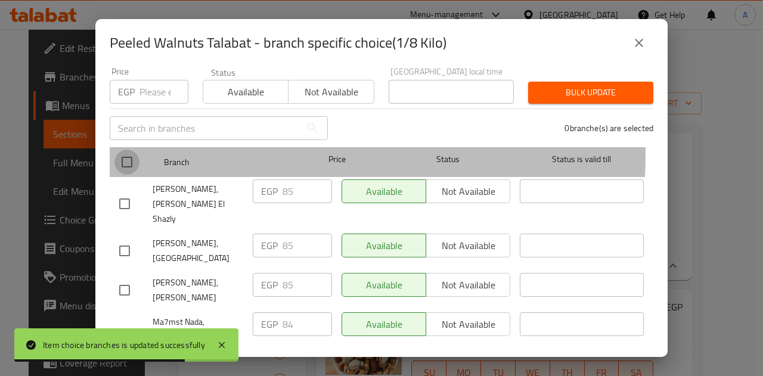
click at [131, 150] on input "checkbox" at bounding box center [126, 162] width 25 height 25
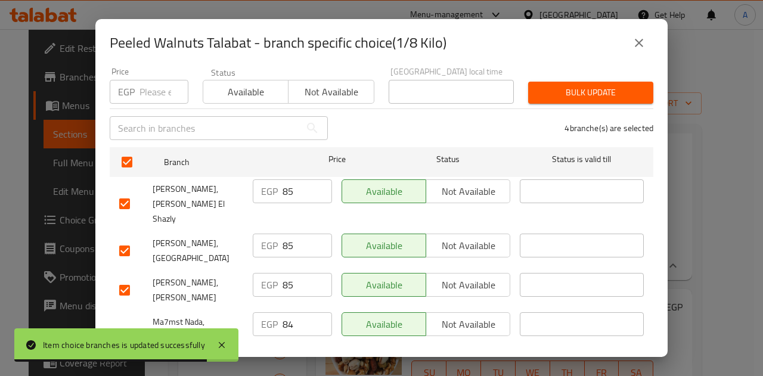
click at [286, 182] on input "85" at bounding box center [307, 191] width 49 height 24
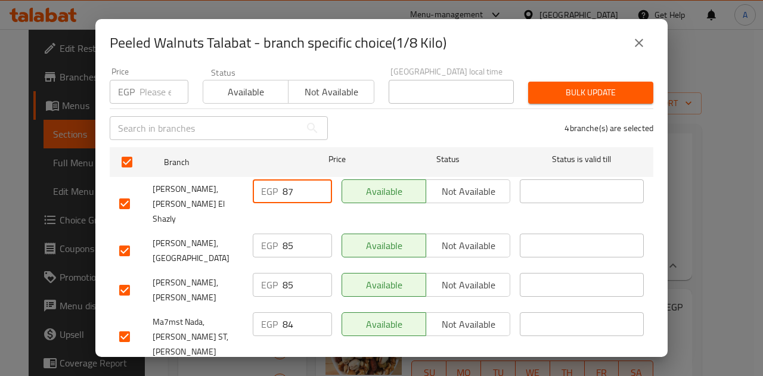
click at [285, 234] on input "85" at bounding box center [307, 246] width 49 height 24
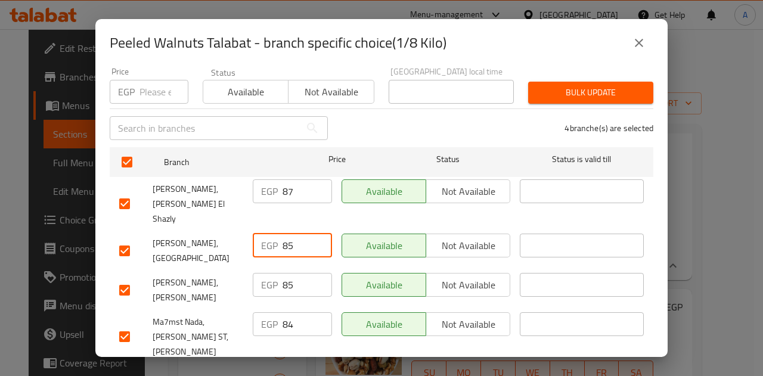
click at [285, 234] on input "85" at bounding box center [307, 246] width 49 height 24
click at [285, 273] on input "85" at bounding box center [307, 285] width 49 height 24
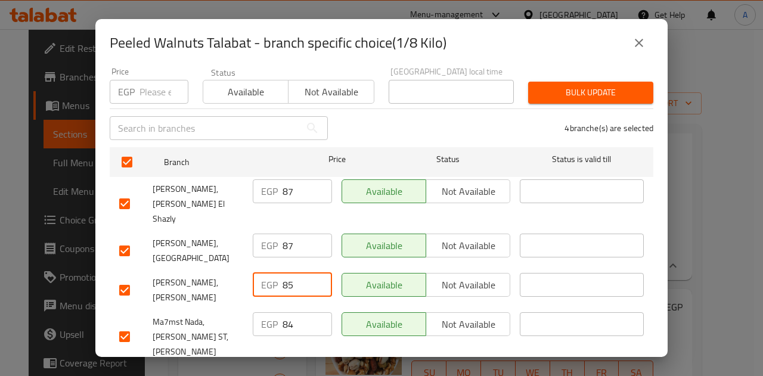
click at [285, 273] on input "85" at bounding box center [307, 285] width 49 height 24
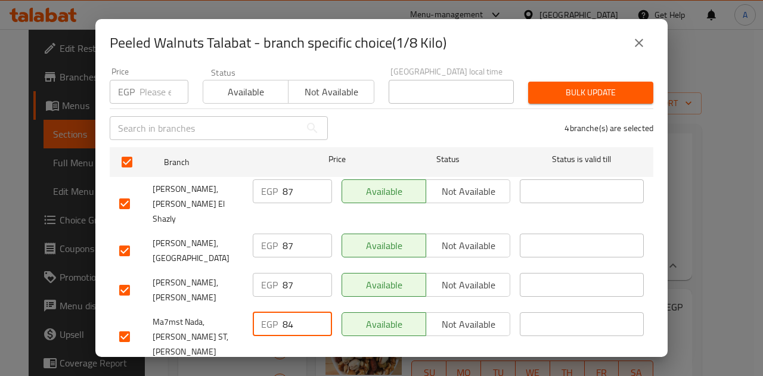
click at [283, 312] on input "84" at bounding box center [307, 324] width 49 height 24
click at [292, 373] on span "Save" at bounding box center [381, 380] width 525 height 15
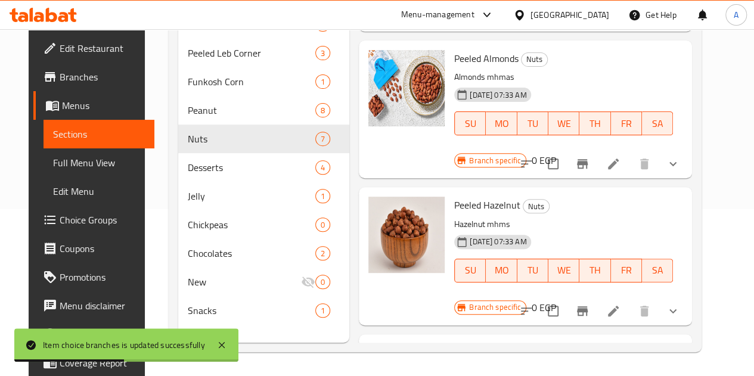
scroll to position [515, 0]
click at [680, 304] on icon "show more" at bounding box center [673, 311] width 14 height 14
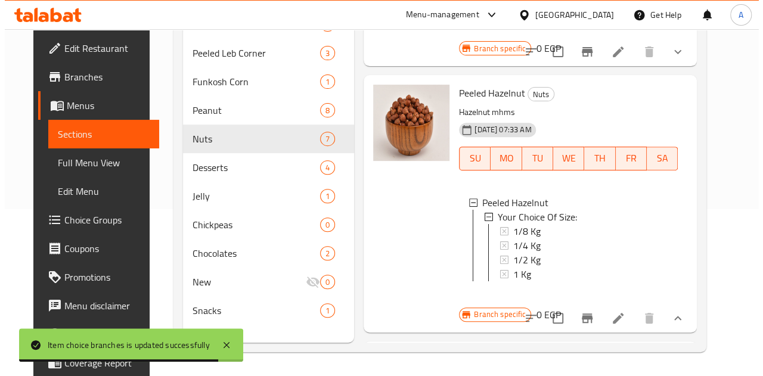
scroll to position [627, 0]
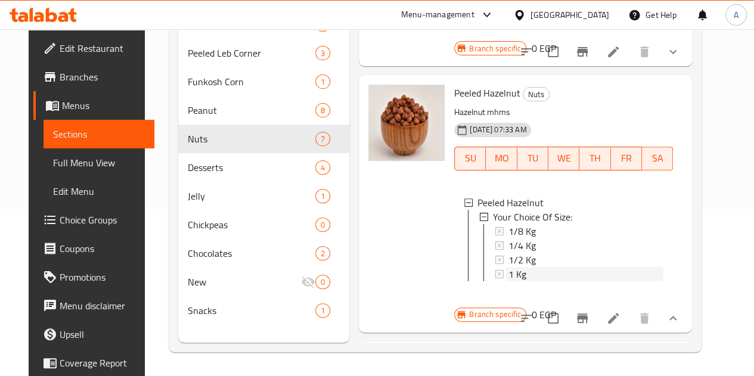
click at [508, 267] on div "1 Kg" at bounding box center [585, 274] width 155 height 14
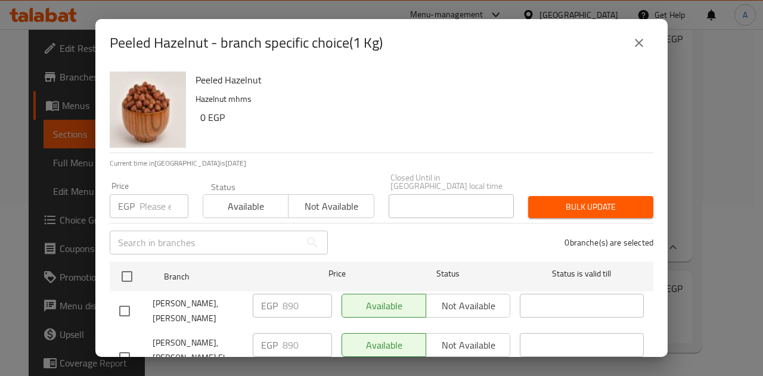
scroll to position [114, 0]
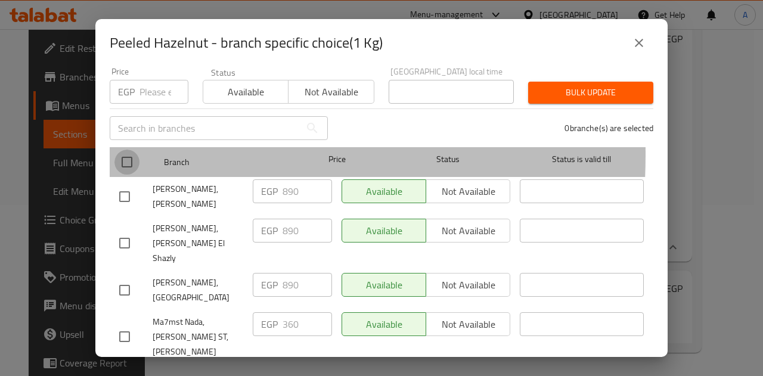
click at [119, 150] on input "checkbox" at bounding box center [126, 162] width 25 height 25
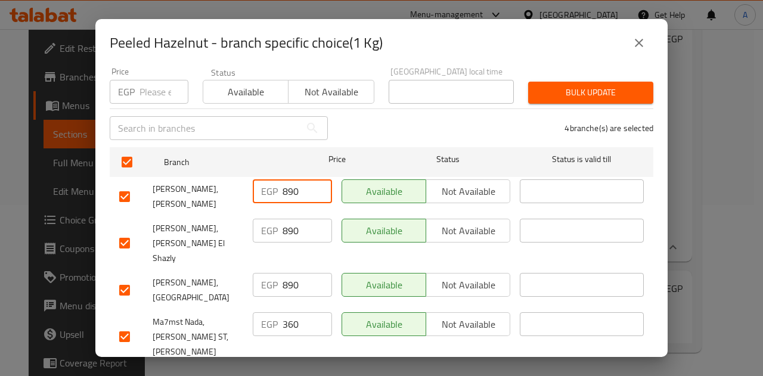
click at [288, 179] on input "890" at bounding box center [307, 191] width 49 height 24
click at [291, 221] on input "890" at bounding box center [307, 231] width 49 height 24
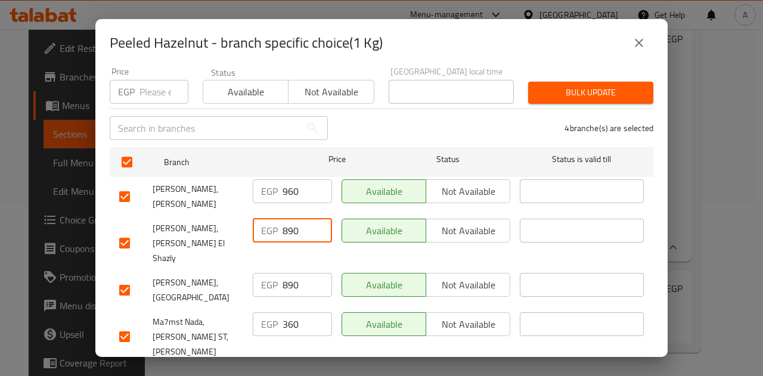
click at [291, 221] on input "890" at bounding box center [307, 231] width 49 height 24
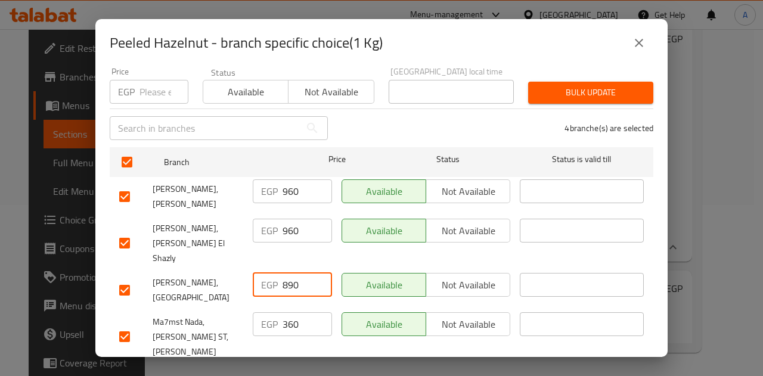
click at [286, 273] on input "890" at bounding box center [307, 285] width 49 height 24
click at [283, 312] on input "360" at bounding box center [307, 324] width 49 height 24
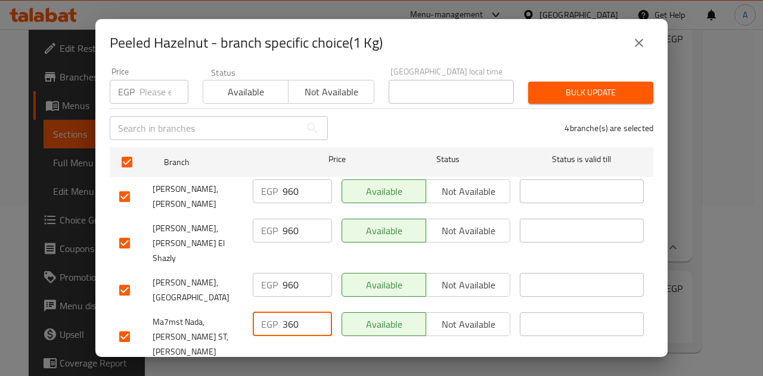
click at [283, 312] on input "360" at bounding box center [307, 324] width 49 height 24
click at [311, 373] on span "Save" at bounding box center [381, 380] width 525 height 15
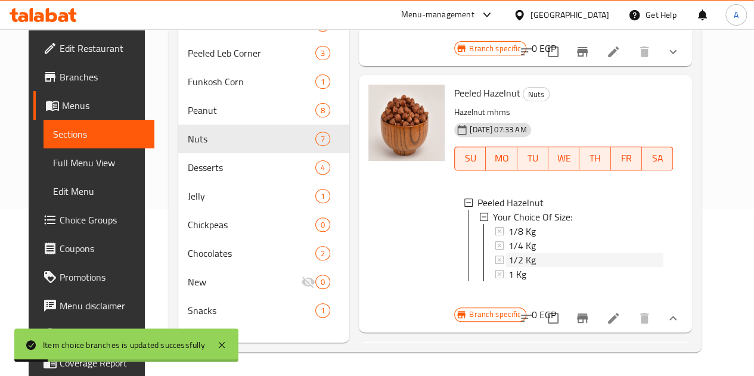
click at [508, 253] on div "1/2 Kg" at bounding box center [585, 260] width 155 height 14
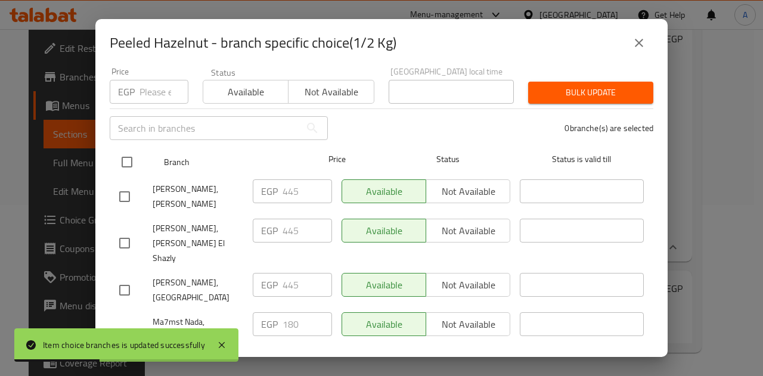
click at [134, 153] on input "checkbox" at bounding box center [126, 162] width 25 height 25
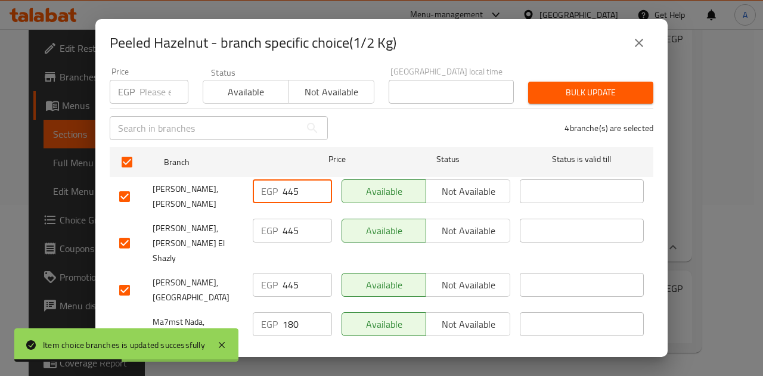
click at [290, 185] on input "445" at bounding box center [307, 191] width 49 height 24
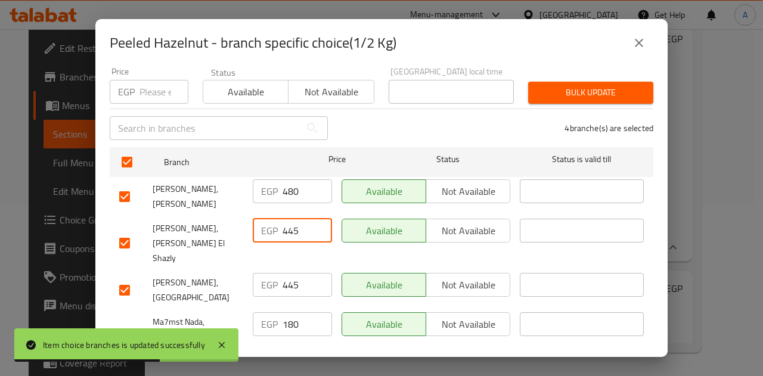
click at [291, 222] on input "445" at bounding box center [307, 231] width 49 height 24
click at [283, 273] on input "445" at bounding box center [307, 285] width 49 height 24
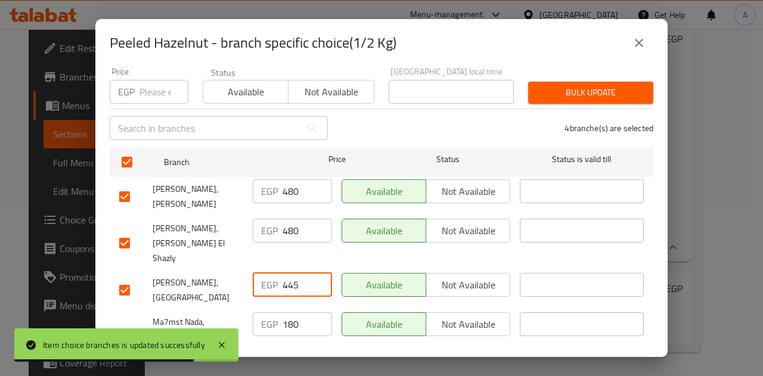
click at [283, 273] on input "445" at bounding box center [307, 285] width 49 height 24
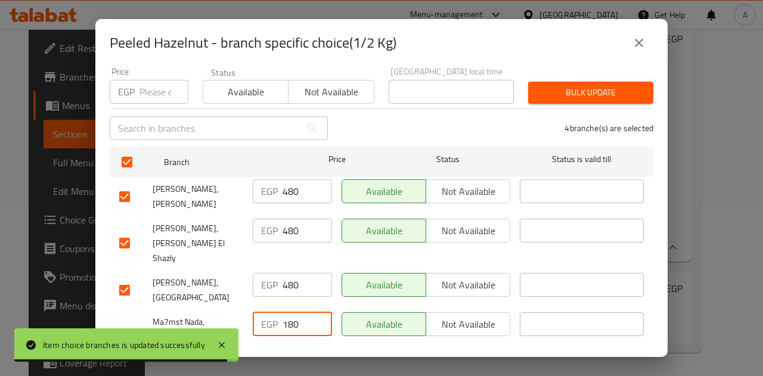
click at [293, 312] on input "180" at bounding box center [307, 324] width 49 height 24
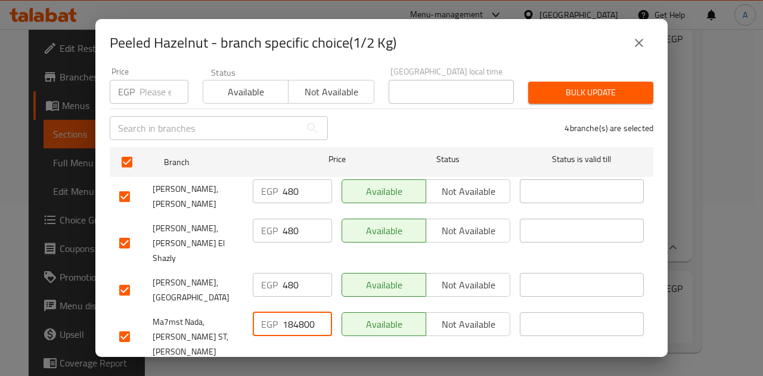
click at [293, 312] on input "184800" at bounding box center [307, 324] width 49 height 24
click at [309, 373] on span "Save" at bounding box center [381, 380] width 525 height 15
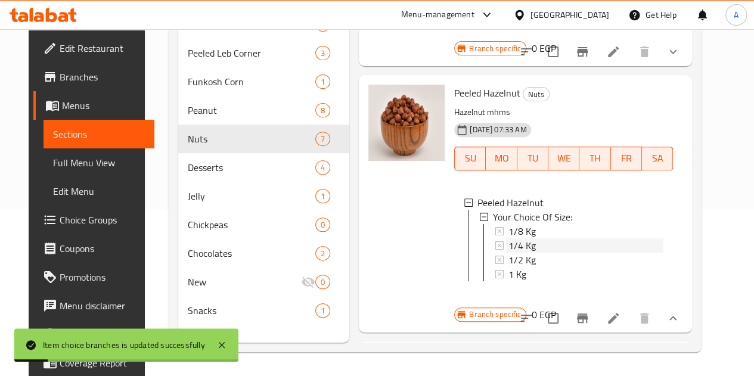
click at [508, 238] on span "1/4 Kg" at bounding box center [521, 245] width 27 height 14
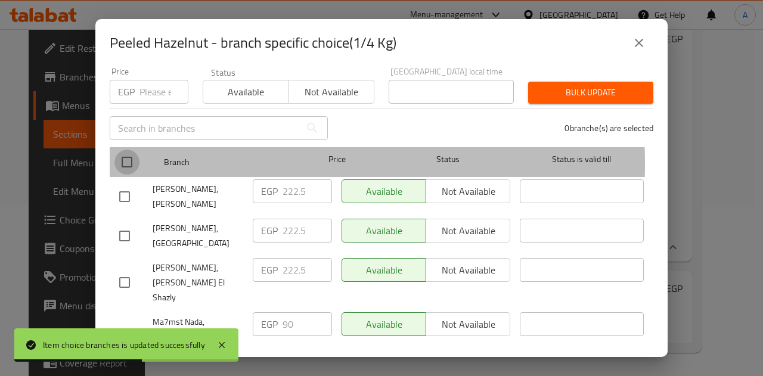
click at [129, 154] on input "checkbox" at bounding box center [126, 162] width 25 height 25
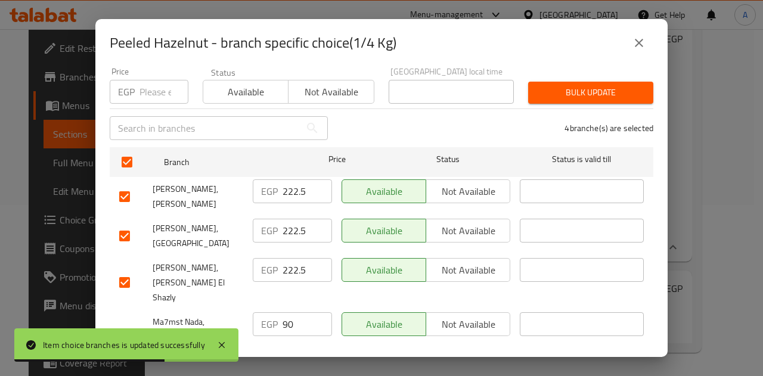
click at [292, 184] on input "222.5" at bounding box center [307, 191] width 49 height 24
click at [294, 227] on input "222.5" at bounding box center [307, 231] width 49 height 24
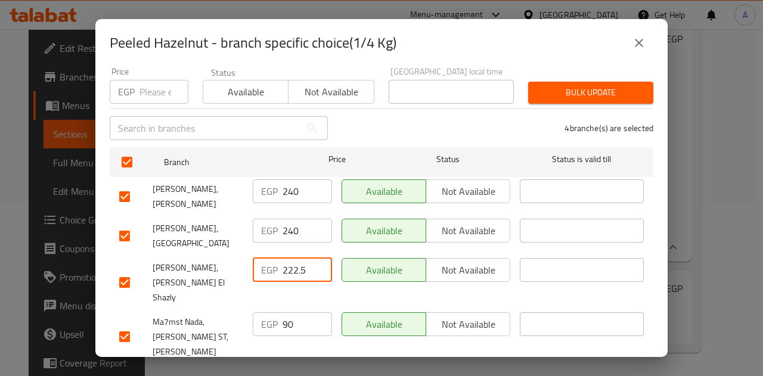
click at [294, 266] on input "222.5" at bounding box center [307, 270] width 49 height 24
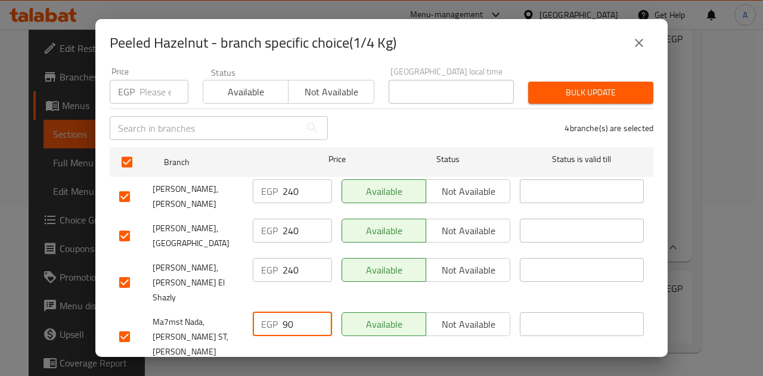
click at [284, 312] on input "90" at bounding box center [307, 324] width 49 height 24
click at [305, 373] on span "Save" at bounding box center [381, 380] width 525 height 15
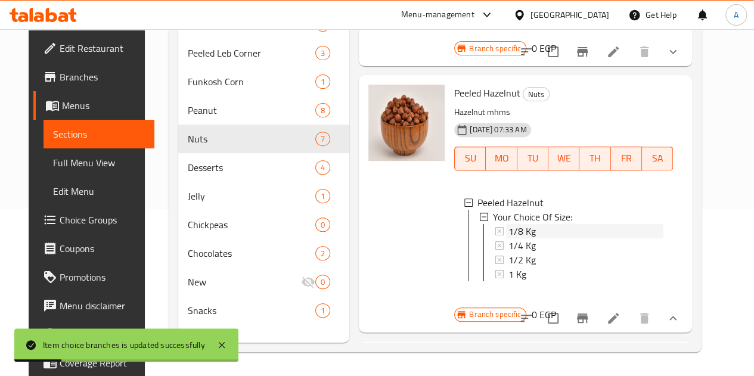
click at [508, 224] on div "1/8 Kg" at bounding box center [585, 231] width 155 height 14
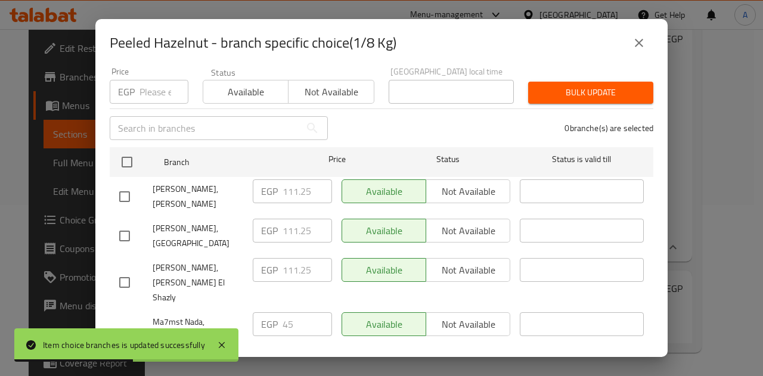
drag, startPoint x: 122, startPoint y: 155, endPoint x: 125, endPoint y: 135, distance: 19.9
click at [125, 142] on ul "Branch Price Status Status is valid till Mahmaset Nada, Abo [PERSON_NAME] EGP 1…" at bounding box center [382, 255] width 544 height 226
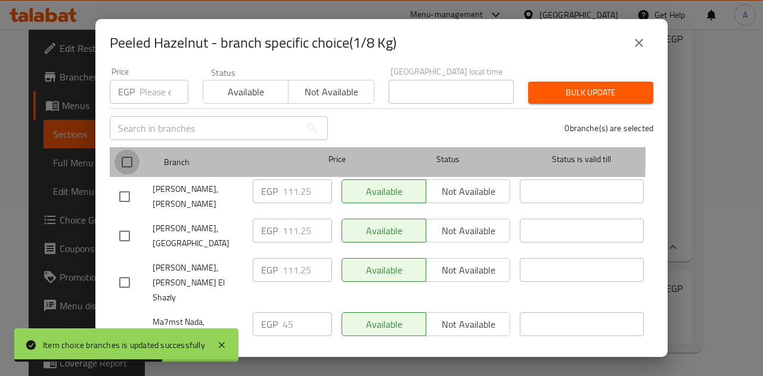
click at [128, 150] on input "checkbox" at bounding box center [126, 162] width 25 height 25
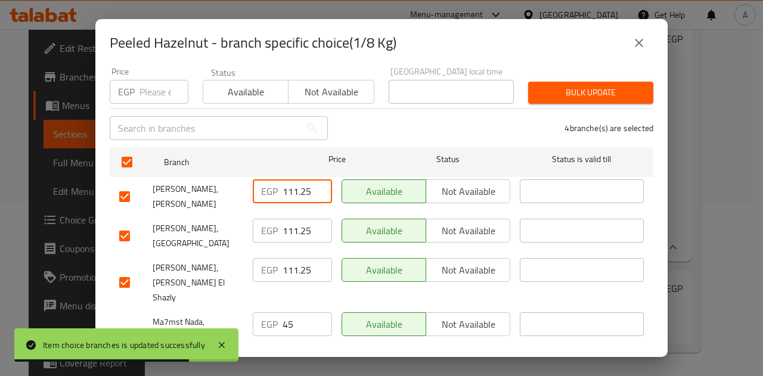
click at [294, 179] on input "111.25" at bounding box center [307, 191] width 49 height 24
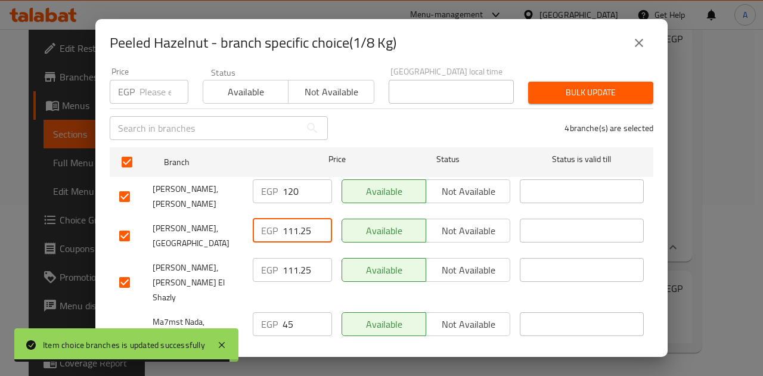
click at [299, 221] on input "111.25" at bounding box center [307, 231] width 49 height 24
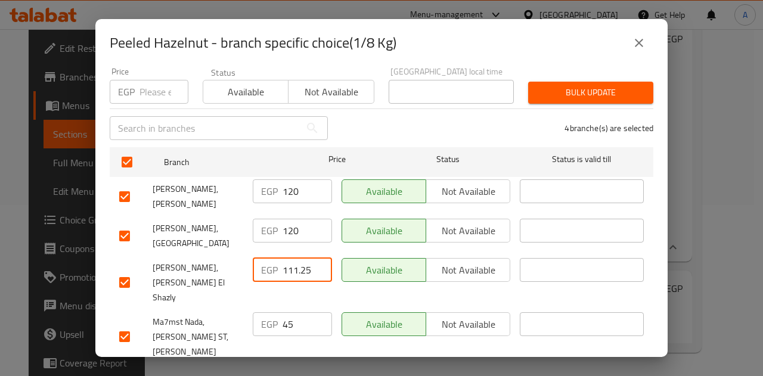
click at [297, 258] on input "111.25" at bounding box center [307, 270] width 49 height 24
click at [285, 312] on input "45" at bounding box center [307, 324] width 49 height 24
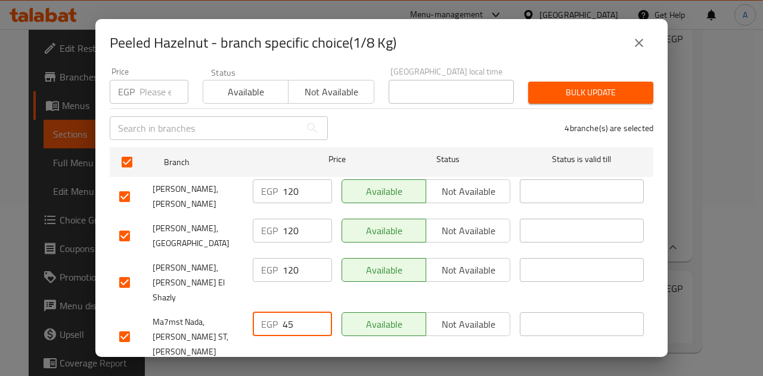
click at [285, 312] on input "45" at bounding box center [307, 324] width 49 height 24
click at [321, 373] on span "Save" at bounding box center [381, 380] width 525 height 15
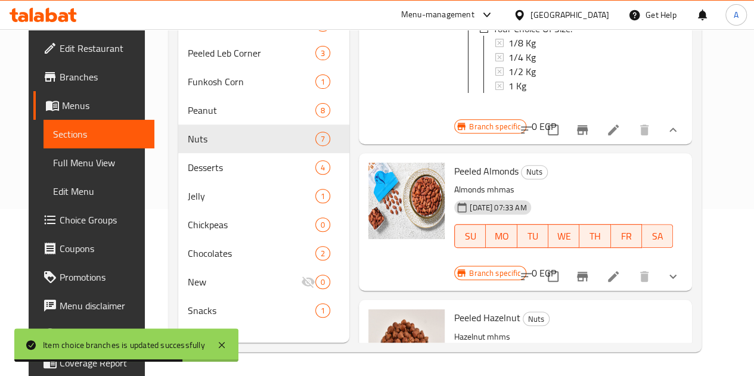
scroll to position [401, 0]
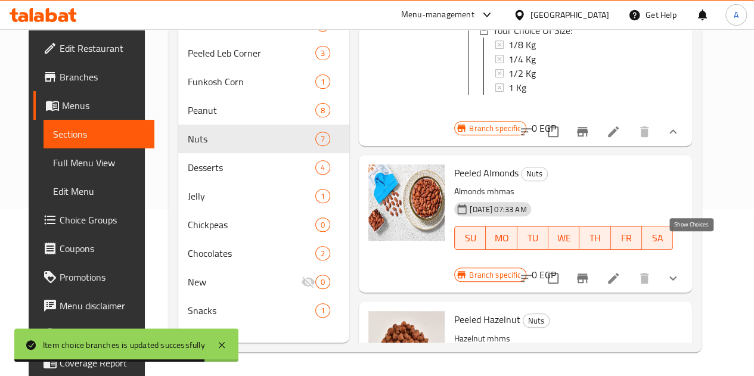
click at [677, 277] on icon "show more" at bounding box center [672, 279] width 7 height 4
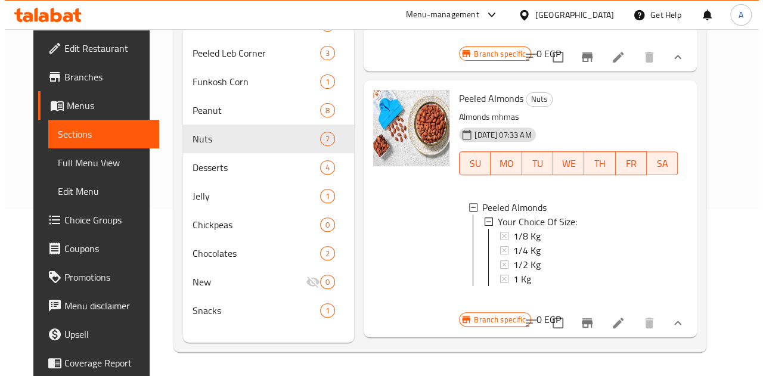
scroll to position [474, 0]
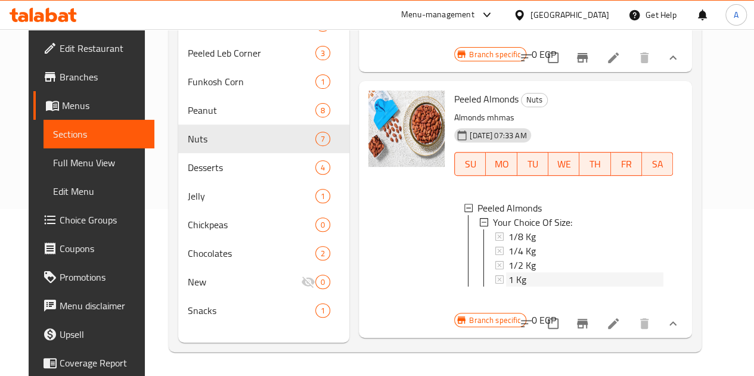
click at [531, 272] on div "1 Kg" at bounding box center [585, 279] width 155 height 14
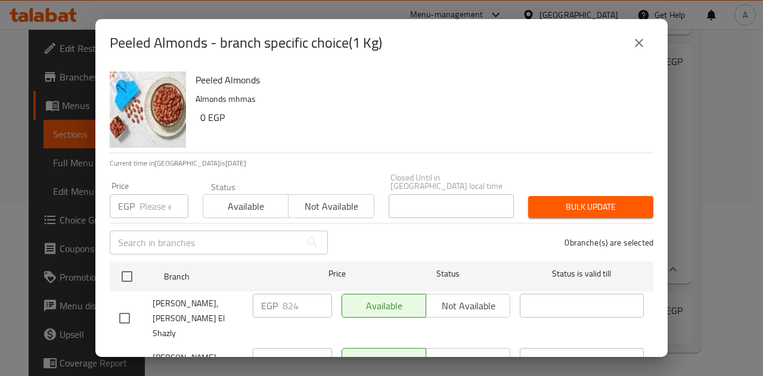
scroll to position [114, 0]
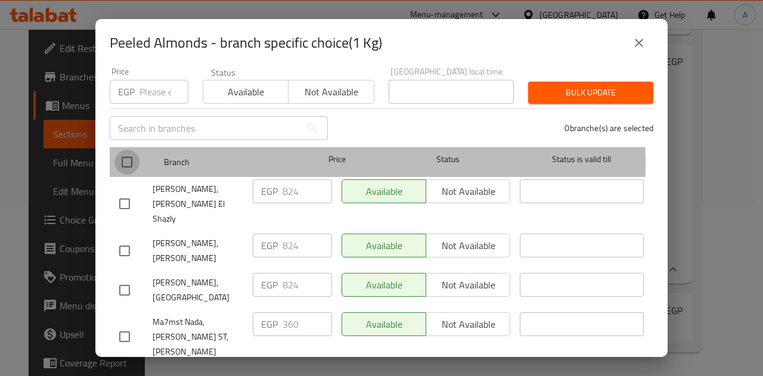
click at [128, 157] on input "checkbox" at bounding box center [126, 162] width 25 height 25
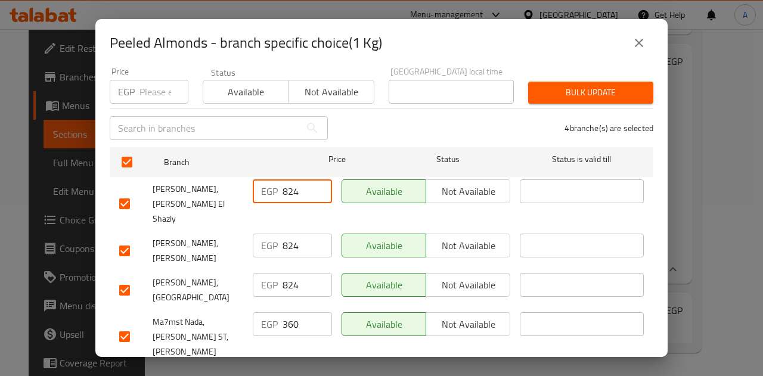
click at [291, 184] on input "824" at bounding box center [307, 191] width 49 height 24
click at [291, 234] on input "824" at bounding box center [307, 246] width 49 height 24
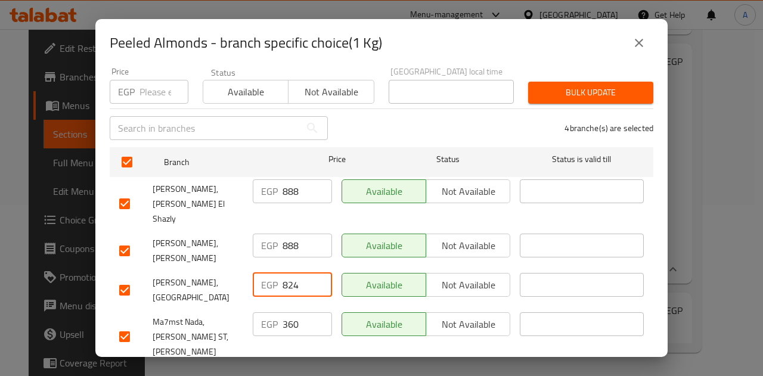
click at [288, 273] on input "824" at bounding box center [307, 285] width 49 height 24
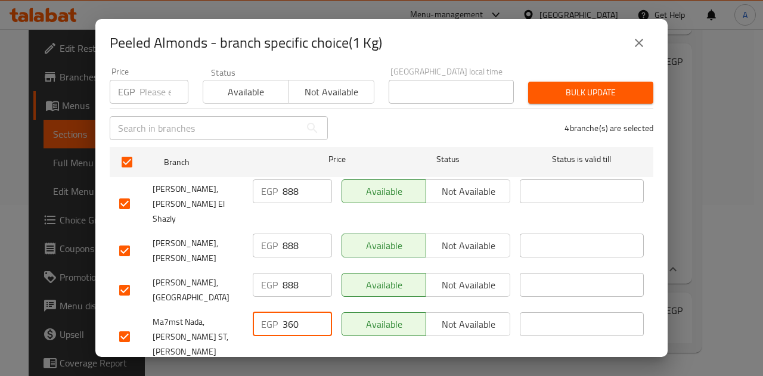
click at [286, 312] on input "360" at bounding box center [307, 324] width 49 height 24
click at [296, 373] on span "Save" at bounding box center [381, 380] width 525 height 15
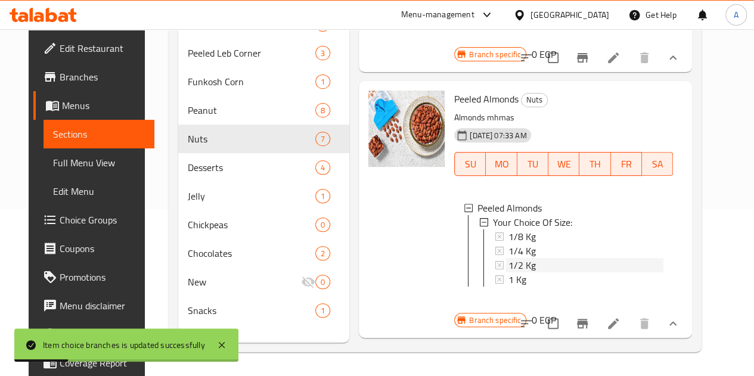
click at [508, 258] on div "1/2 Kg" at bounding box center [585, 265] width 155 height 14
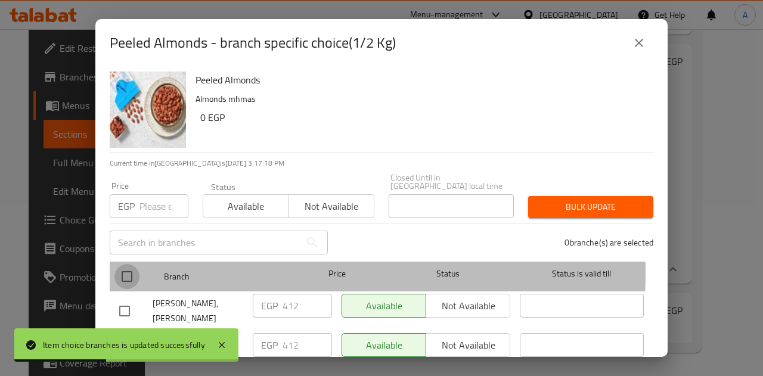
click at [128, 264] on input "checkbox" at bounding box center [126, 276] width 25 height 25
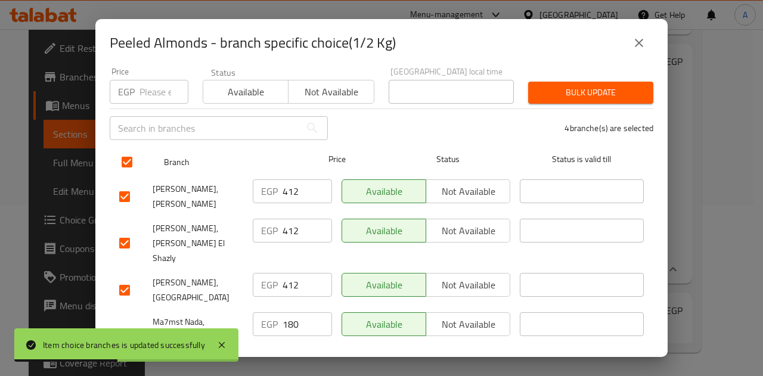
scroll to position [110, 0]
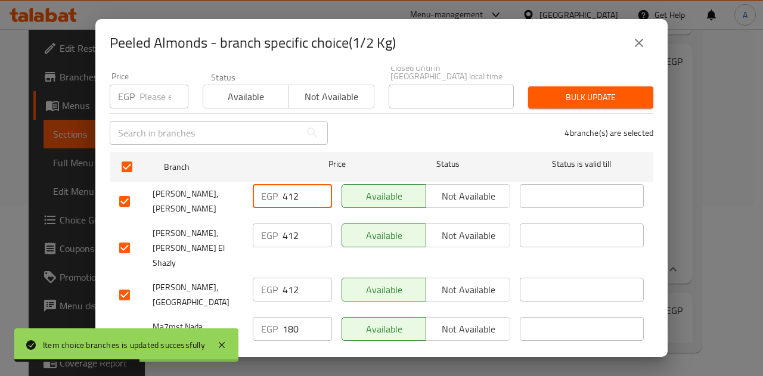
click at [290, 185] on input "412" at bounding box center [307, 196] width 49 height 24
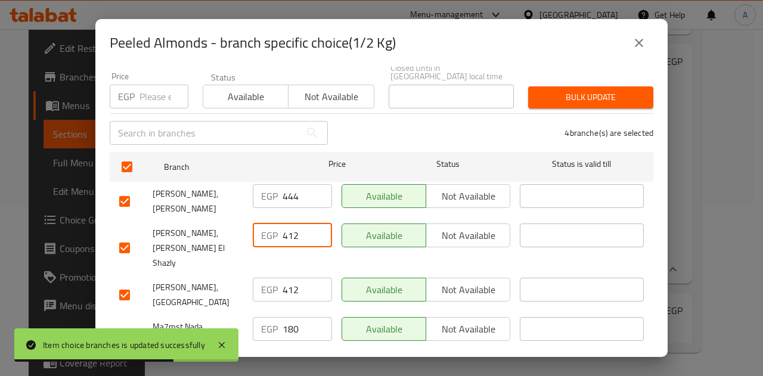
click at [290, 232] on input "412" at bounding box center [307, 236] width 49 height 24
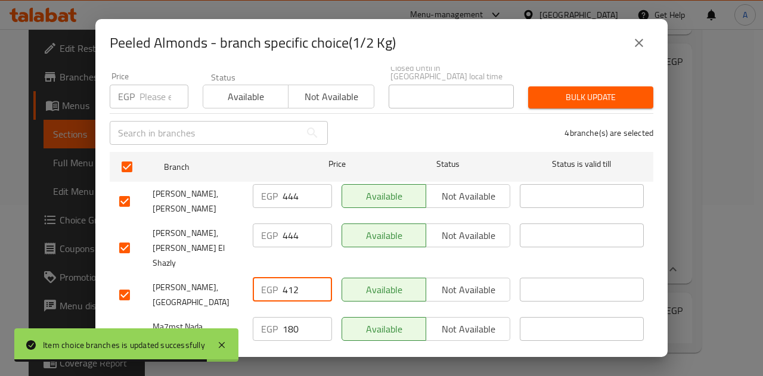
click at [292, 278] on input "412" at bounding box center [307, 290] width 49 height 24
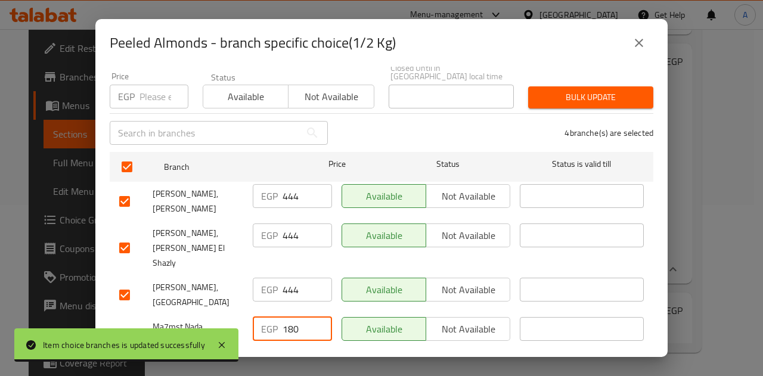
click at [287, 317] on input "180" at bounding box center [307, 329] width 49 height 24
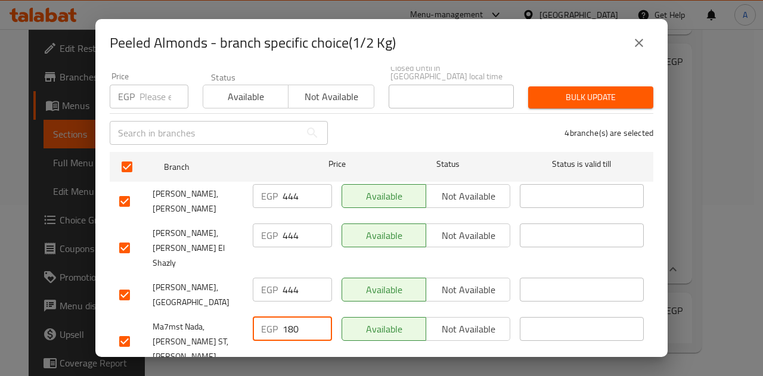
click at [287, 317] on input "180" at bounding box center [307, 329] width 49 height 24
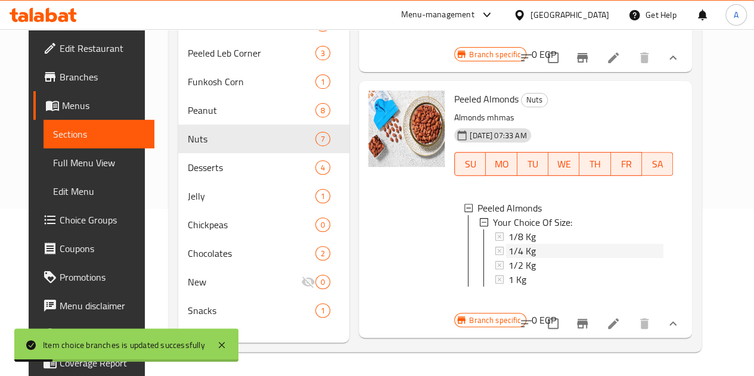
click at [508, 244] on span "1/4 Kg" at bounding box center [521, 251] width 27 height 14
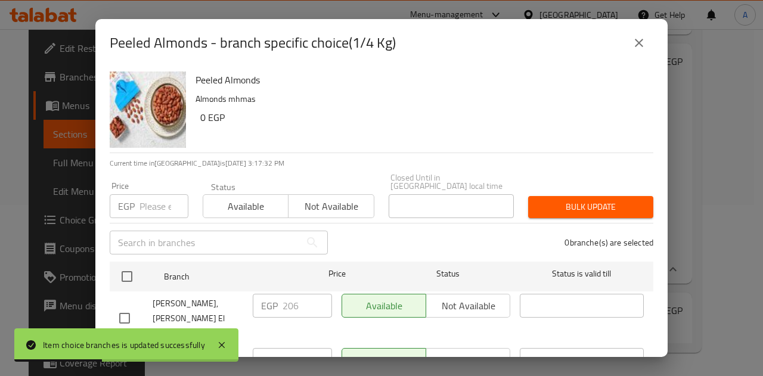
scroll to position [114, 0]
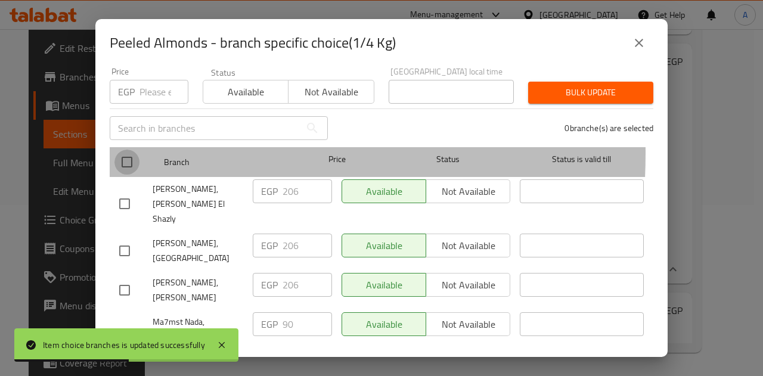
click at [120, 150] on input "checkbox" at bounding box center [126, 162] width 25 height 25
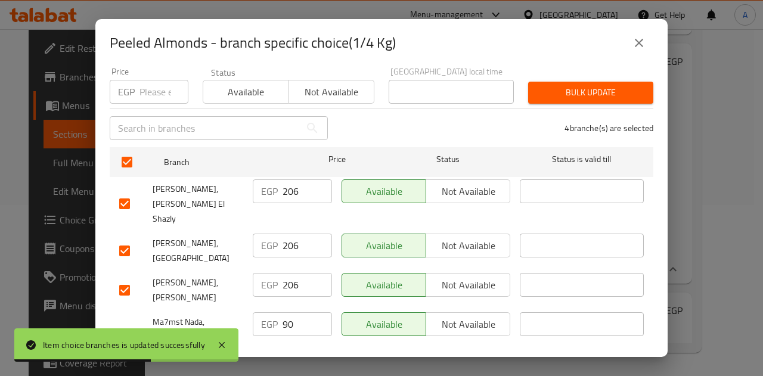
click at [290, 185] on input "206" at bounding box center [307, 191] width 49 height 24
click at [288, 234] on input "206" at bounding box center [307, 246] width 49 height 24
click at [288, 273] on input "206" at bounding box center [307, 285] width 49 height 24
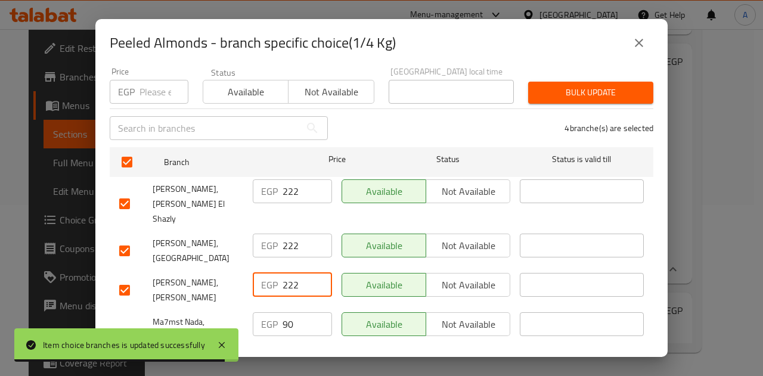
click at [288, 273] on input "222" at bounding box center [307, 285] width 49 height 24
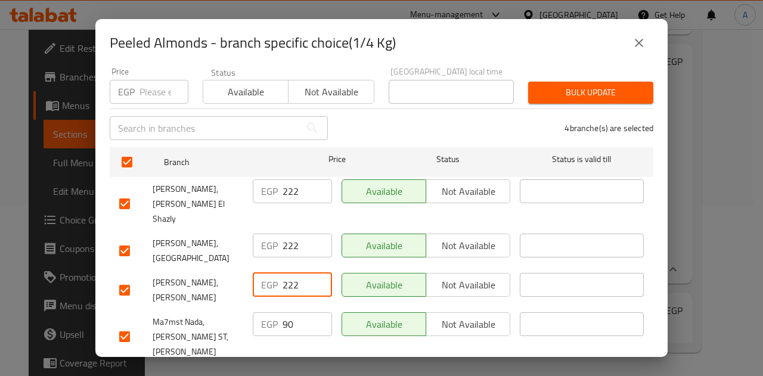
click at [286, 312] on input "90" at bounding box center [307, 324] width 49 height 24
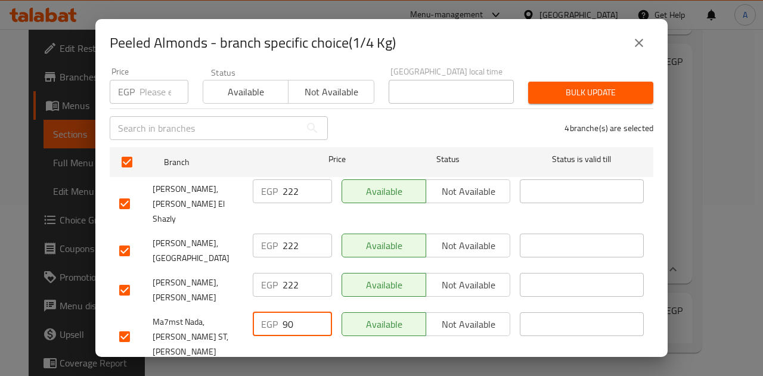
click at [286, 312] on input "90" at bounding box center [307, 324] width 49 height 24
click at [331, 369] on button "Save" at bounding box center [382, 380] width 544 height 22
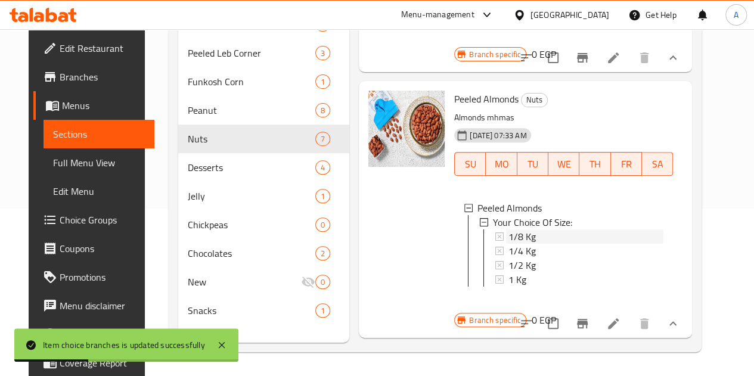
click at [508, 229] on div "1/8 Kg" at bounding box center [585, 236] width 155 height 14
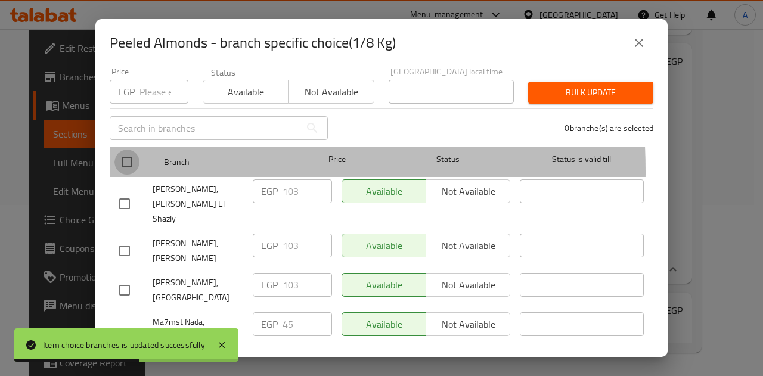
click at [126, 162] on input "checkbox" at bounding box center [126, 162] width 25 height 25
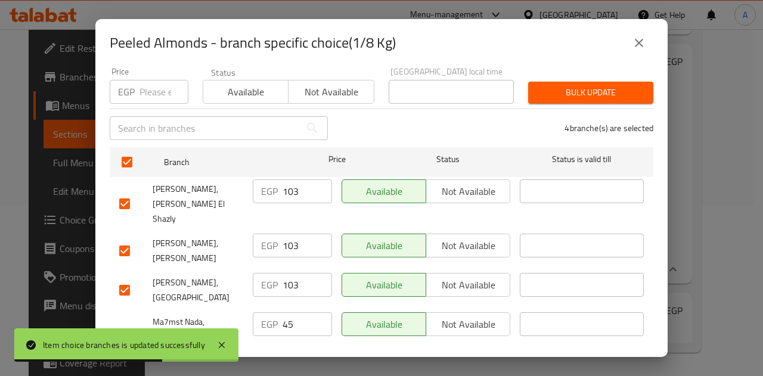
click at [284, 185] on input "103" at bounding box center [307, 191] width 49 height 24
click at [293, 234] on input "103" at bounding box center [307, 246] width 49 height 24
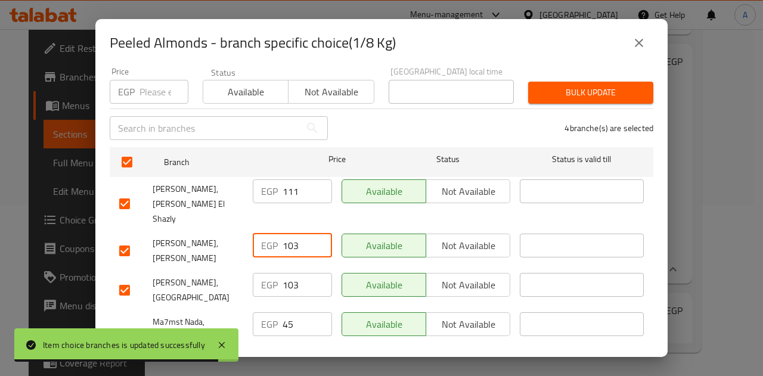
click at [293, 234] on input "103" at bounding box center [307, 246] width 49 height 24
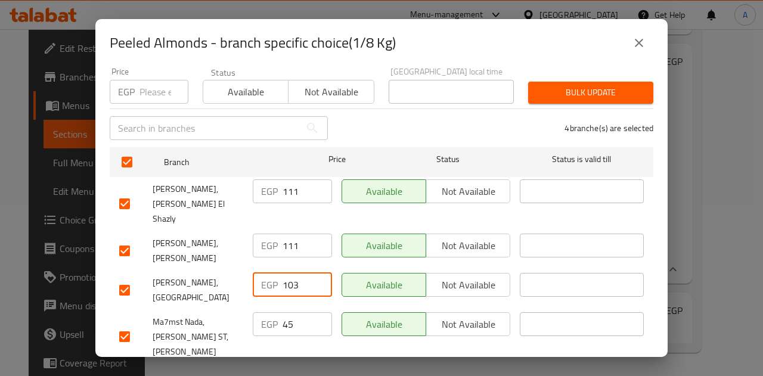
click at [288, 273] on input "103" at bounding box center [307, 285] width 49 height 24
click at [287, 312] on input "45" at bounding box center [307, 324] width 49 height 24
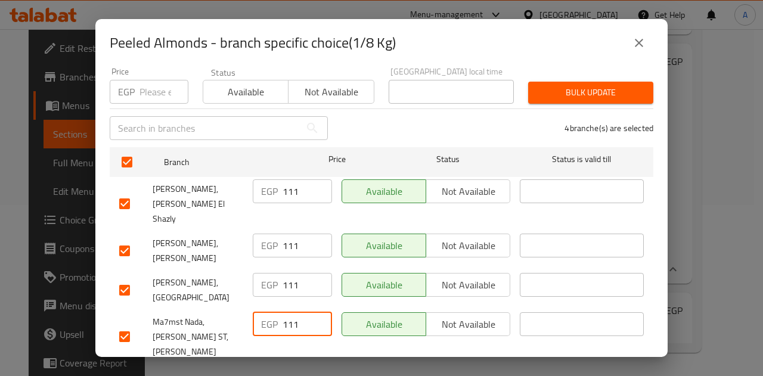
click at [287, 312] on input "111" at bounding box center [307, 324] width 49 height 24
click at [299, 369] on button "Save" at bounding box center [382, 380] width 544 height 22
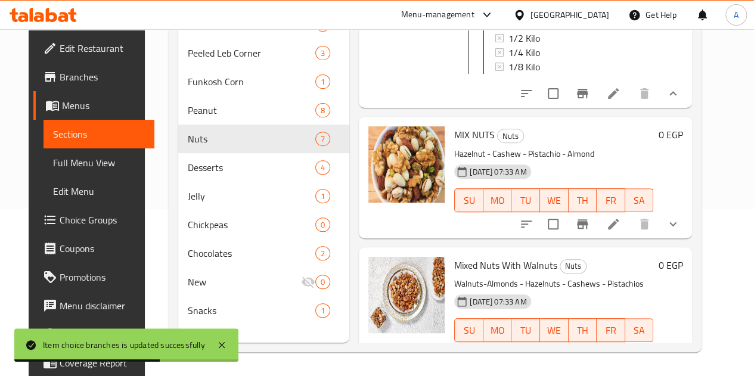
scroll to position [1198, 0]
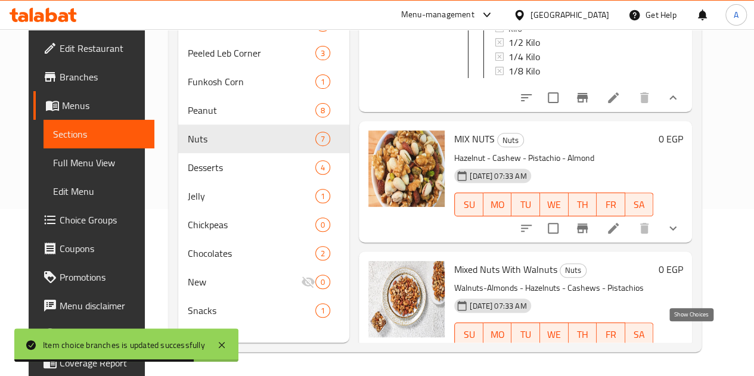
click at [680, 351] on icon "show more" at bounding box center [673, 358] width 14 height 14
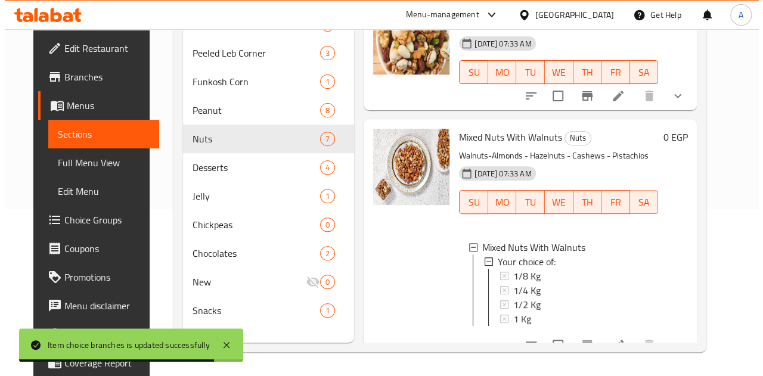
scroll to position [1330, 0]
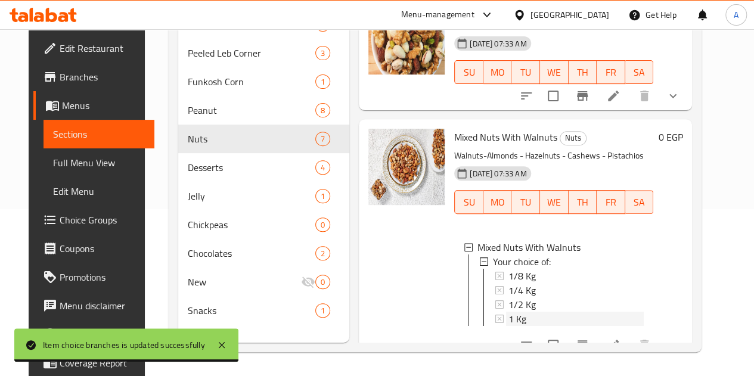
click at [508, 312] on div "1 Kg" at bounding box center [575, 319] width 135 height 14
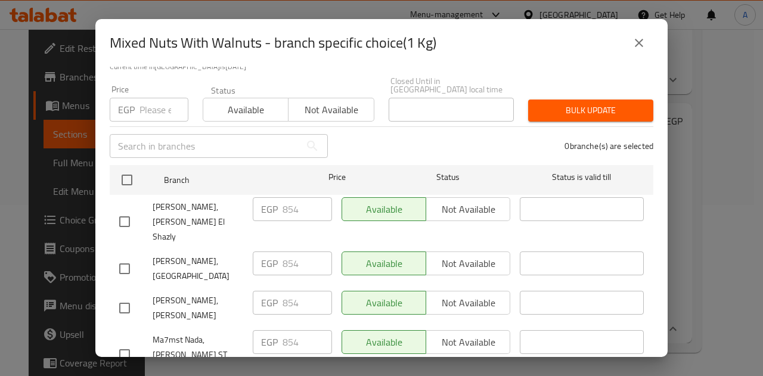
scroll to position [95, 0]
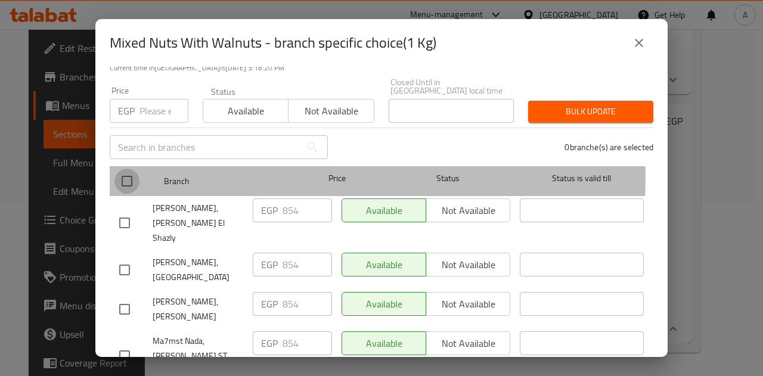
click at [126, 169] on input "checkbox" at bounding box center [126, 181] width 25 height 25
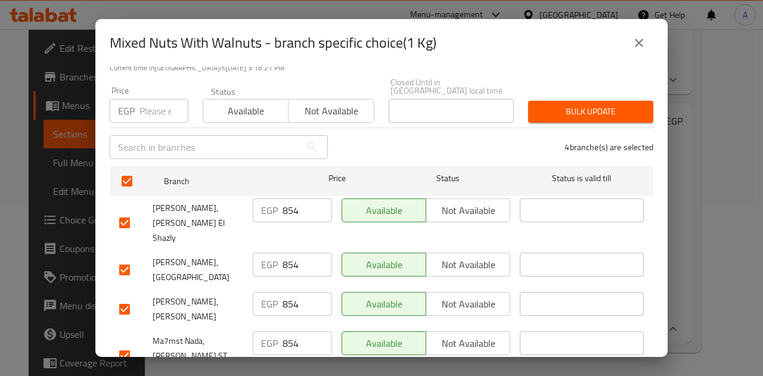
click at [288, 198] on input "854" at bounding box center [307, 210] width 49 height 24
click at [285, 253] on input "854" at bounding box center [307, 265] width 49 height 24
click at [290, 292] on input "854" at bounding box center [307, 304] width 49 height 24
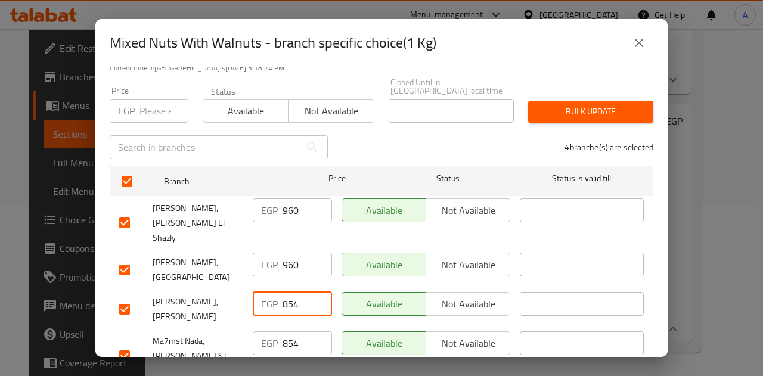
click at [290, 292] on input "854" at bounding box center [307, 304] width 49 height 24
click at [288, 331] on input "854" at bounding box center [307, 343] width 49 height 24
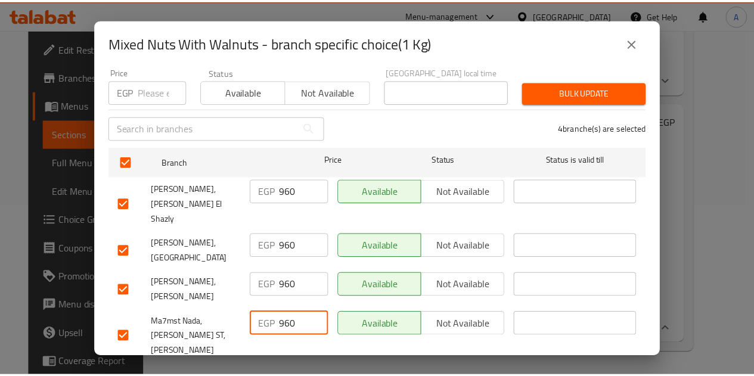
scroll to position [104, 0]
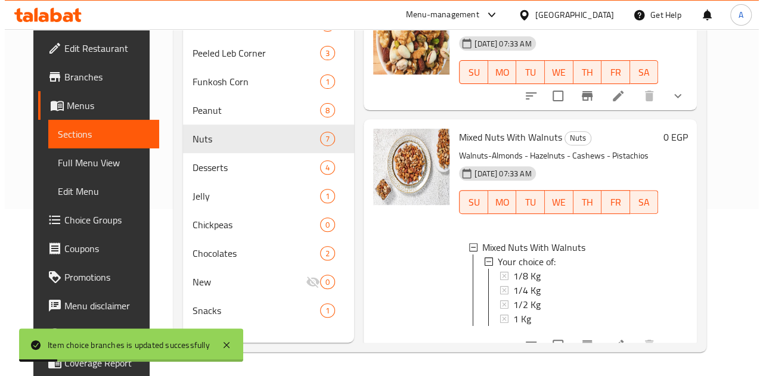
scroll to position [1330, 0]
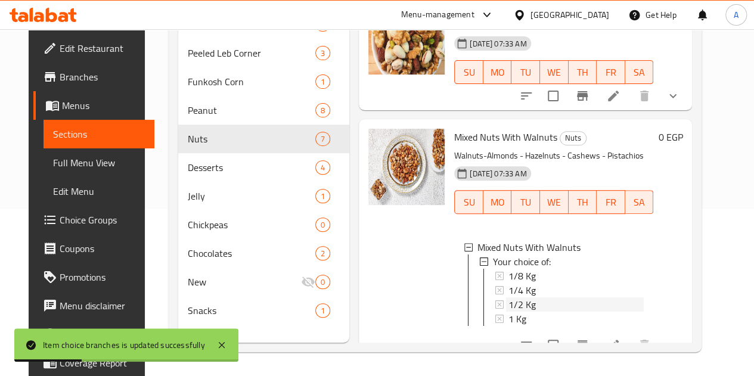
click at [508, 297] on span "1/2 Kg" at bounding box center [521, 304] width 27 height 14
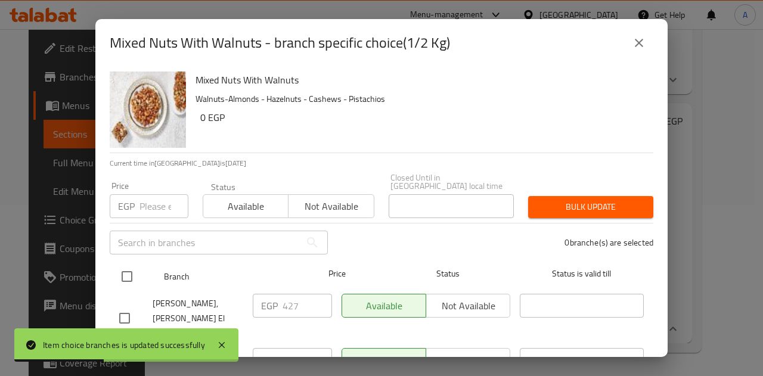
scroll to position [114, 0]
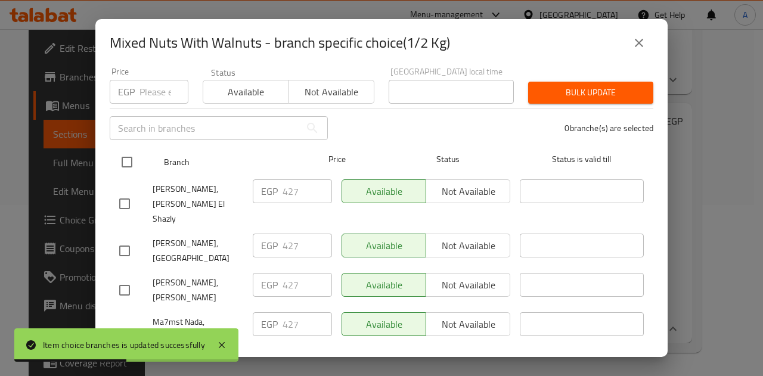
click at [129, 156] on input "checkbox" at bounding box center [126, 162] width 25 height 25
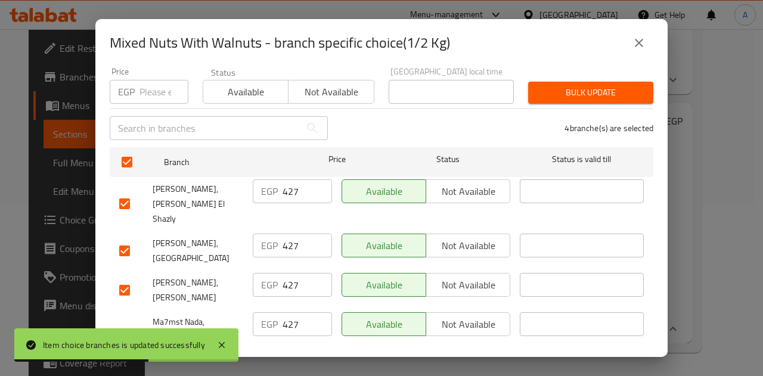
click at [286, 187] on input "427" at bounding box center [307, 191] width 49 height 24
click at [290, 234] on input "427" at bounding box center [307, 246] width 49 height 24
click at [285, 273] on input "427" at bounding box center [307, 285] width 49 height 24
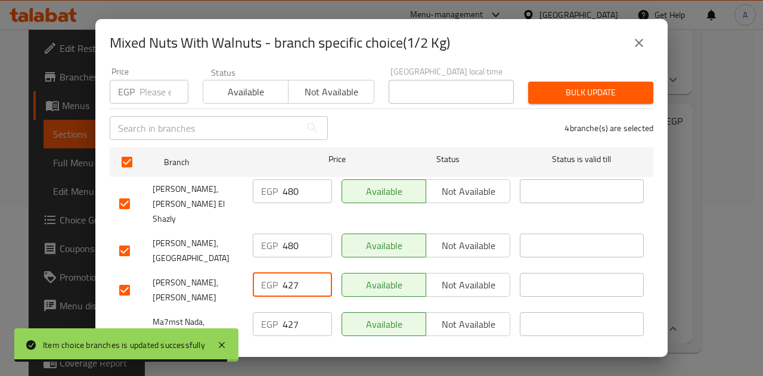
click at [285, 273] on input "427" at bounding box center [307, 285] width 49 height 24
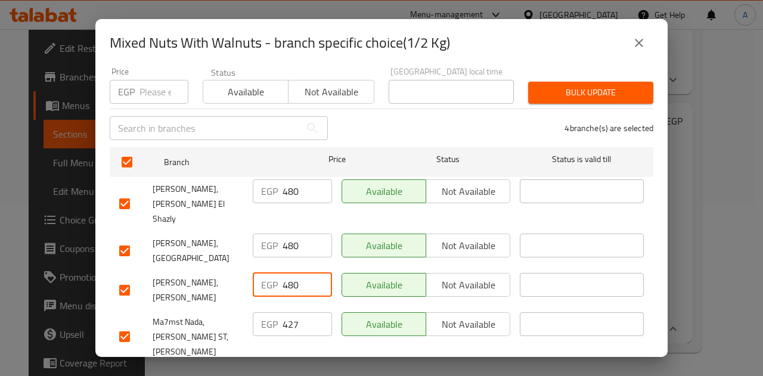
click at [286, 312] on input "427" at bounding box center [307, 324] width 49 height 24
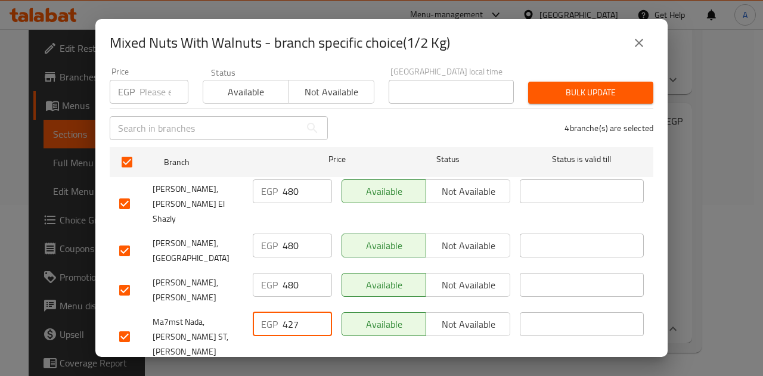
click at [286, 312] on input "427" at bounding box center [307, 324] width 49 height 24
click at [306, 328] on ul "Branch Price Status Status is valid till Mahmaset Nada, [PERSON_NAME] El Shazly…" at bounding box center [382, 255] width 544 height 226
click at [309, 373] on span "Save" at bounding box center [381, 380] width 525 height 15
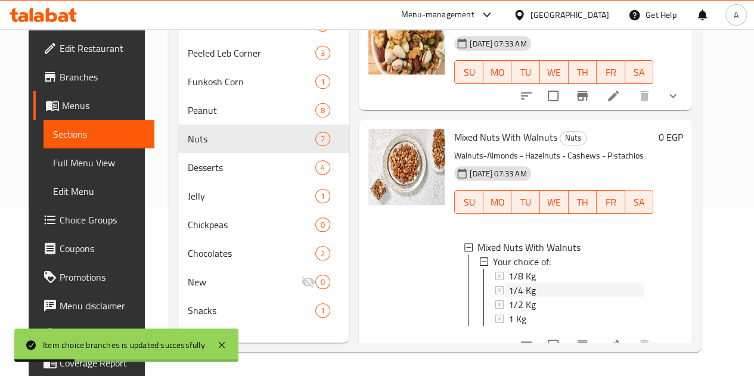
click at [508, 283] on div "1/4 Kg" at bounding box center [575, 290] width 135 height 14
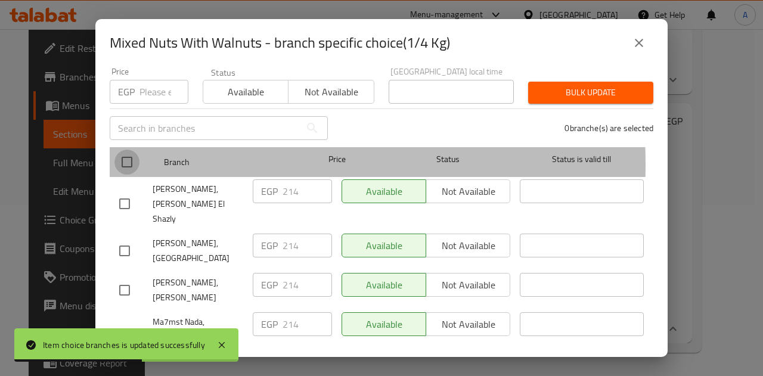
click at [126, 156] on input "checkbox" at bounding box center [126, 162] width 25 height 25
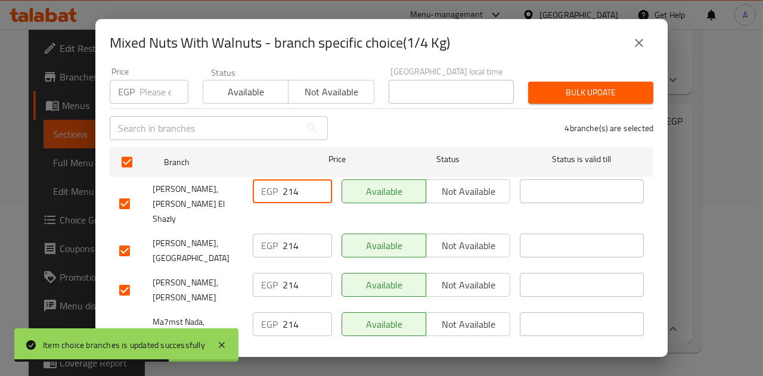
click at [288, 183] on input "214" at bounding box center [307, 191] width 49 height 24
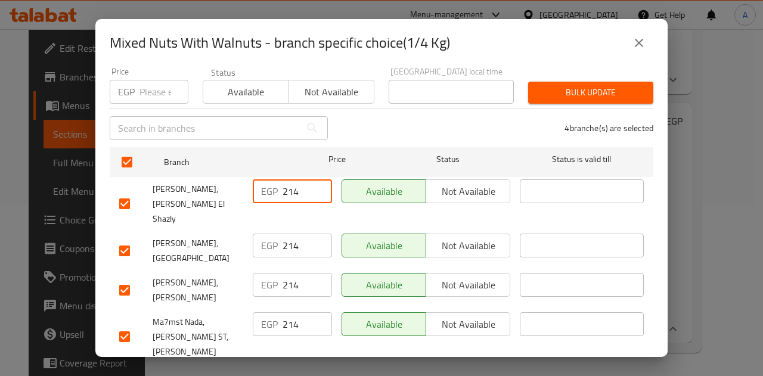
click at [284, 179] on input "214" at bounding box center [307, 191] width 49 height 24
click at [289, 234] on input "214" at bounding box center [307, 246] width 49 height 24
click at [289, 234] on input "240" at bounding box center [307, 246] width 49 height 24
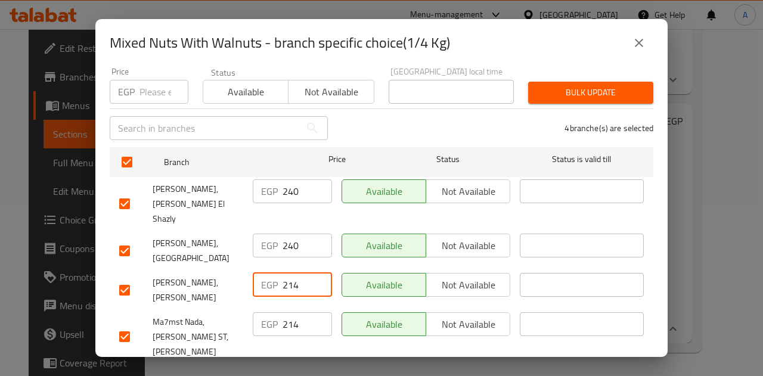
click at [288, 273] on input "214" at bounding box center [307, 285] width 49 height 24
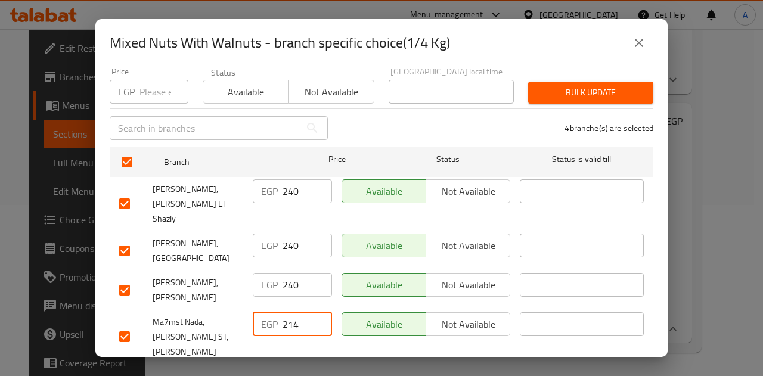
click at [287, 312] on input "214" at bounding box center [307, 324] width 49 height 24
click at [290, 373] on span "Save" at bounding box center [381, 380] width 525 height 15
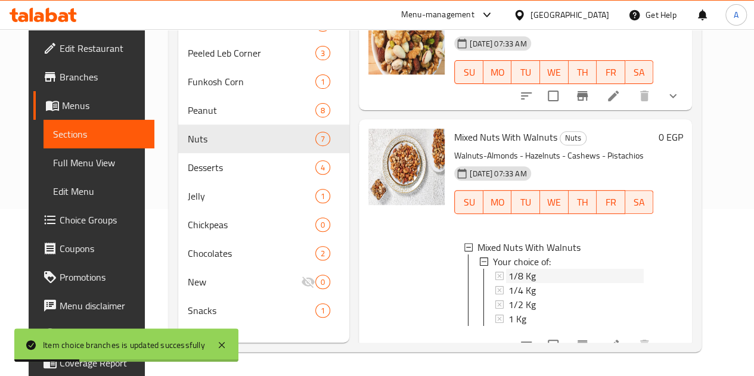
click at [508, 269] on span "1/8 Kg" at bounding box center [521, 276] width 27 height 14
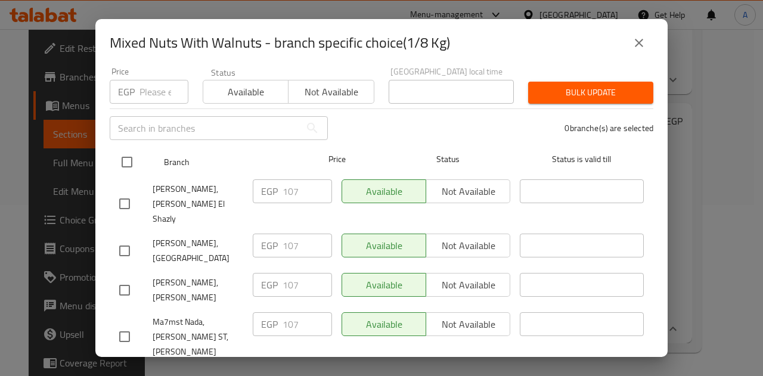
click at [131, 153] on input "checkbox" at bounding box center [126, 162] width 25 height 25
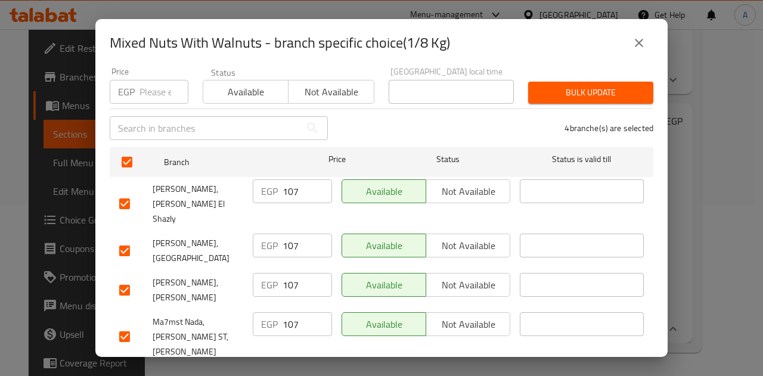
click at [291, 184] on input "107" at bounding box center [307, 191] width 49 height 24
click at [288, 234] on input "107" at bounding box center [307, 246] width 49 height 24
click at [285, 273] on input "107" at bounding box center [307, 285] width 49 height 24
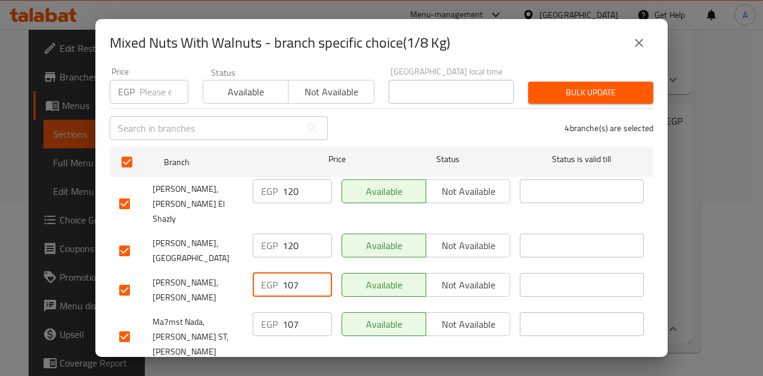
click at [285, 273] on input "107" at bounding box center [307, 285] width 49 height 24
click at [290, 312] on input "107" at bounding box center [307, 324] width 49 height 24
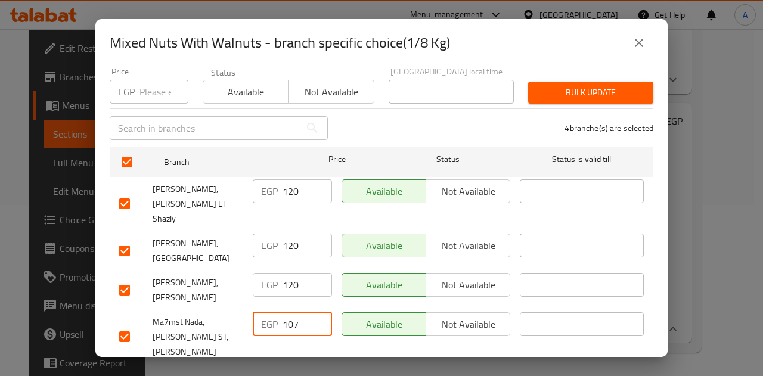
click at [290, 312] on input "107" at bounding box center [307, 324] width 49 height 24
click at [297, 373] on span "Save" at bounding box center [381, 380] width 525 height 15
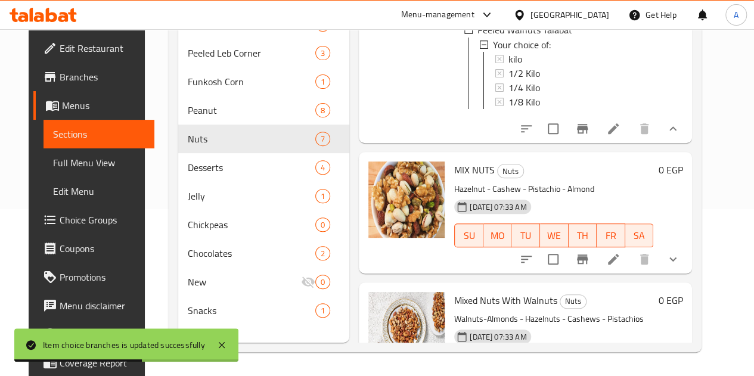
scroll to position [1166, 0]
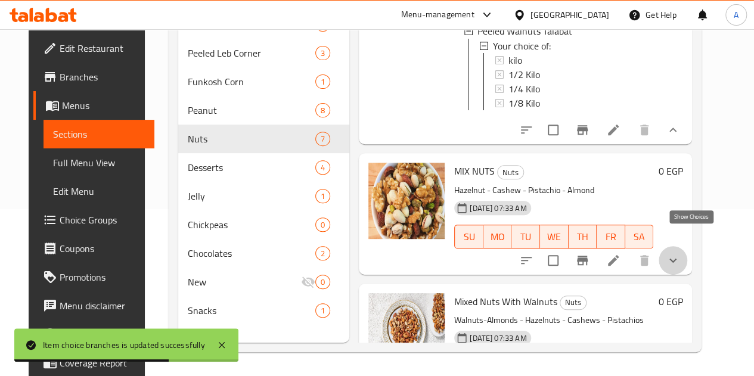
click at [680, 253] on icon "show more" at bounding box center [673, 260] width 14 height 14
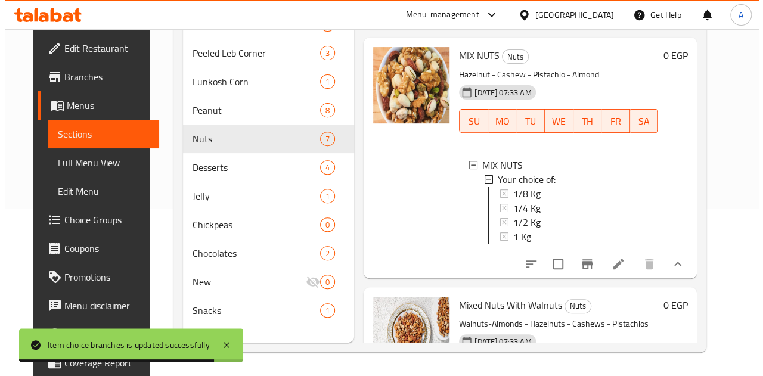
scroll to position [1281, 0]
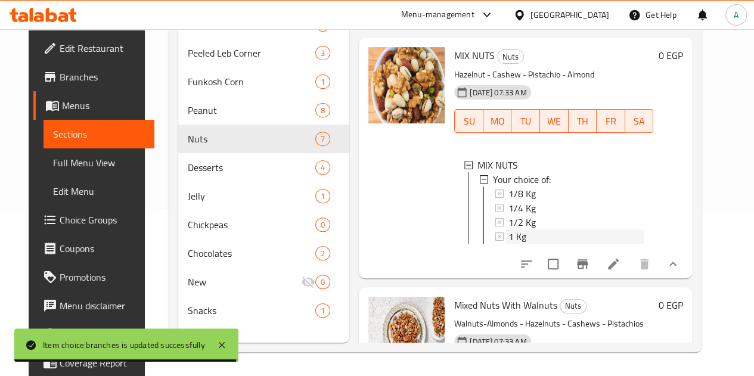
click at [508, 229] on div "1 Kg" at bounding box center [575, 236] width 135 height 14
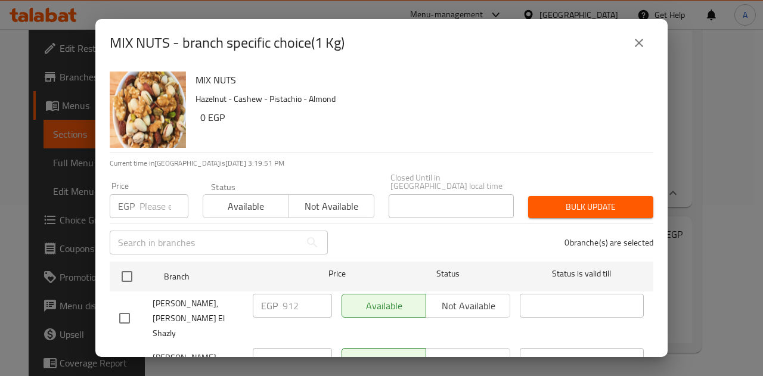
scroll to position [114, 0]
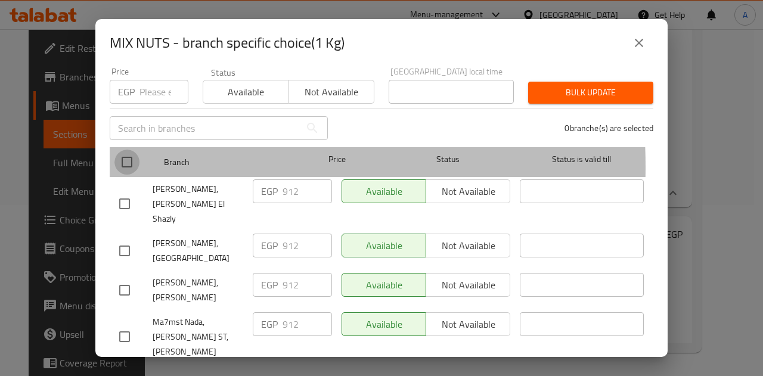
click at [128, 158] on input "checkbox" at bounding box center [126, 162] width 25 height 25
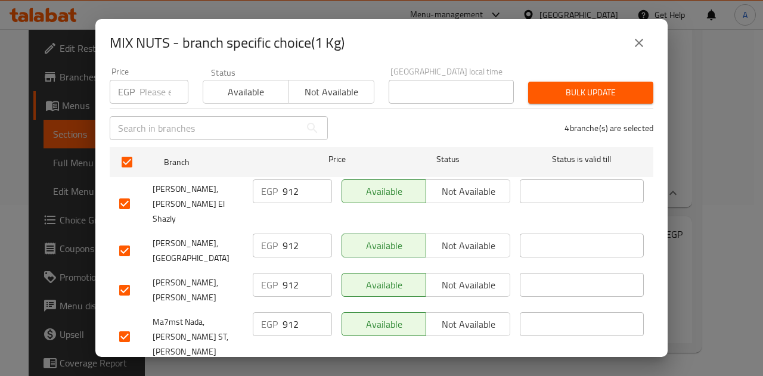
click at [285, 187] on input "912" at bounding box center [307, 191] width 49 height 24
click at [289, 234] on input "912" at bounding box center [307, 246] width 49 height 24
click at [290, 273] on input "912" at bounding box center [307, 285] width 49 height 24
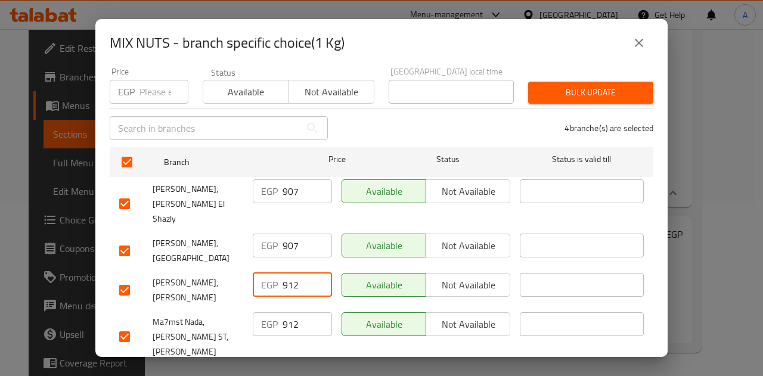
click at [290, 273] on input "912" at bounding box center [307, 285] width 49 height 24
click at [290, 312] on input "912" at bounding box center [307, 324] width 49 height 24
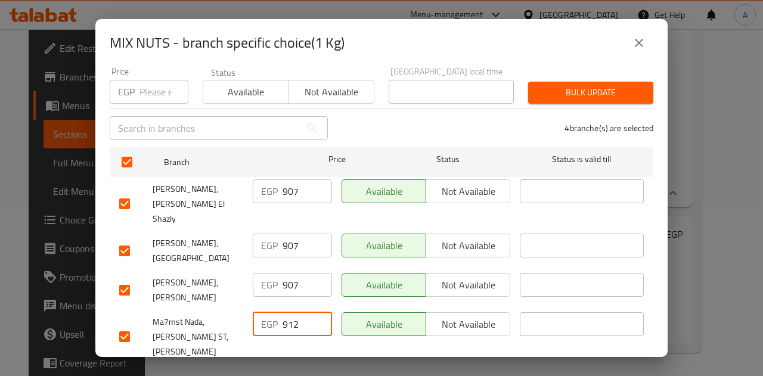
click at [290, 312] on input "912" at bounding box center [307, 324] width 49 height 24
click at [315, 373] on span "Save" at bounding box center [381, 380] width 525 height 15
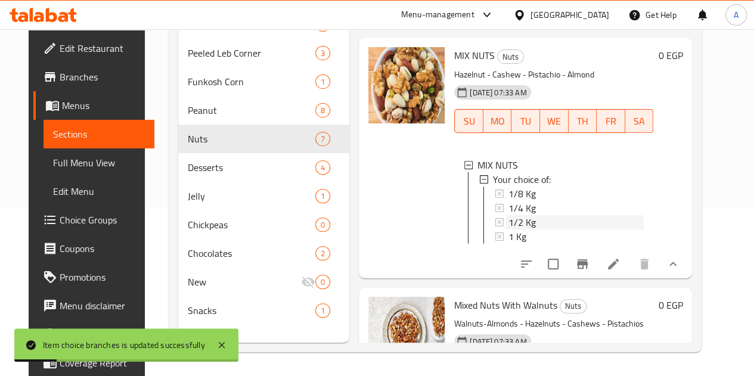
click at [508, 215] on div "1/2 Kg" at bounding box center [575, 222] width 135 height 14
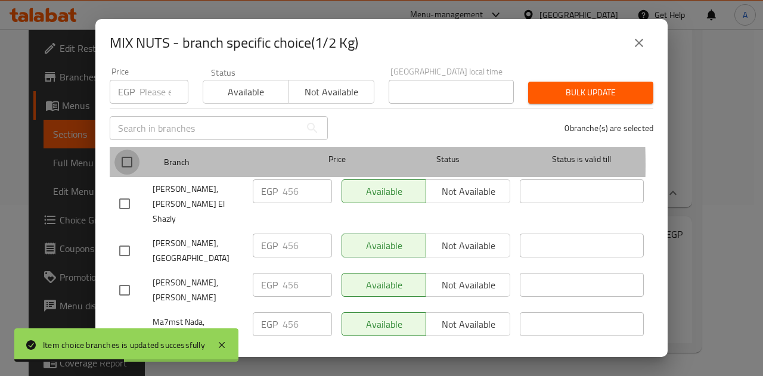
click at [123, 156] on input "checkbox" at bounding box center [126, 162] width 25 height 25
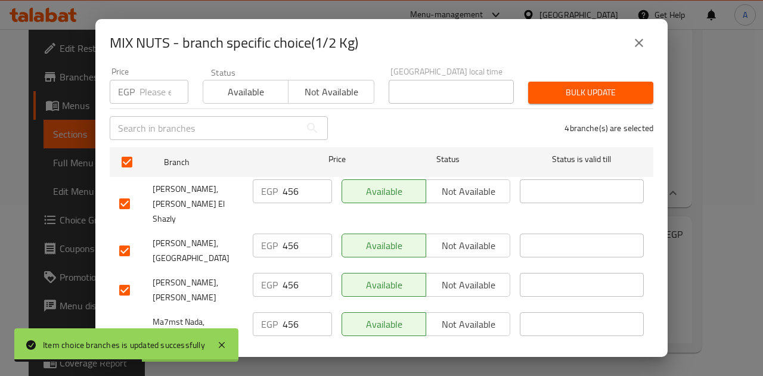
click at [283, 182] on input "456" at bounding box center [307, 191] width 49 height 24
click at [292, 234] on input "456" at bounding box center [307, 246] width 49 height 24
click at [292, 234] on input "454" at bounding box center [307, 246] width 49 height 24
click at [288, 273] on input "456" at bounding box center [307, 285] width 49 height 24
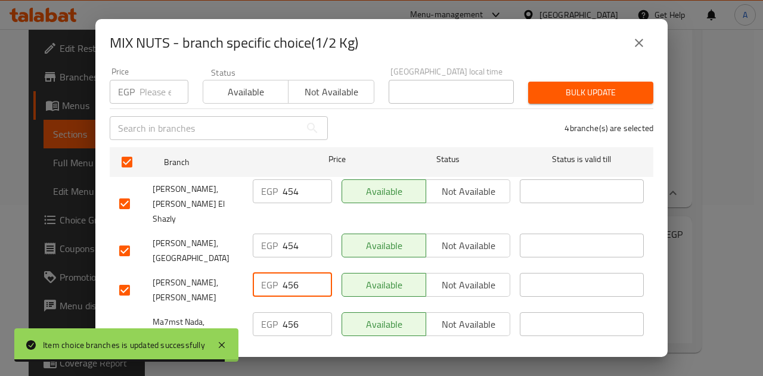
click at [288, 273] on input "456" at bounding box center [307, 285] width 49 height 24
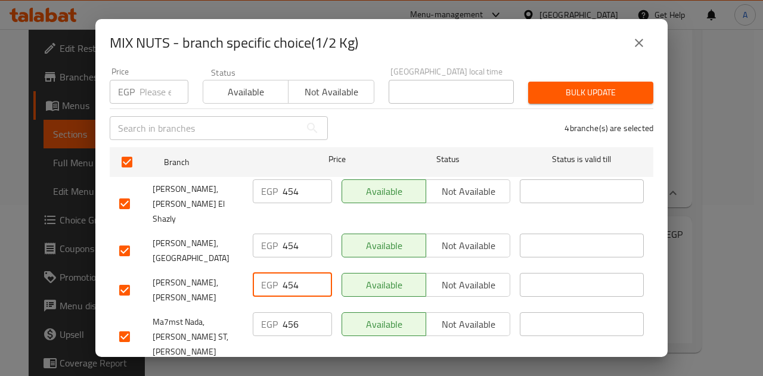
click at [288, 312] on input "456" at bounding box center [307, 324] width 49 height 24
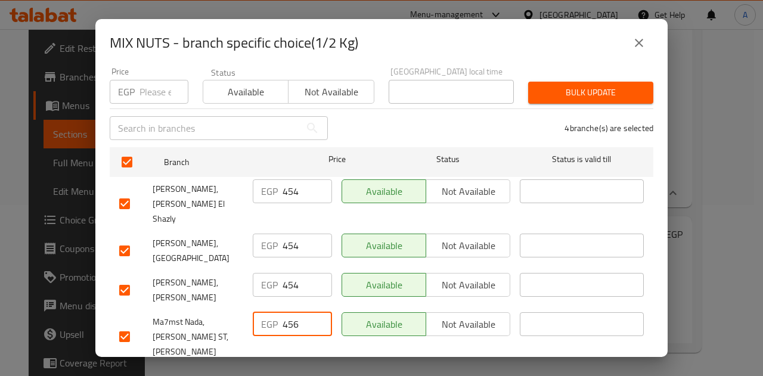
click at [288, 312] on input "456" at bounding box center [307, 324] width 49 height 24
click at [310, 373] on span "Save" at bounding box center [381, 380] width 525 height 15
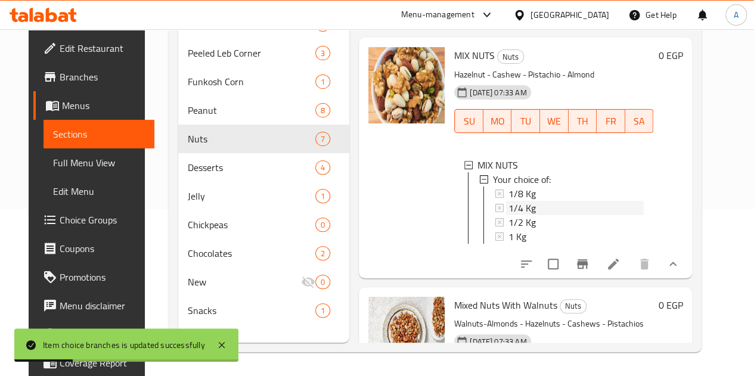
click at [508, 201] on span "1/4 Kg" at bounding box center [521, 208] width 27 height 14
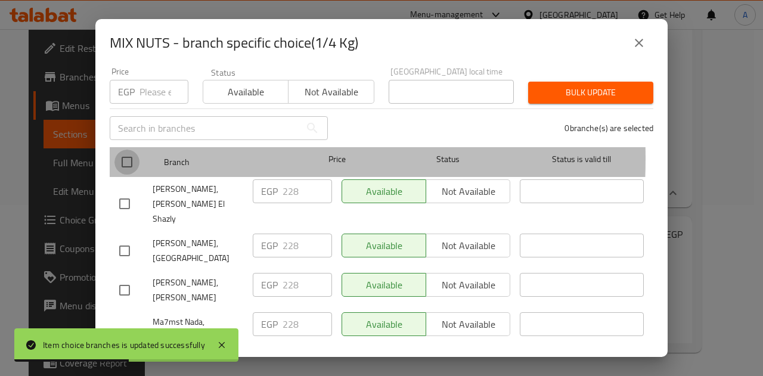
click at [126, 150] on input "checkbox" at bounding box center [126, 162] width 25 height 25
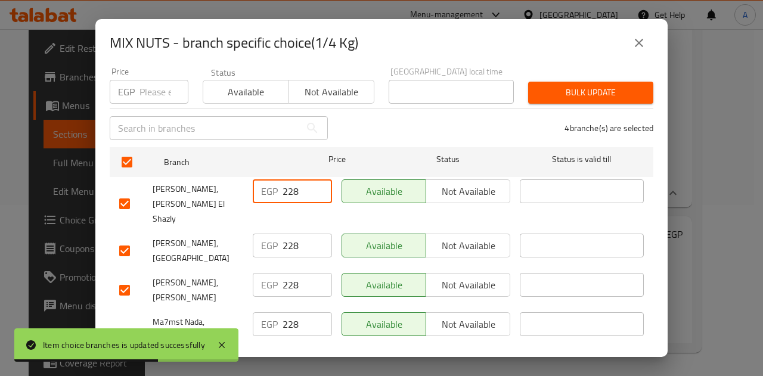
click at [291, 185] on input "228" at bounding box center [307, 191] width 49 height 24
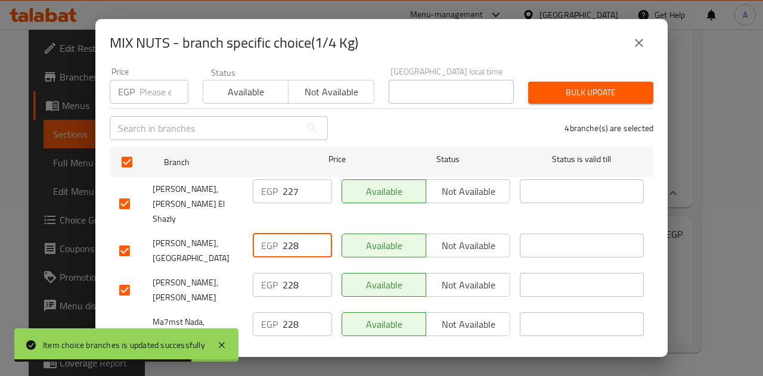
click at [291, 234] on input "228" at bounding box center [307, 246] width 49 height 24
click at [291, 234] on input "227" at bounding box center [307, 246] width 49 height 24
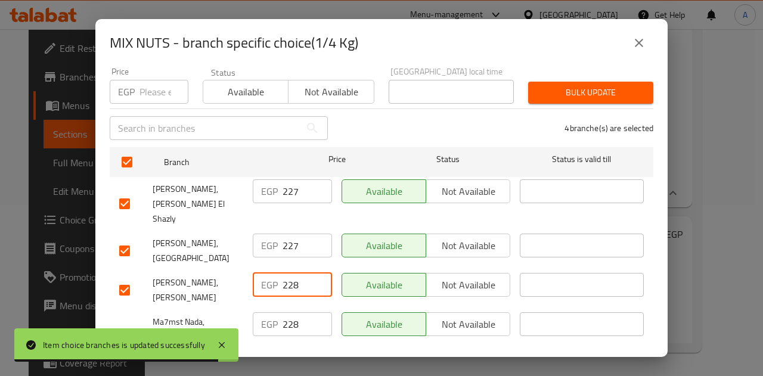
click at [288, 273] on input "228" at bounding box center [307, 285] width 49 height 24
click at [288, 273] on input "227" at bounding box center [307, 285] width 49 height 24
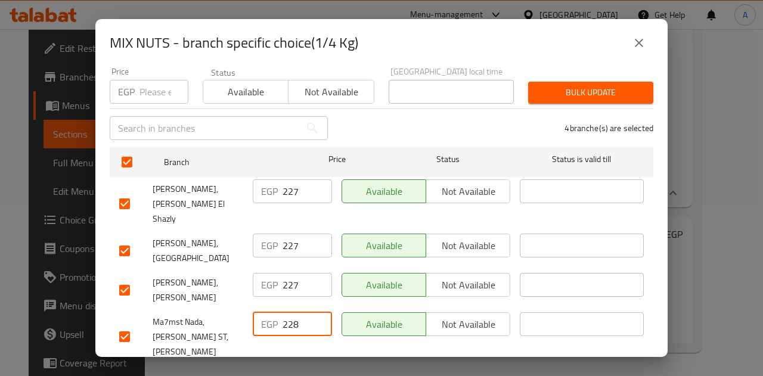
click at [291, 312] on input "228" at bounding box center [307, 324] width 49 height 24
click at [315, 373] on span "Save" at bounding box center [381, 380] width 525 height 15
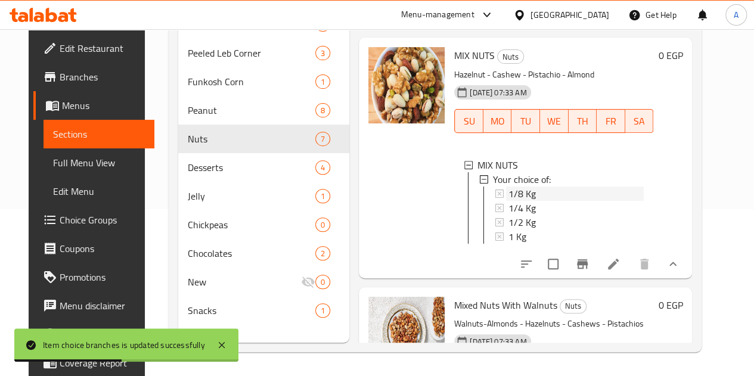
click at [508, 187] on div "1/8 Kg" at bounding box center [575, 194] width 135 height 14
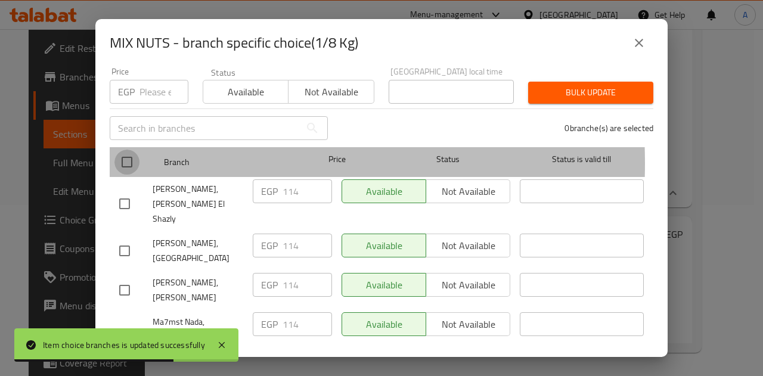
click at [132, 154] on input "checkbox" at bounding box center [126, 162] width 25 height 25
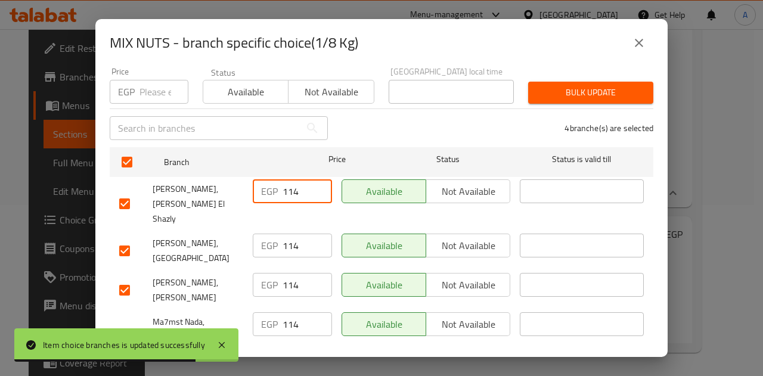
click at [290, 183] on input "114" at bounding box center [307, 191] width 49 height 24
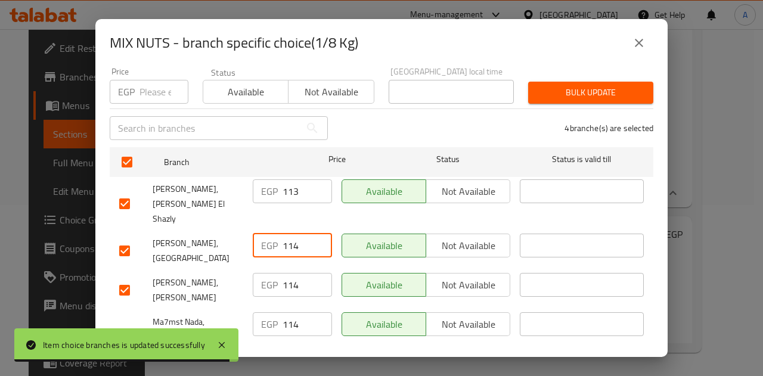
click at [290, 234] on input "114" at bounding box center [307, 246] width 49 height 24
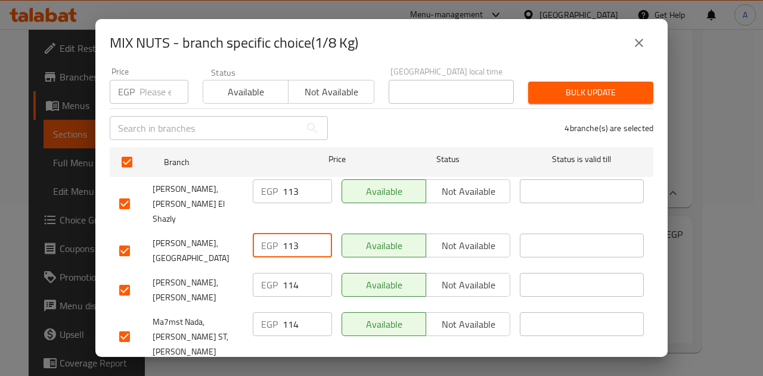
click at [287, 273] on input "114" at bounding box center [307, 285] width 49 height 24
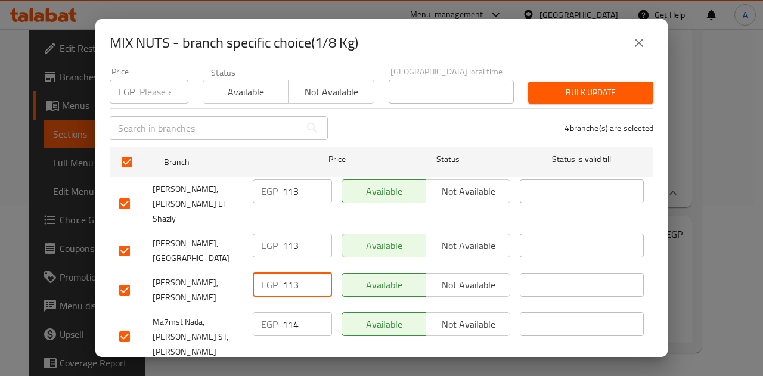
click at [287, 273] on input "113" at bounding box center [307, 285] width 49 height 24
click at [287, 312] on input "114" at bounding box center [307, 324] width 49 height 24
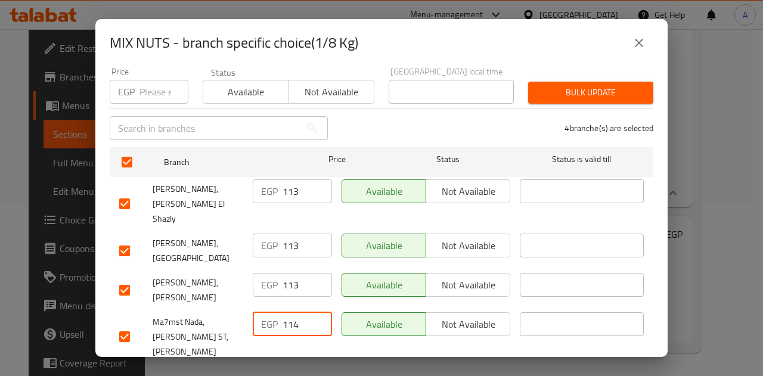
click at [287, 312] on input "114" at bounding box center [307, 324] width 49 height 24
click at [302, 373] on span "Save" at bounding box center [381, 380] width 525 height 15
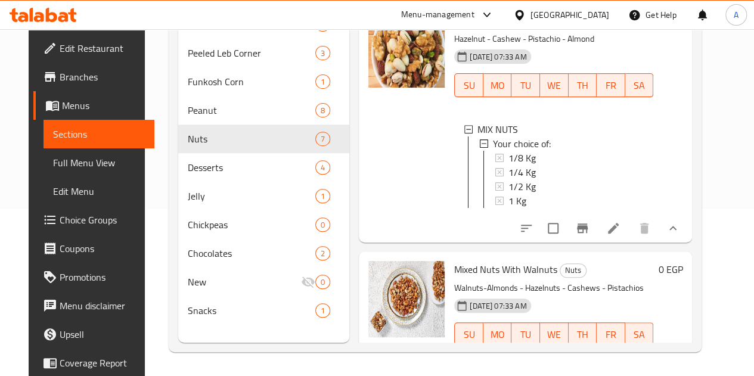
scroll to position [1318, 0]
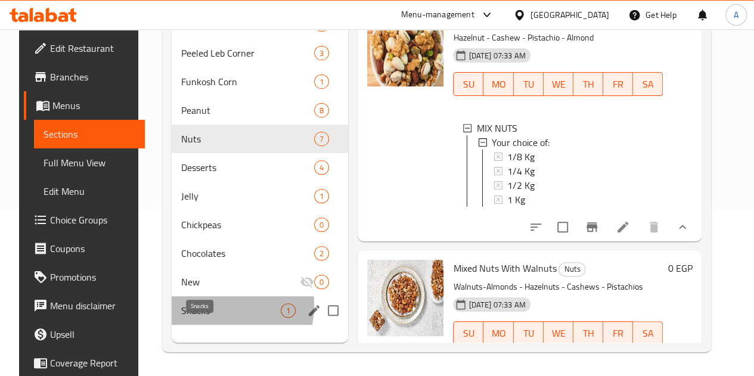
click at [198, 318] on span "Snacks" at bounding box center [231, 310] width 100 height 14
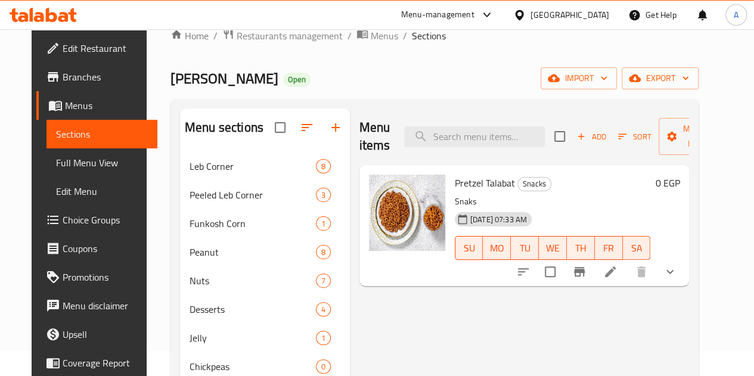
scroll to position [24, 0]
click at [677, 275] on icon "show more" at bounding box center [670, 272] width 14 height 14
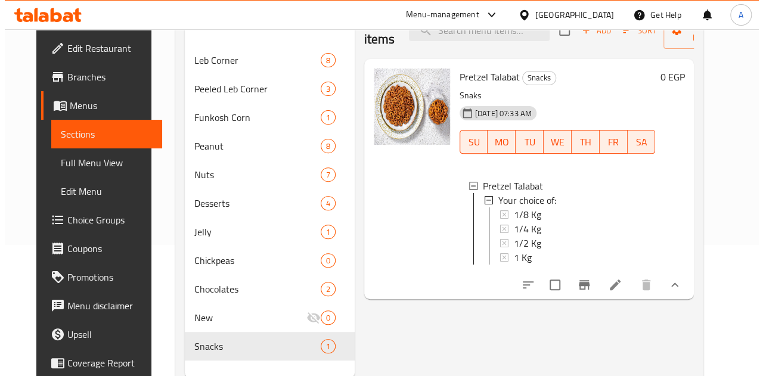
scroll to position [132, 0]
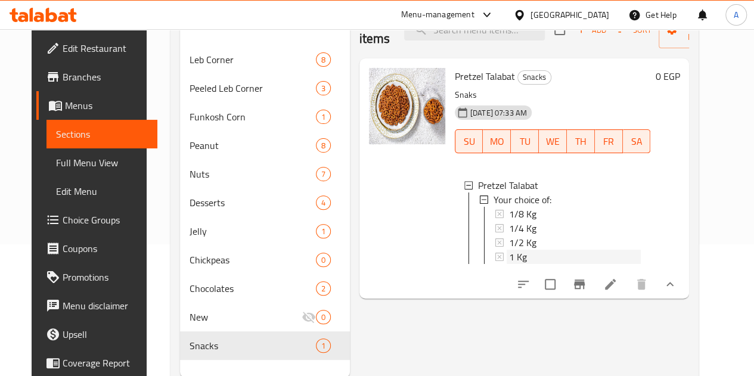
click at [509, 261] on span "1 Kg" at bounding box center [518, 257] width 18 height 14
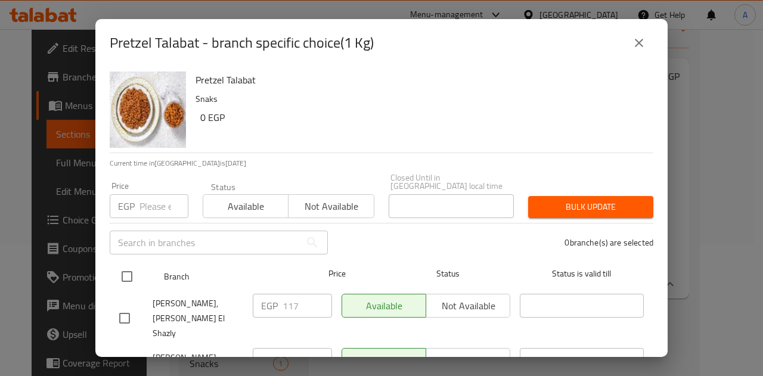
scroll to position [114, 0]
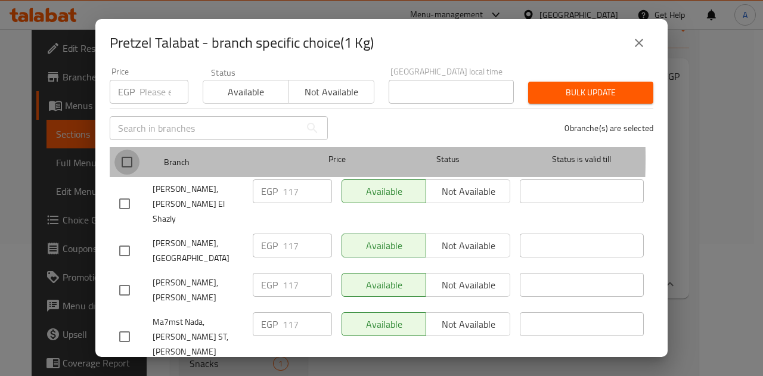
click at [126, 150] on input "checkbox" at bounding box center [126, 162] width 25 height 25
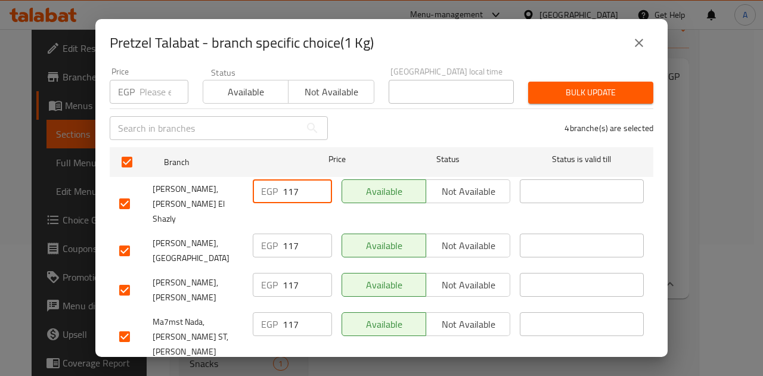
click at [288, 183] on input "117" at bounding box center [307, 191] width 49 height 24
click at [287, 234] on input "117" at bounding box center [307, 246] width 49 height 24
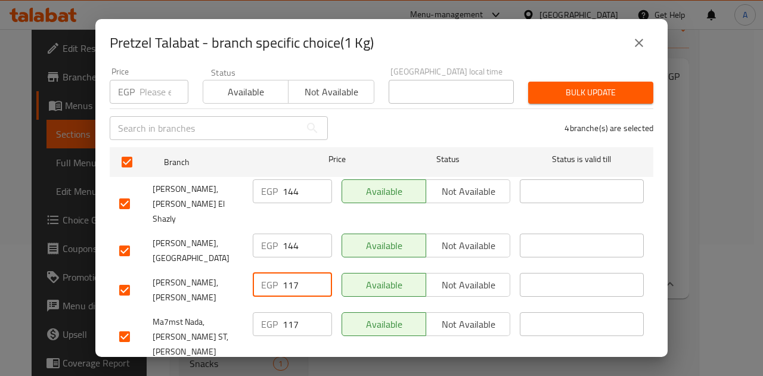
click at [291, 273] on input "117" at bounding box center [307, 285] width 49 height 24
click at [290, 312] on input "117" at bounding box center [307, 324] width 49 height 24
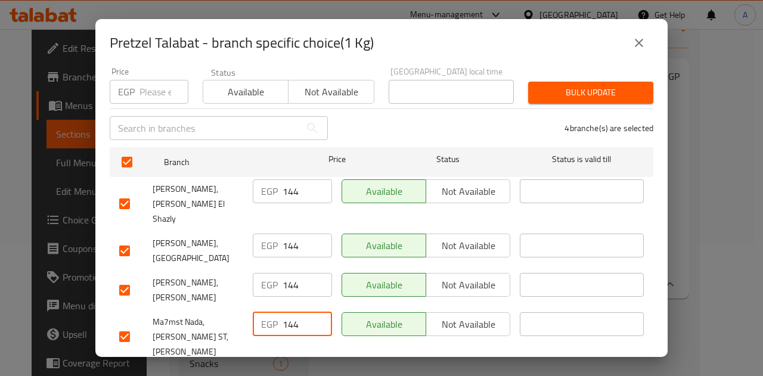
click at [290, 312] on input "144" at bounding box center [307, 324] width 49 height 24
click at [308, 369] on button "Save" at bounding box center [382, 380] width 544 height 22
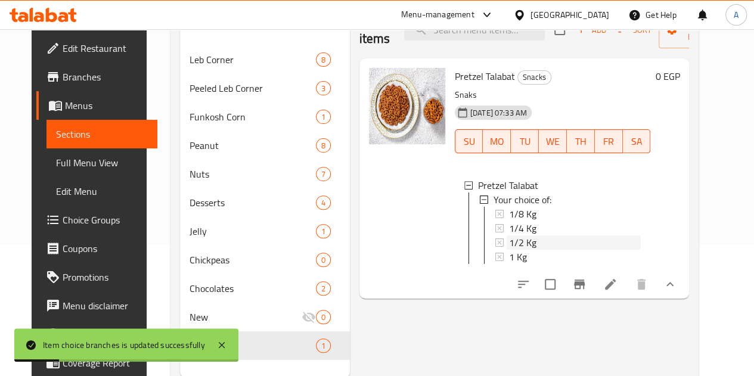
click at [509, 248] on div "1/2 Kg" at bounding box center [575, 242] width 132 height 14
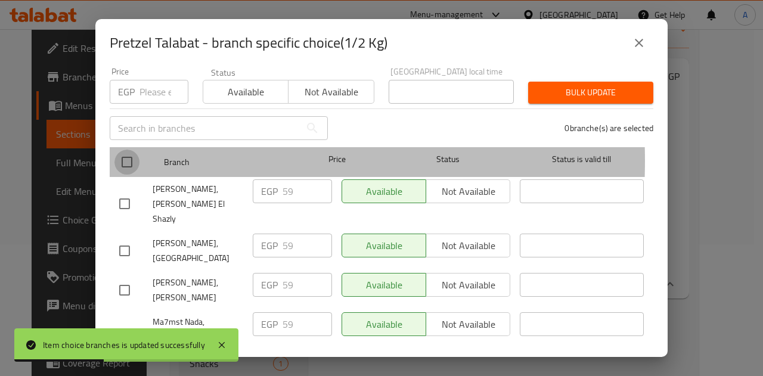
click at [128, 152] on input "checkbox" at bounding box center [126, 162] width 25 height 25
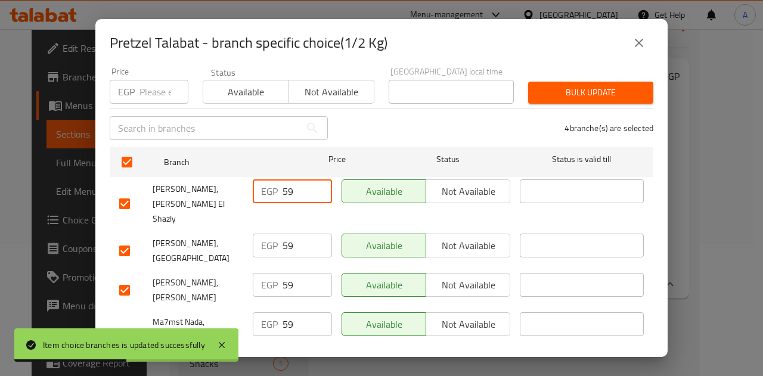
click at [284, 184] on input "59" at bounding box center [307, 191] width 49 height 24
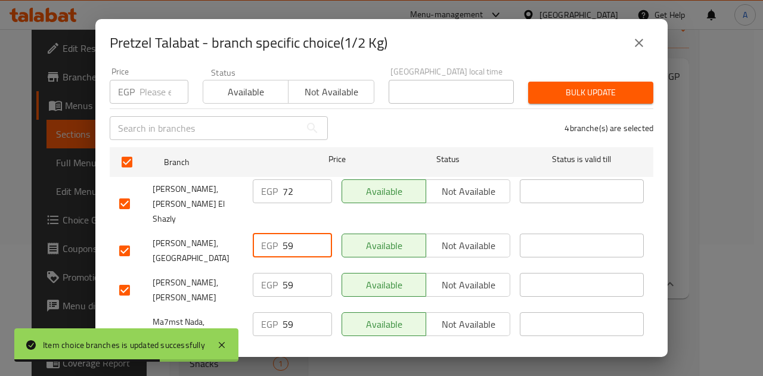
click at [290, 234] on input "59" at bounding box center [307, 246] width 49 height 24
click at [284, 234] on input "59" at bounding box center [307, 246] width 49 height 24
click at [284, 234] on input "72" at bounding box center [307, 246] width 49 height 24
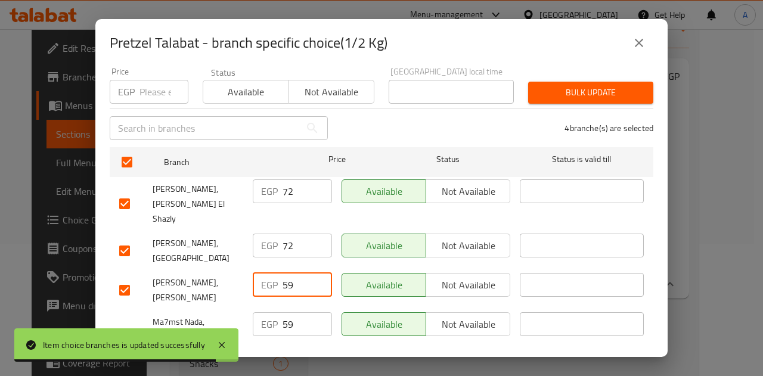
click at [285, 273] on input "59" at bounding box center [307, 285] width 49 height 24
click at [285, 273] on input "72" at bounding box center [307, 285] width 49 height 24
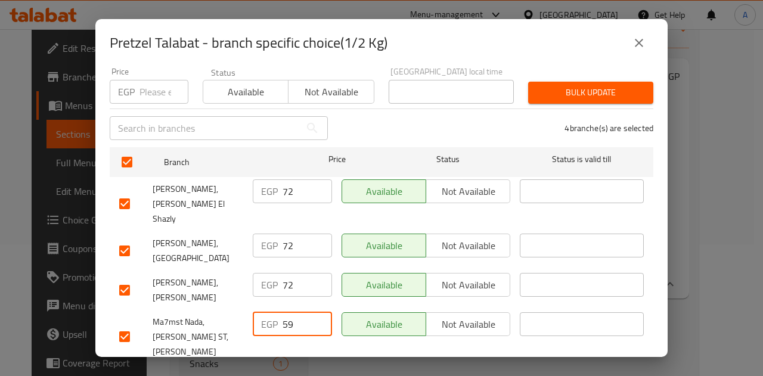
click at [284, 312] on input "59" at bounding box center [307, 324] width 49 height 24
click at [284, 312] on input "72" at bounding box center [307, 324] width 49 height 24
click at [307, 373] on span "Save" at bounding box center [381, 380] width 525 height 15
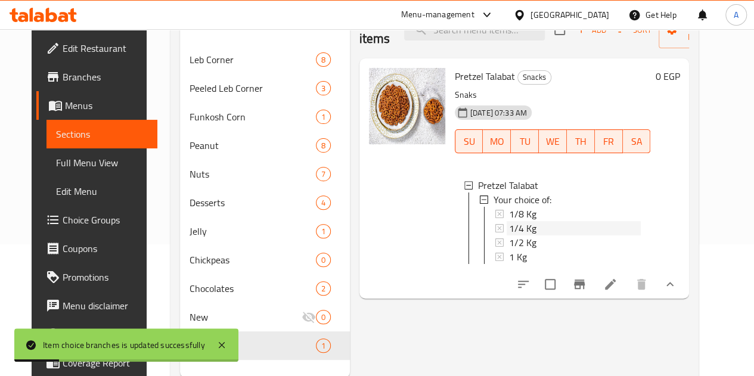
click at [509, 229] on span "1/4 Kg" at bounding box center [522, 228] width 27 height 14
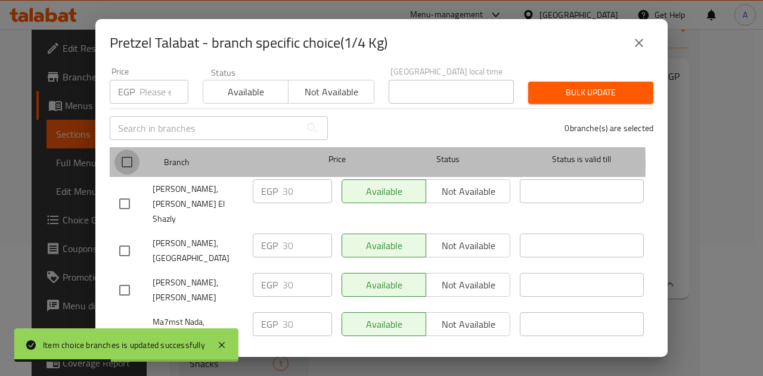
click at [132, 156] on input "checkbox" at bounding box center [126, 162] width 25 height 25
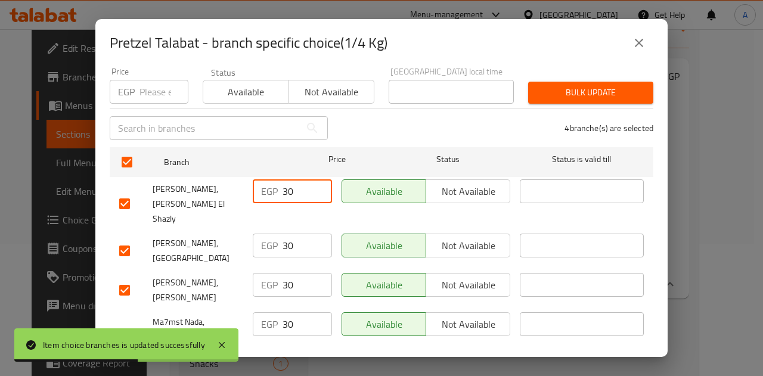
click at [287, 182] on input "30" at bounding box center [307, 191] width 49 height 24
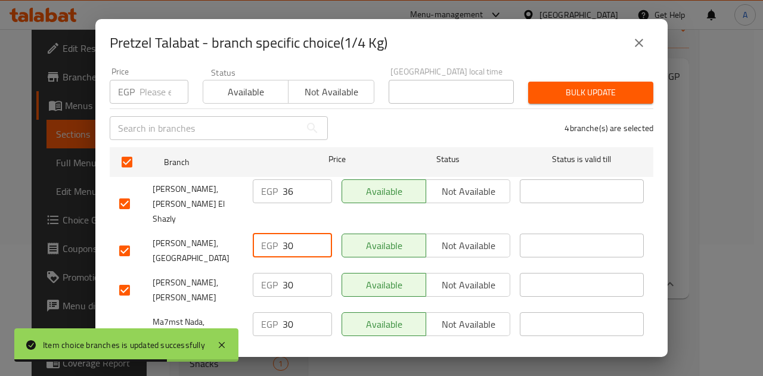
click at [286, 234] on input "30" at bounding box center [307, 246] width 49 height 24
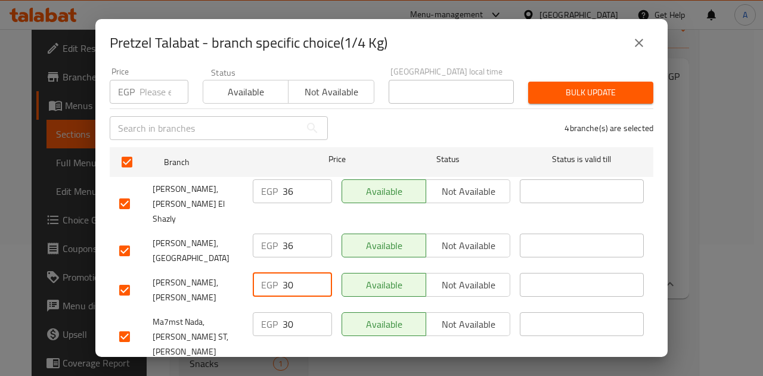
click at [291, 273] on input "30" at bounding box center [307, 285] width 49 height 24
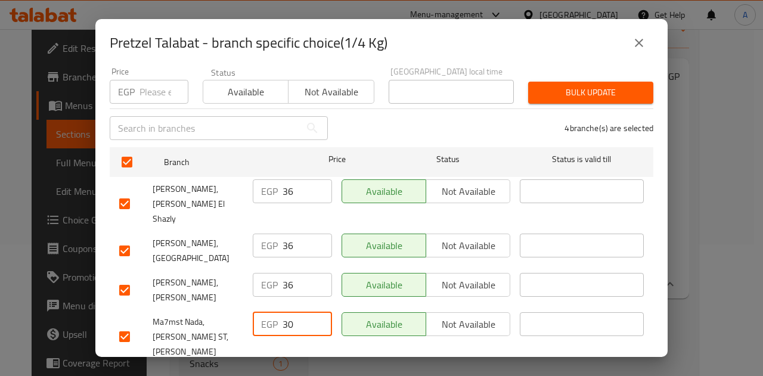
click at [293, 312] on input "30" at bounding box center [307, 324] width 49 height 24
click at [315, 373] on span "Save" at bounding box center [381, 380] width 525 height 15
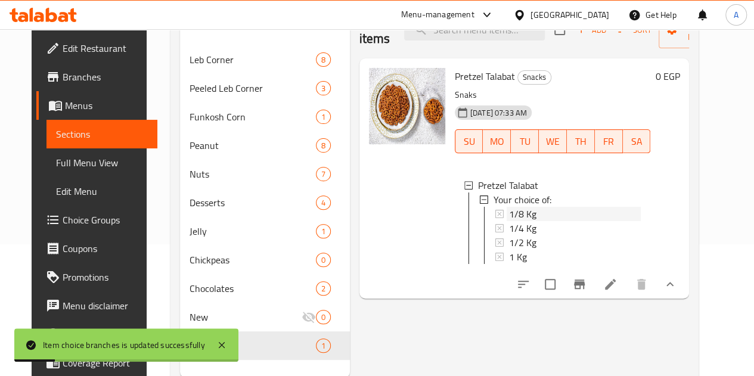
click at [509, 218] on div "1/8 Kg" at bounding box center [575, 214] width 132 height 14
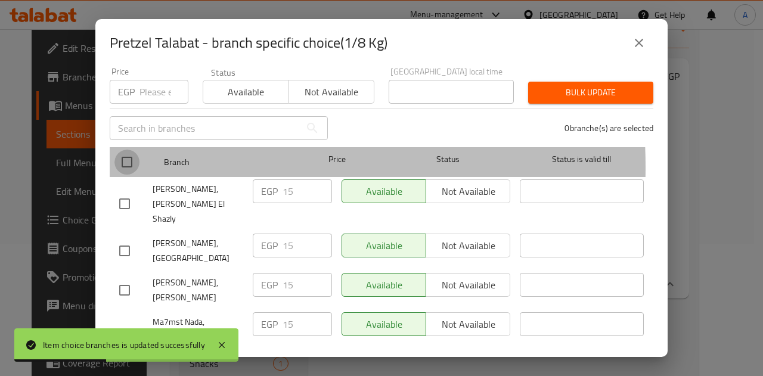
click at [122, 159] on input "checkbox" at bounding box center [126, 162] width 25 height 25
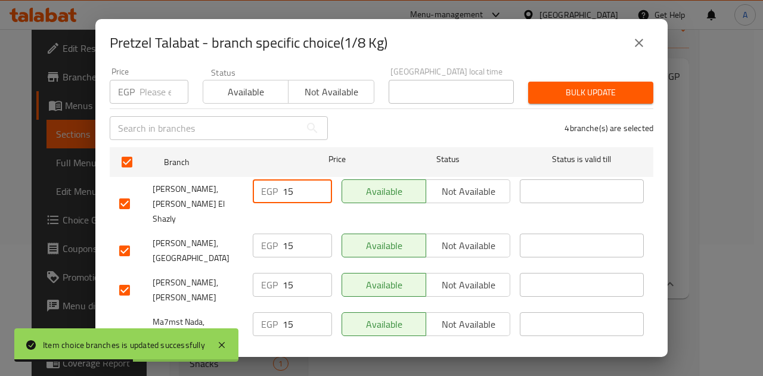
click at [285, 181] on input "15" at bounding box center [307, 191] width 49 height 24
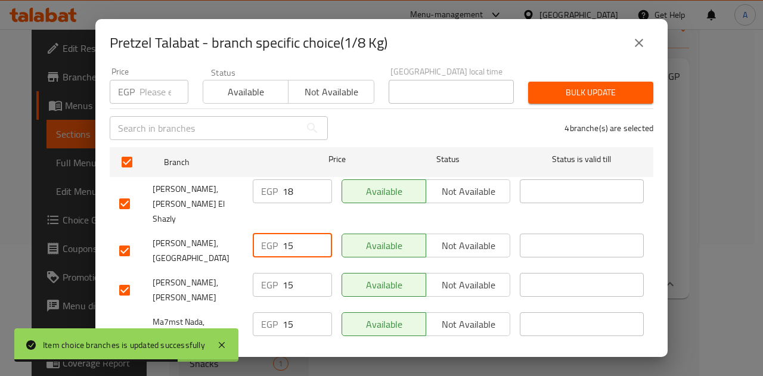
click at [284, 234] on input "15" at bounding box center [307, 246] width 49 height 24
click at [284, 273] on input "15" at bounding box center [307, 285] width 49 height 24
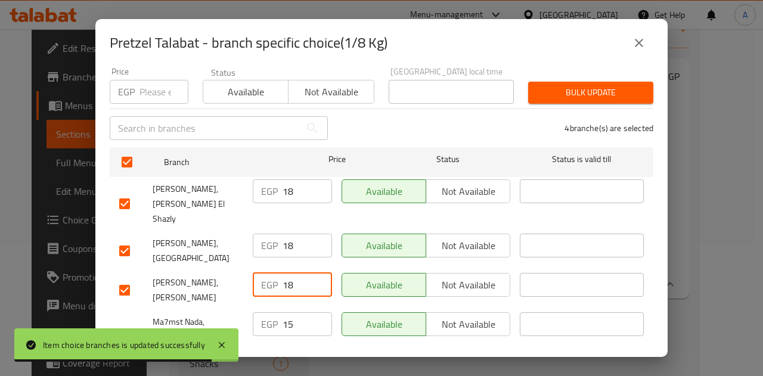
click at [284, 273] on input "18" at bounding box center [307, 285] width 49 height 24
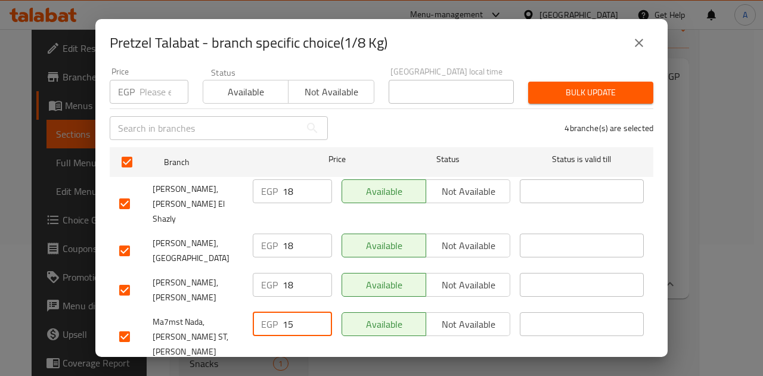
click at [286, 312] on input "15" at bounding box center [307, 324] width 49 height 24
click at [297, 369] on button "Save" at bounding box center [382, 380] width 544 height 22
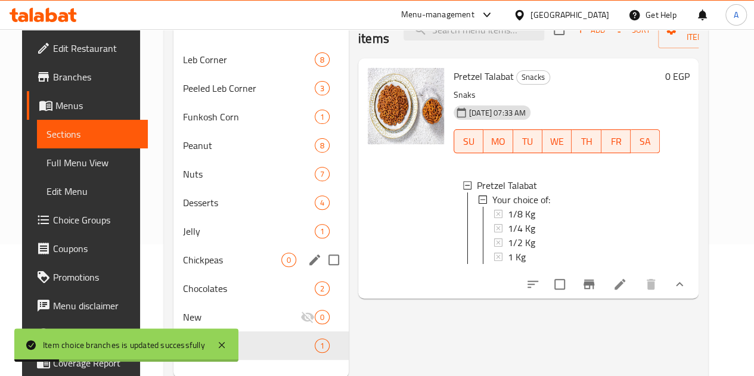
scroll to position [171, 0]
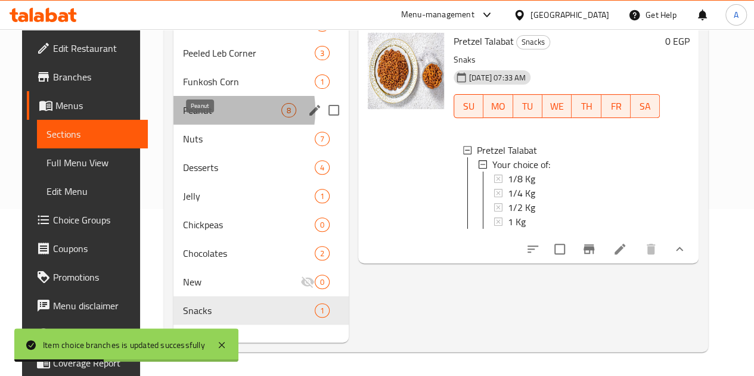
click at [197, 117] on span "Peanut" at bounding box center [232, 110] width 98 height 14
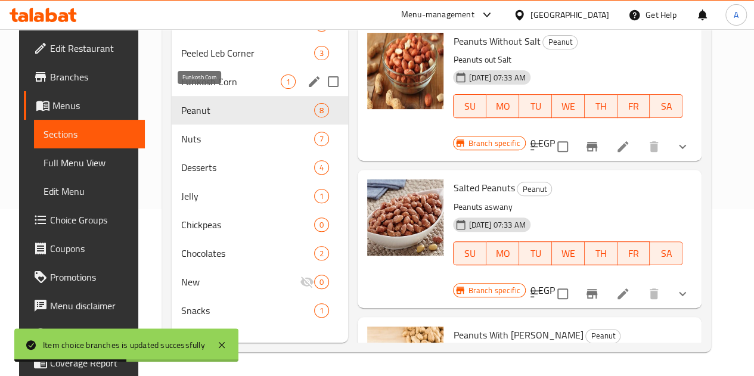
click at [196, 89] on span "Funkosh Corn" at bounding box center [231, 82] width 100 height 14
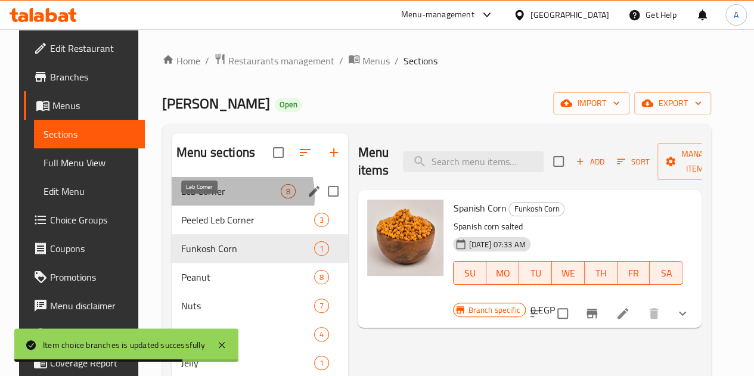
click at [215, 198] on span "Leb Corner" at bounding box center [231, 191] width 100 height 14
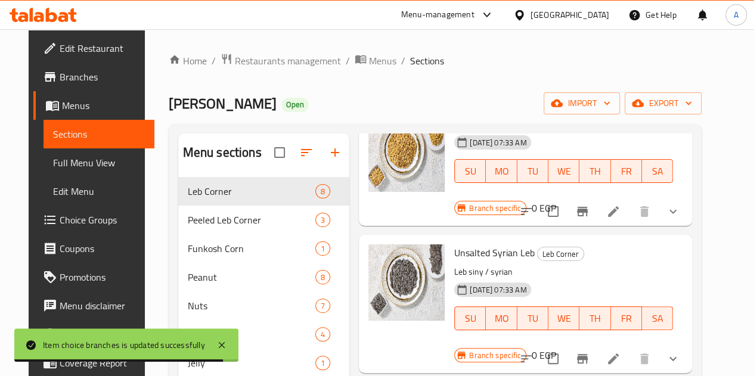
scroll to position [171, 0]
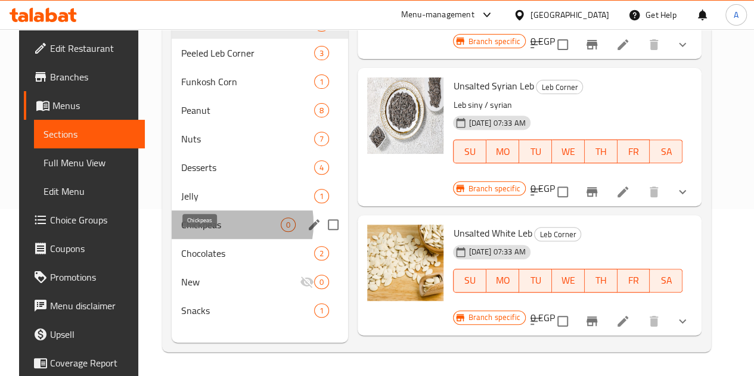
click at [205, 232] on span "Chickpeas" at bounding box center [231, 225] width 100 height 14
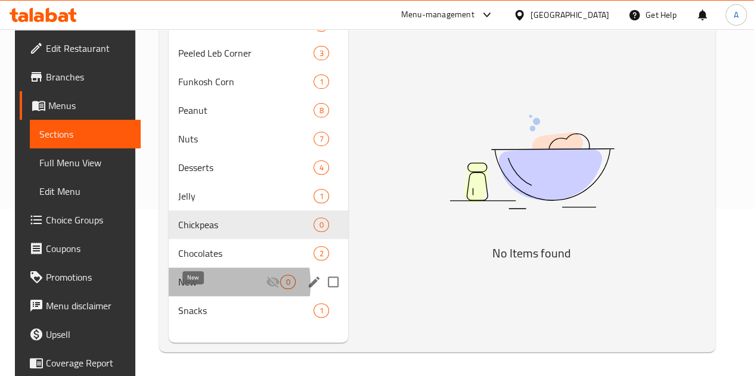
click at [192, 289] on span "New" at bounding box center [222, 282] width 88 height 14
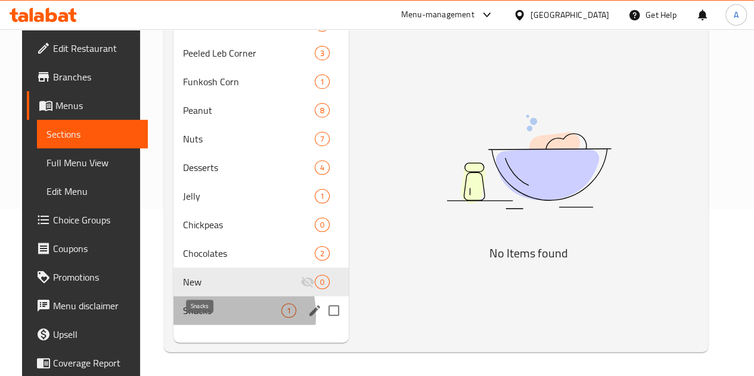
click at [192, 318] on span "Snacks" at bounding box center [232, 310] width 98 height 14
